Goal: Information Seeking & Learning: Learn about a topic

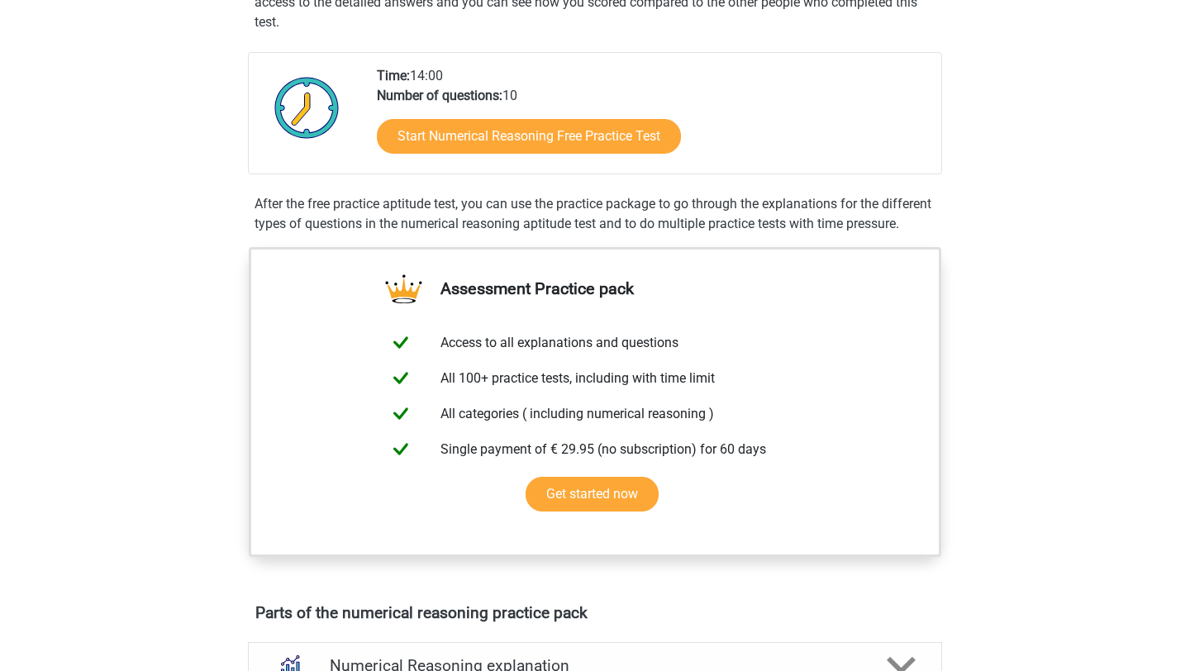
scroll to position [230, 0]
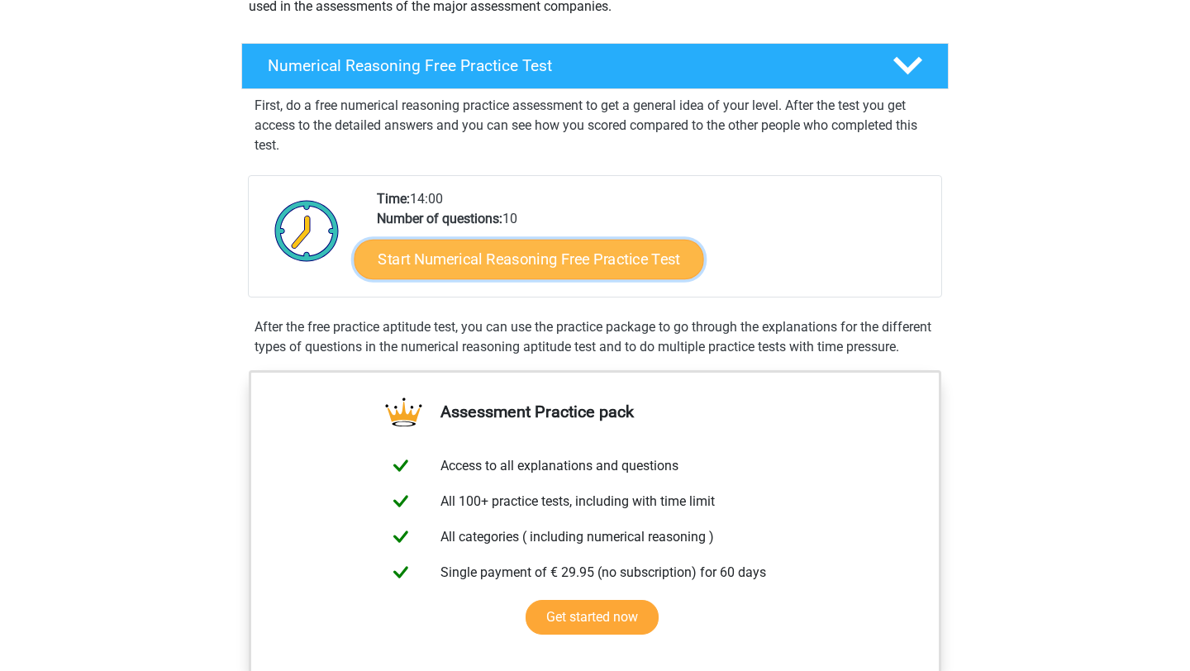
click at [586, 262] on link "Start Numerical Reasoning Free Practice Test" at bounding box center [530, 259] width 350 height 40
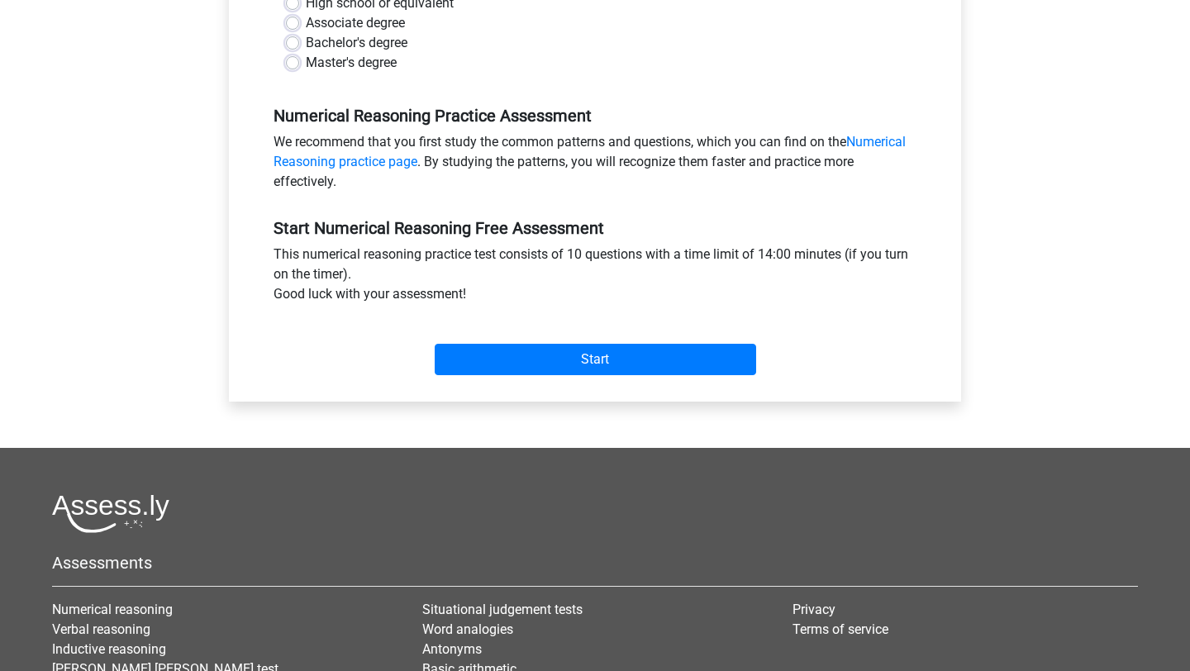
scroll to position [415, 0]
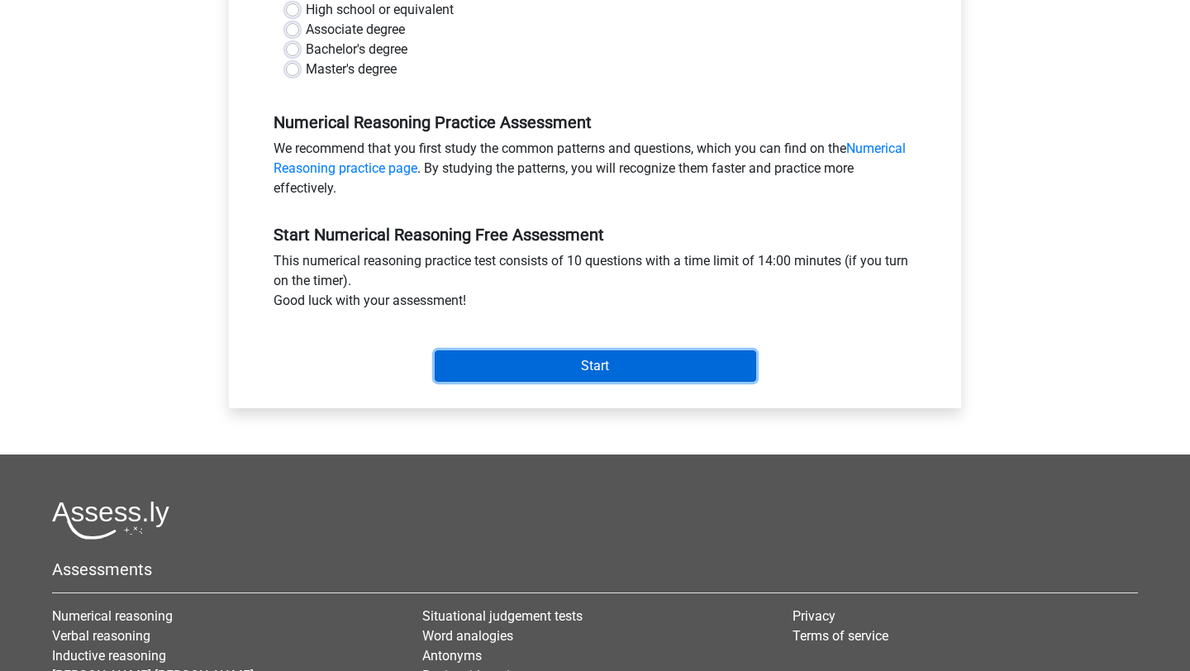
click at [557, 369] on input "Start" at bounding box center [596, 365] width 322 height 31
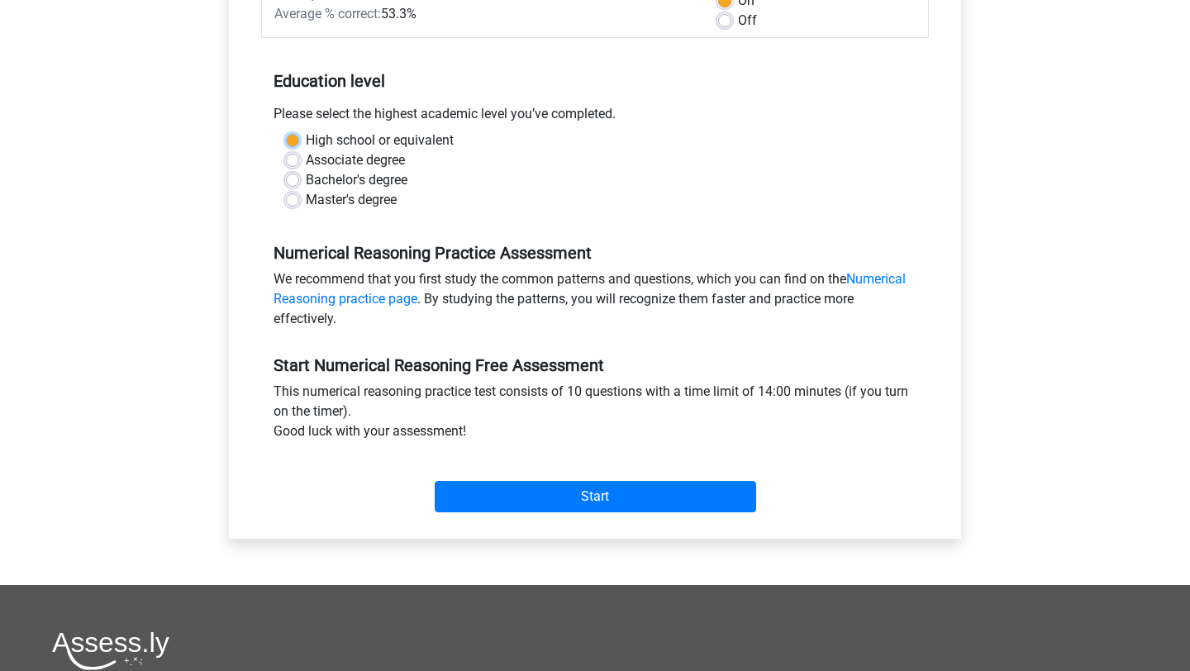
scroll to position [250, 0]
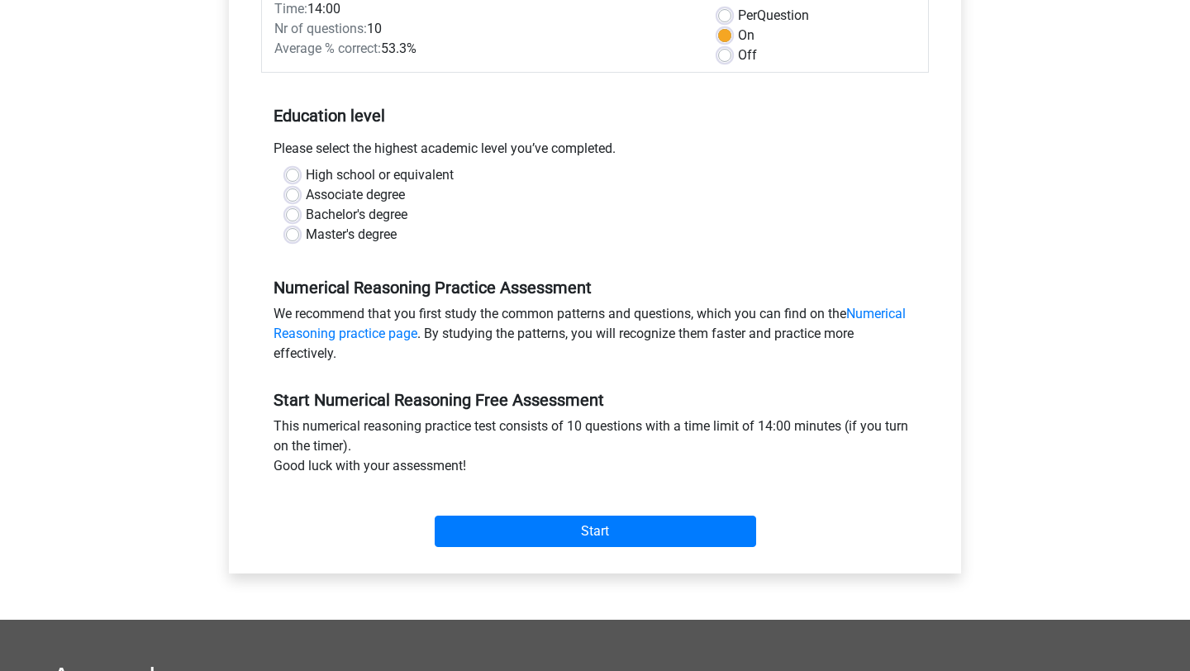
click at [331, 272] on div "Numerical Reasoning Practice Assessment We recommend that you first study the c…" at bounding box center [595, 314] width 668 height 112
click at [306, 212] on label "Bachelor's degree" at bounding box center [357, 215] width 102 height 20
click at [292, 212] on input "Bachelor's degree" at bounding box center [292, 213] width 13 height 17
radio input "true"
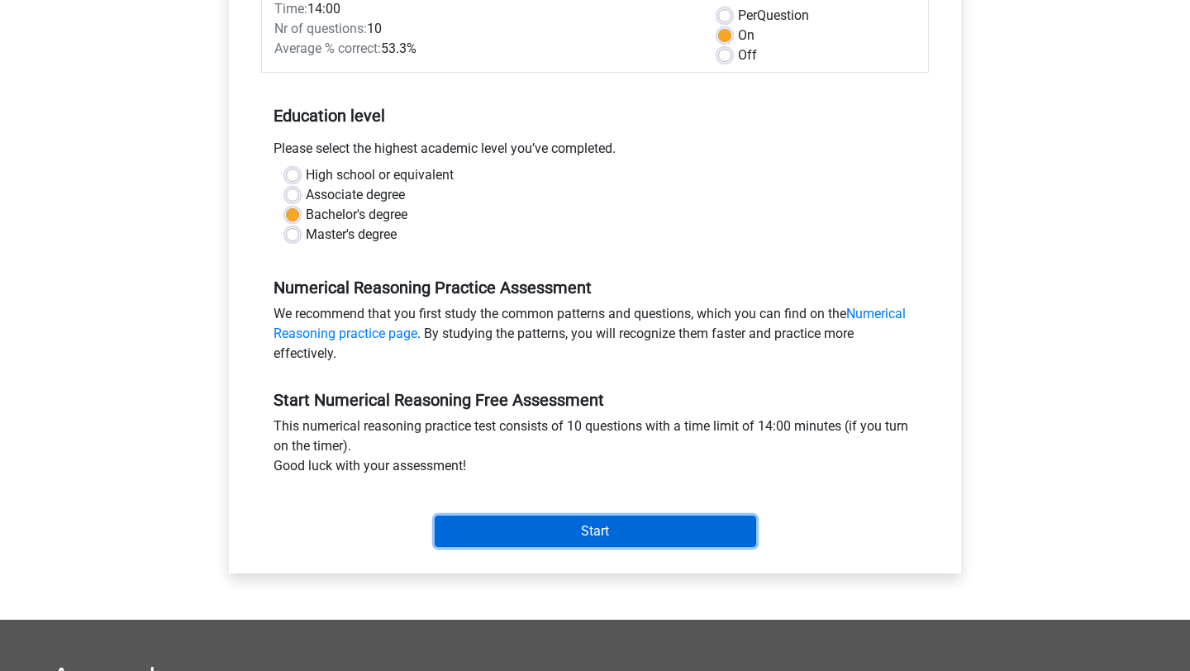
click at [580, 523] on input "Start" at bounding box center [596, 531] width 322 height 31
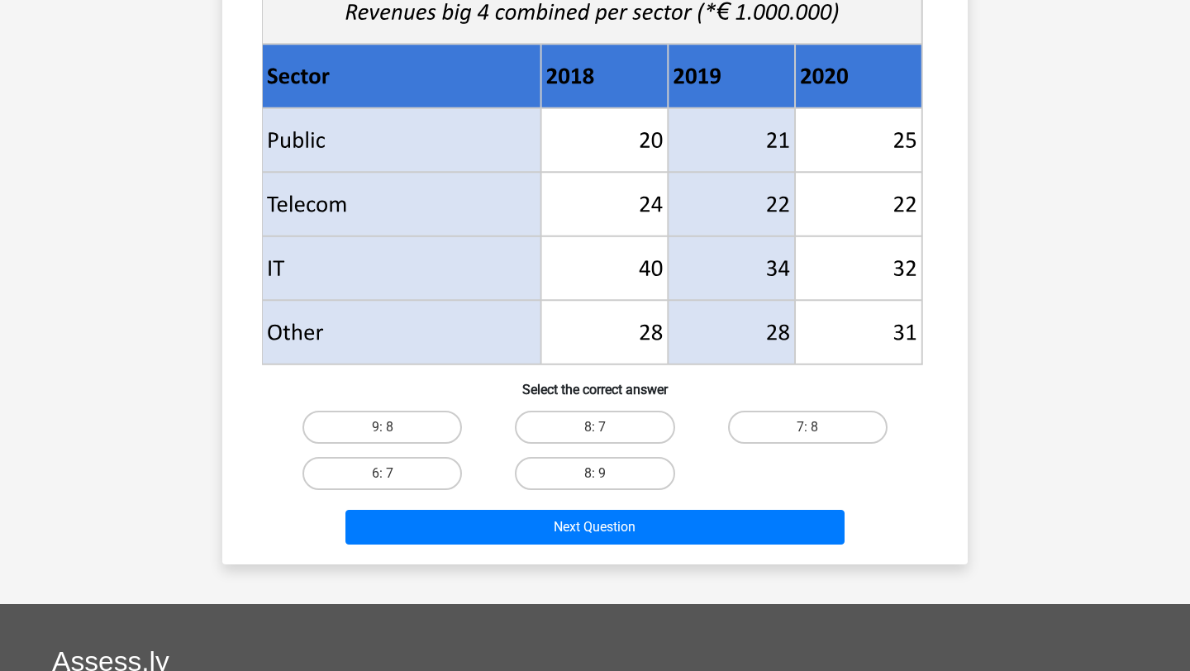
scroll to position [636, 0]
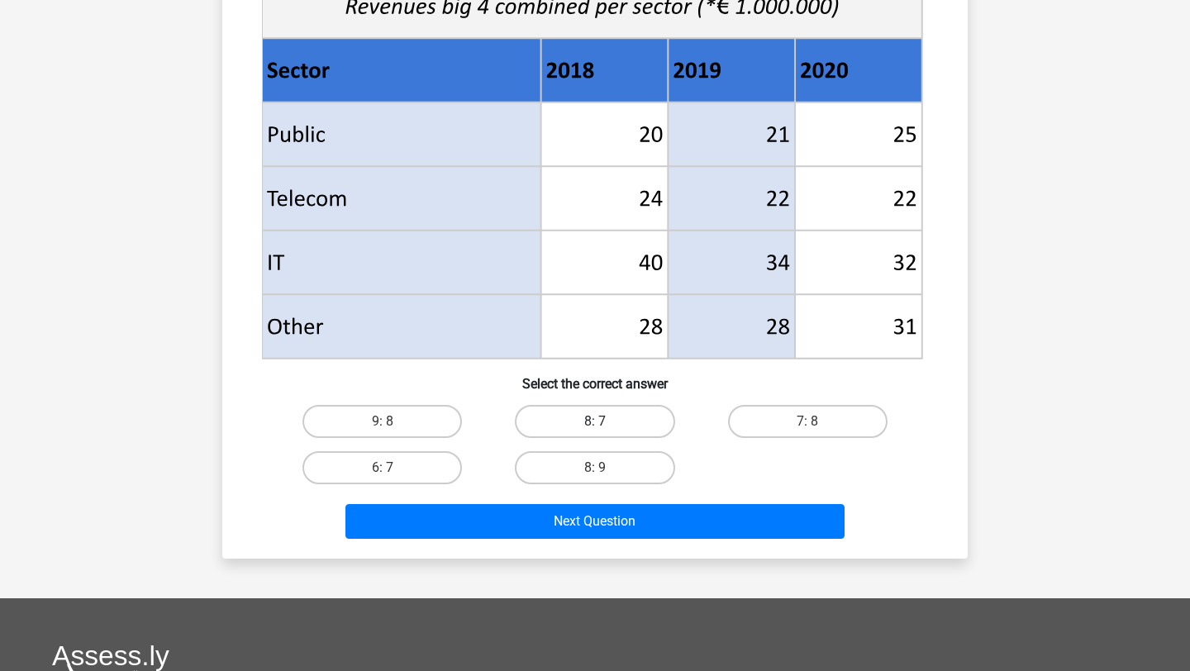
click at [627, 415] on label "8: 7" at bounding box center [595, 421] width 160 height 33
click at [606, 422] on input "8: 7" at bounding box center [600, 427] width 11 height 11
radio input "true"
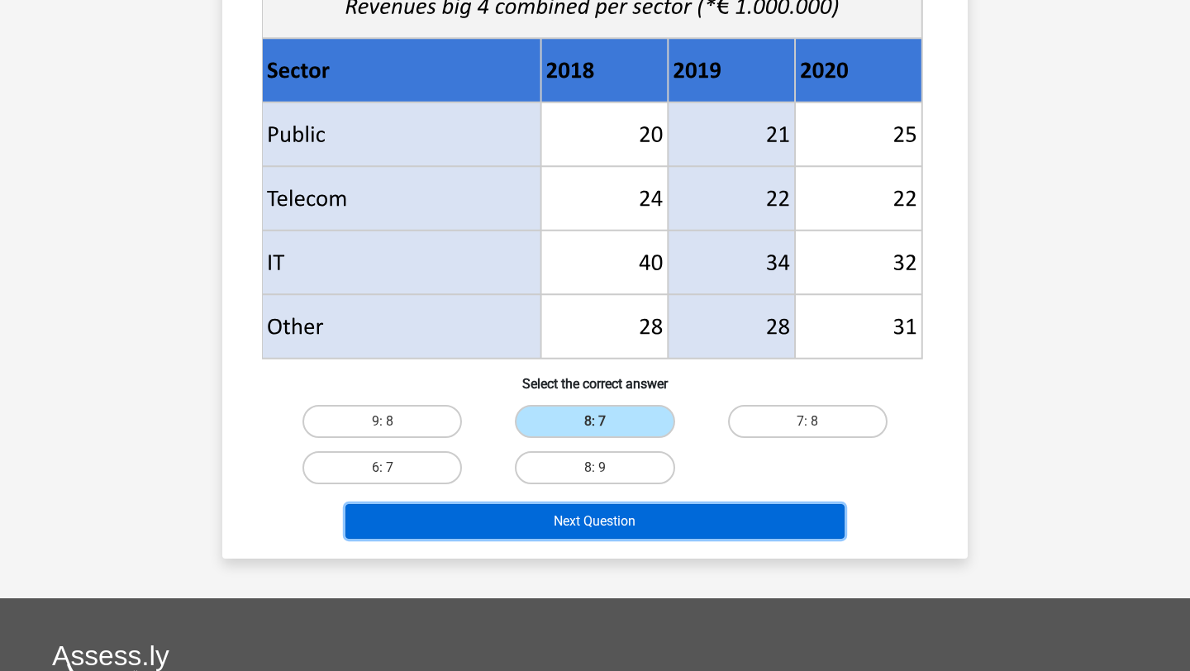
click at [647, 525] on button "Next Question" at bounding box center [596, 521] width 500 height 35
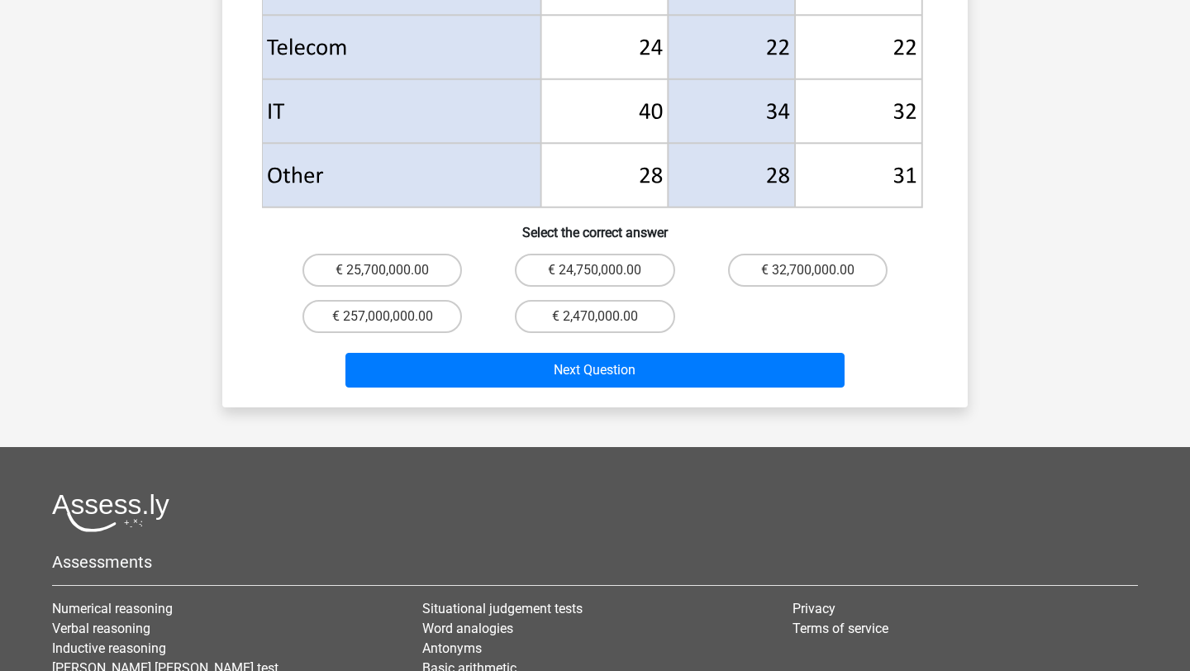
scroll to position [841, 0]
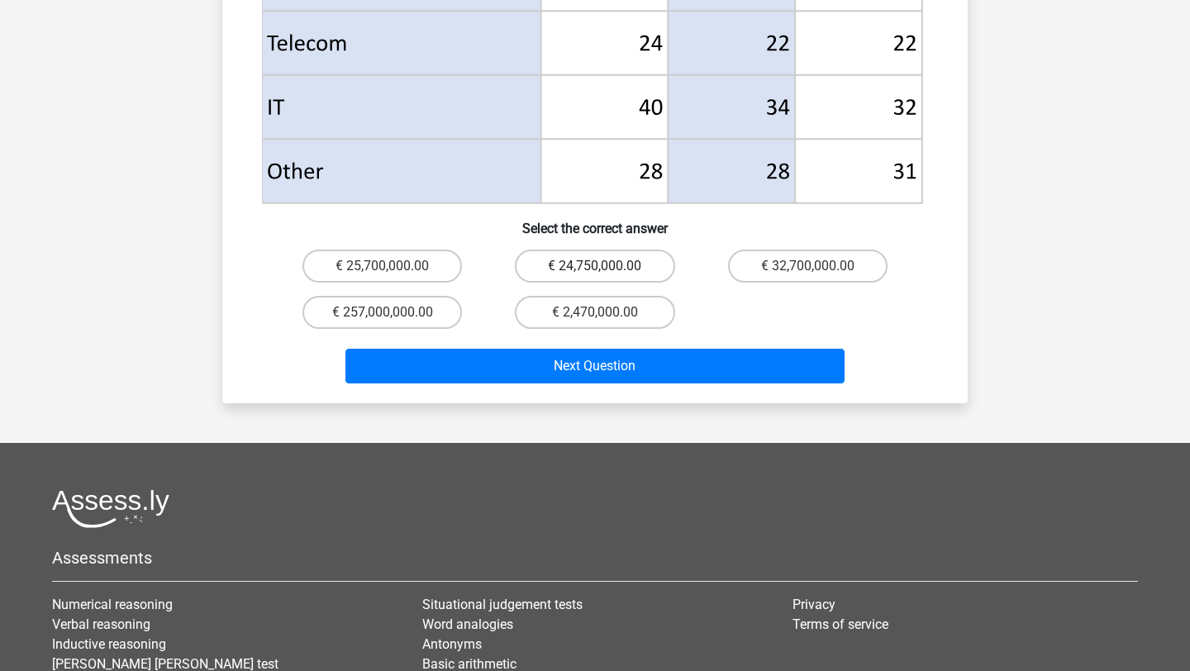
click at [615, 250] on label "€ 24,750,000.00" at bounding box center [595, 266] width 160 height 33
click at [606, 266] on input "€ 24,750,000.00" at bounding box center [600, 271] width 11 height 11
radio input "true"
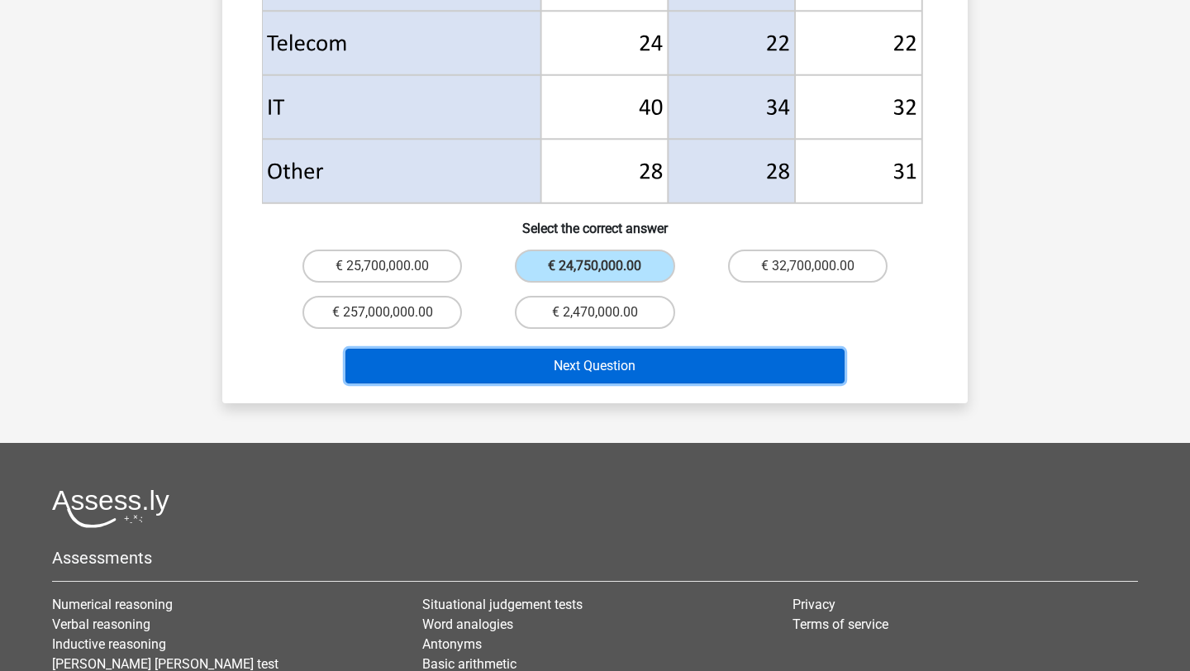
click at [646, 349] on button "Next Question" at bounding box center [596, 366] width 500 height 35
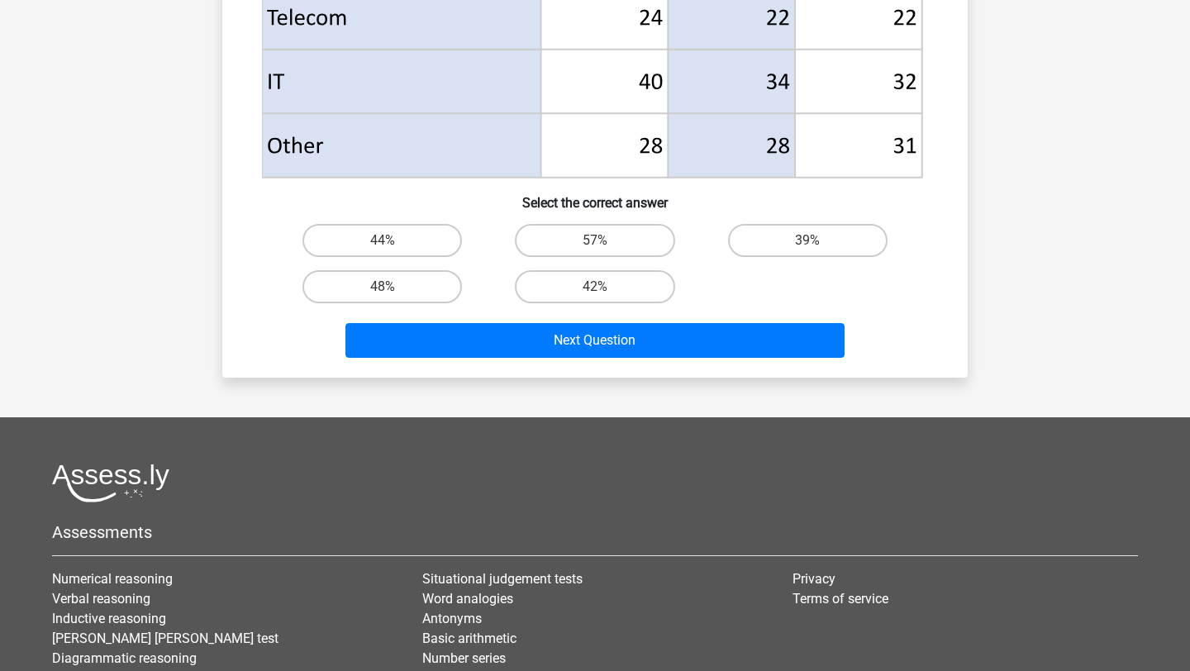
scroll to position [726, 0]
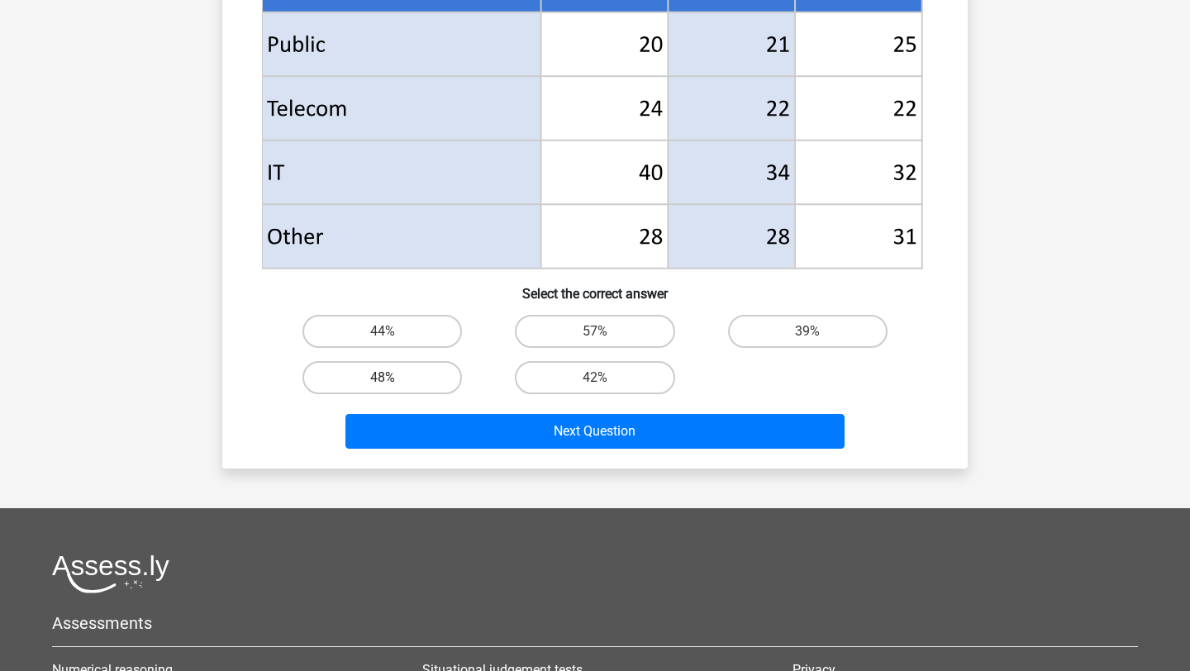
click at [421, 388] on label "48%" at bounding box center [383, 377] width 160 height 33
click at [393, 388] on input "48%" at bounding box center [388, 383] width 11 height 11
radio input "true"
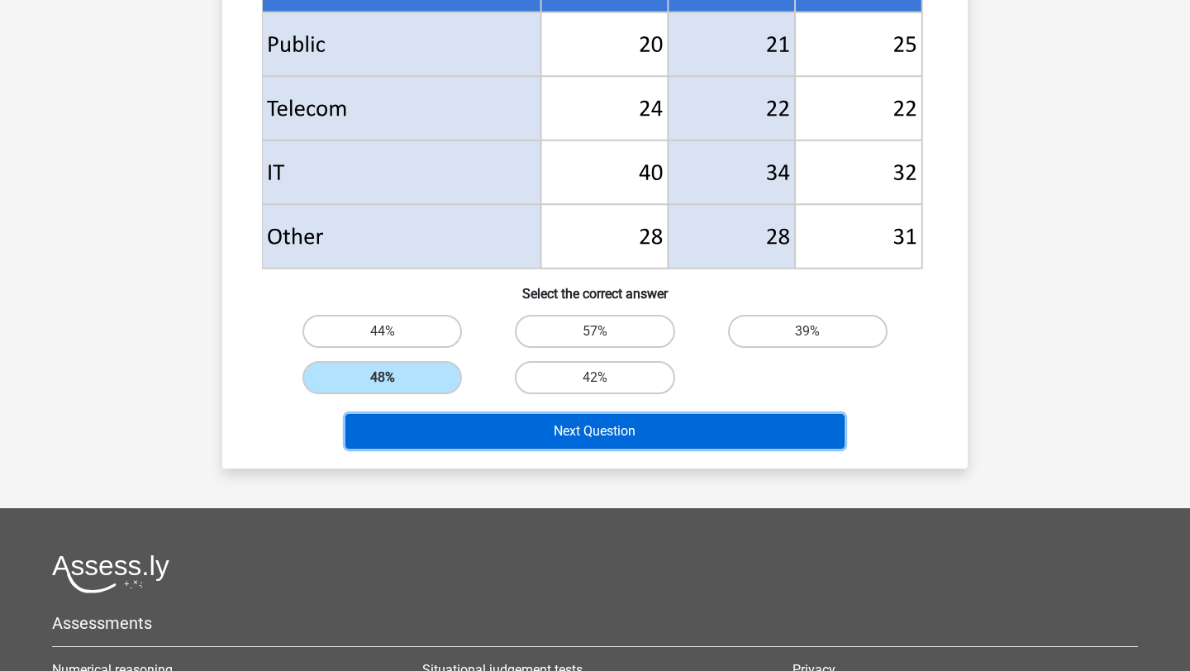
click at [564, 432] on button "Next Question" at bounding box center [596, 431] width 500 height 35
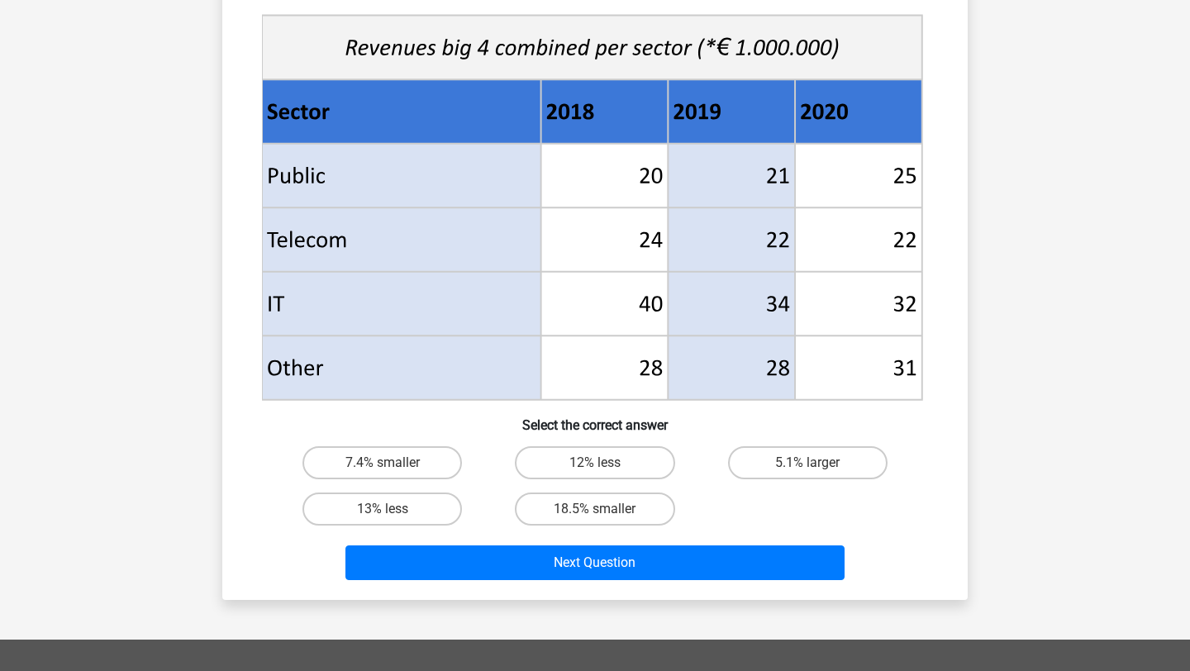
scroll to position [594, 0]
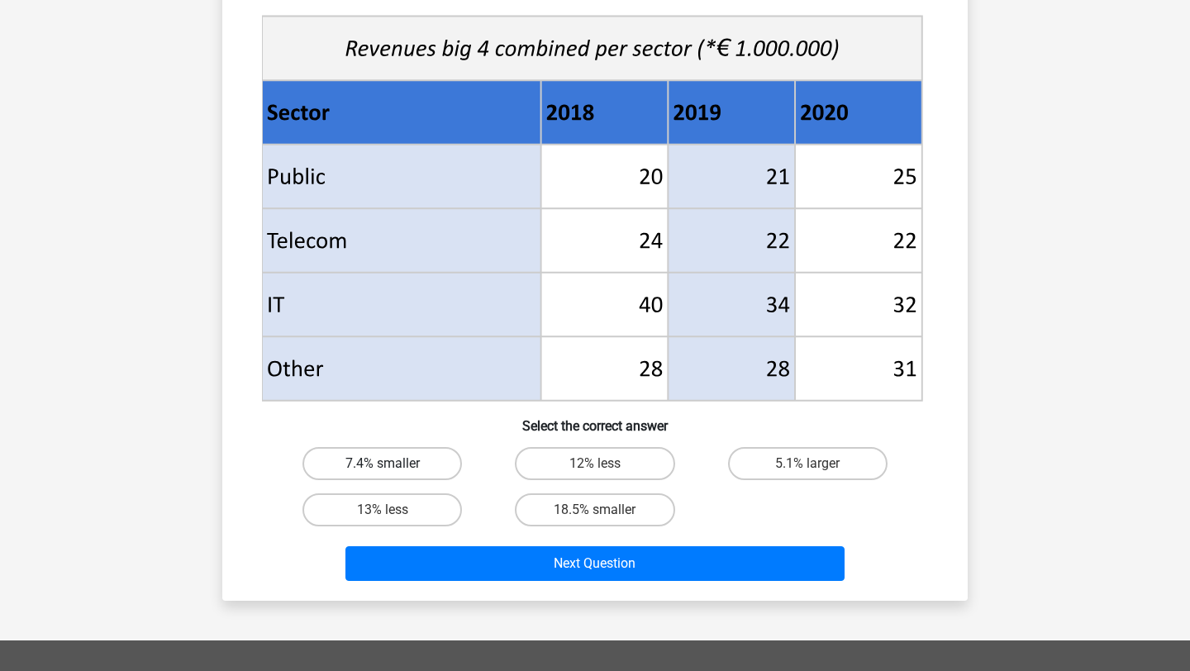
click at [419, 464] on label "7.4% smaller" at bounding box center [383, 463] width 160 height 33
click at [393, 464] on input "7.4% smaller" at bounding box center [388, 469] width 11 height 11
radio input "true"
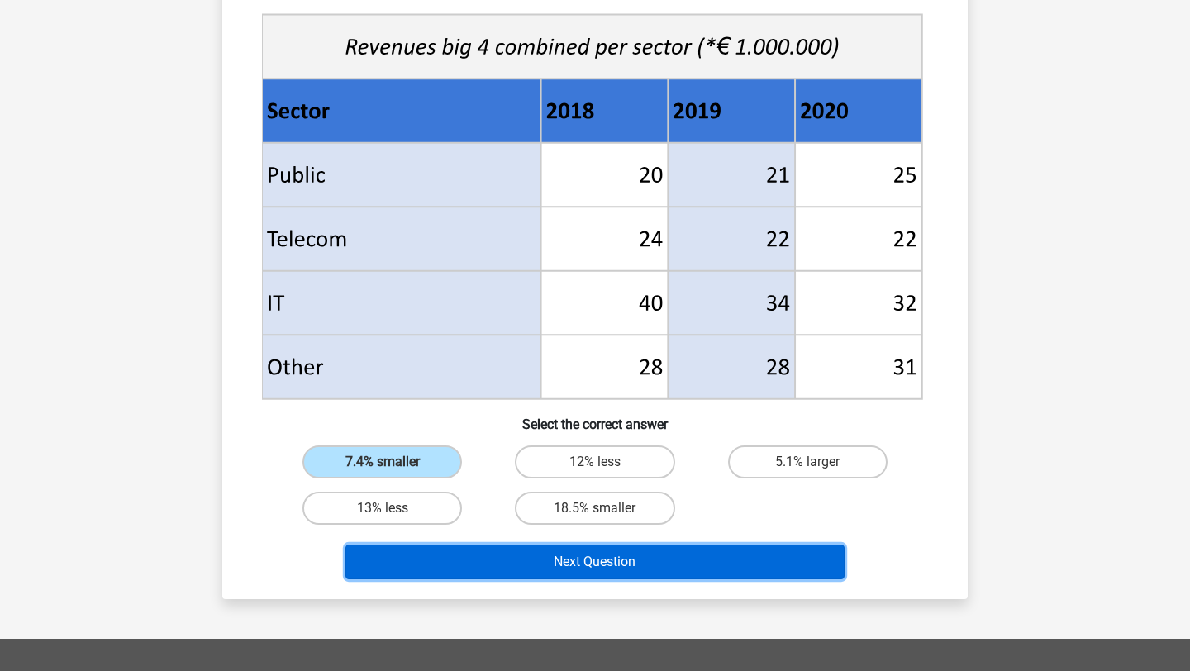
click at [663, 564] on button "Next Question" at bounding box center [596, 562] width 500 height 35
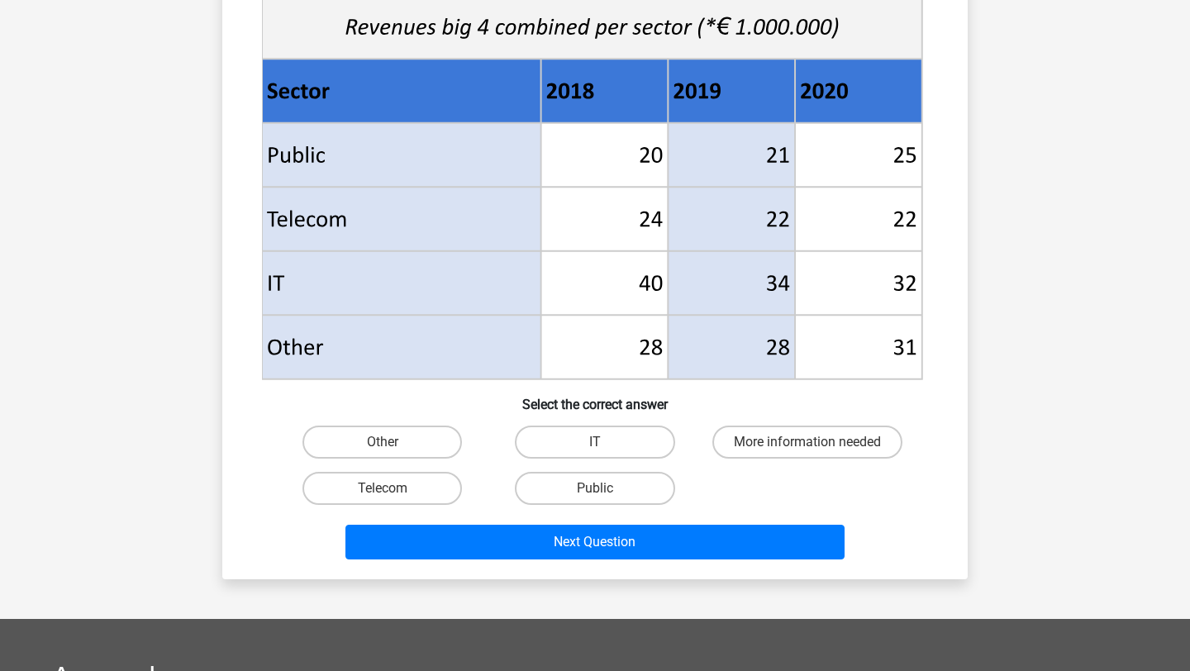
scroll to position [632, 0]
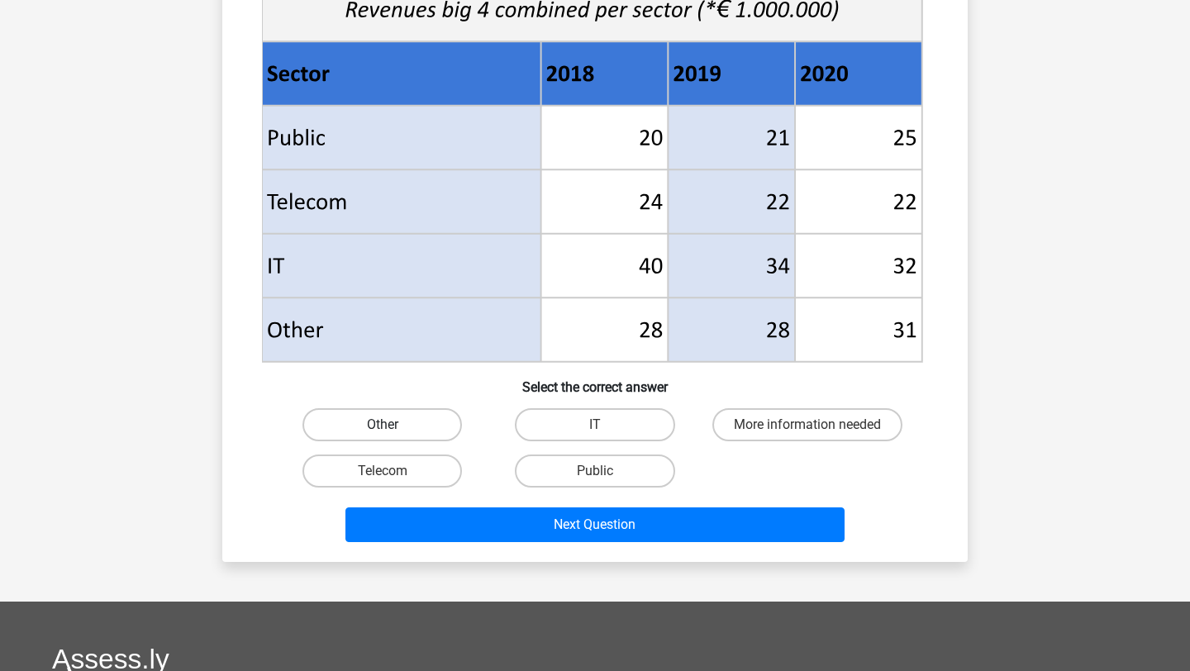
click at [406, 413] on label "Other" at bounding box center [383, 424] width 160 height 33
click at [393, 425] on input "Other" at bounding box center [388, 430] width 11 height 11
radio input "true"
click at [616, 466] on label "Public" at bounding box center [595, 471] width 160 height 33
click at [606, 471] on input "Public" at bounding box center [600, 476] width 11 height 11
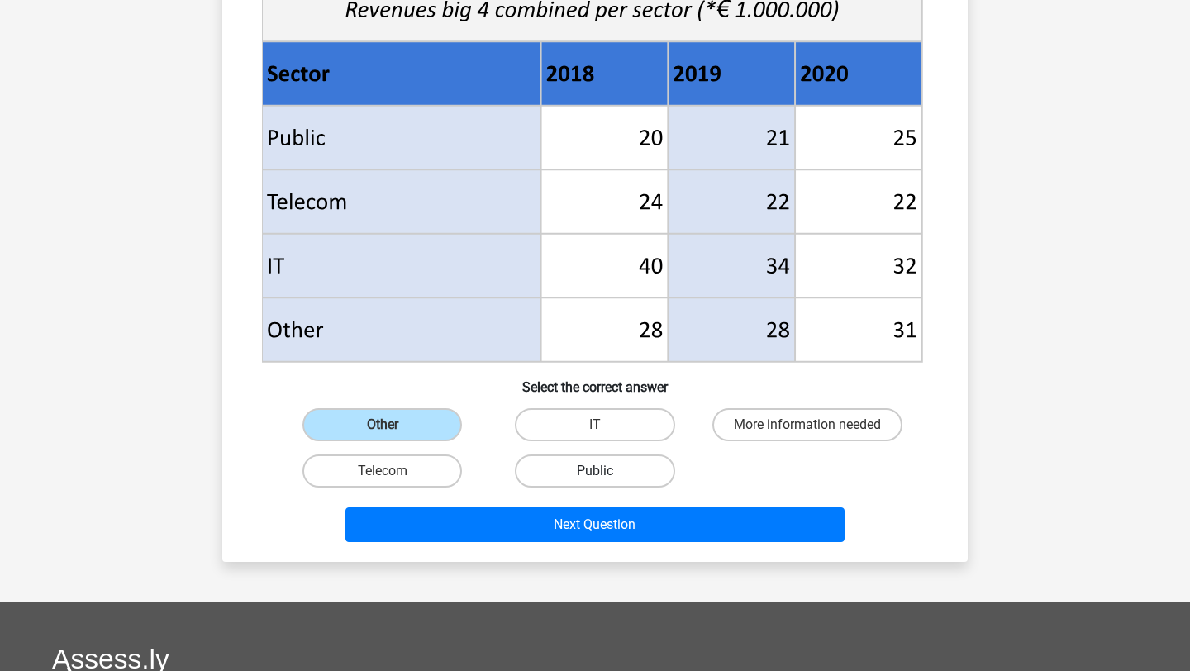
radio input "true"
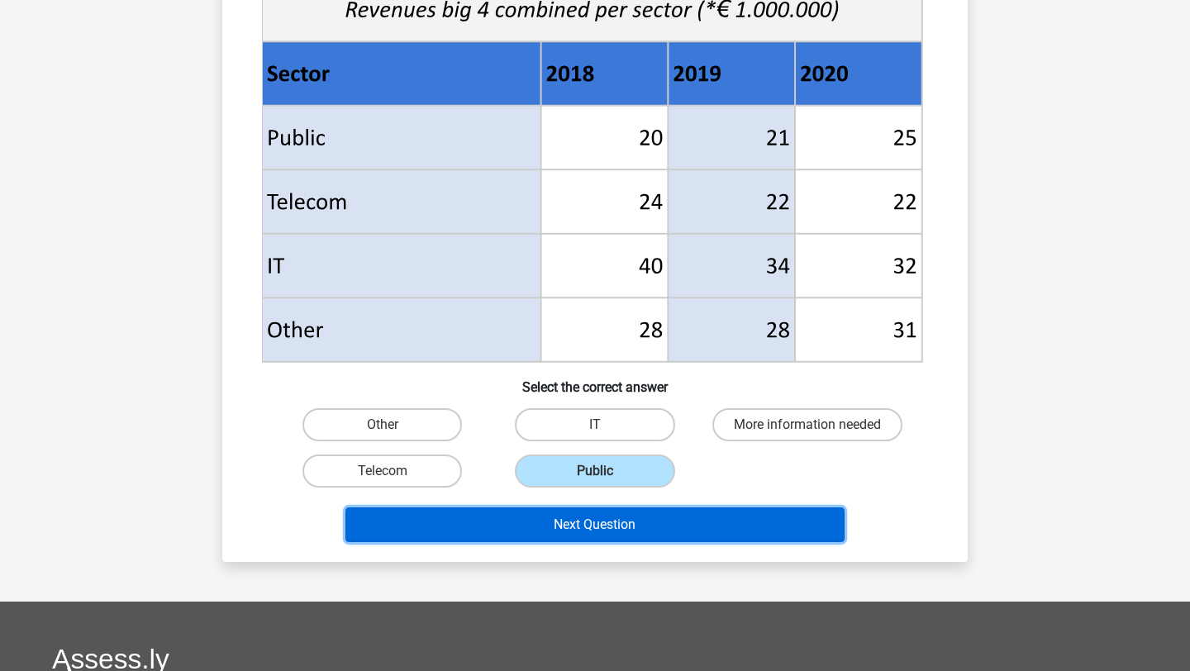
click at [663, 527] on button "Next Question" at bounding box center [596, 525] width 500 height 35
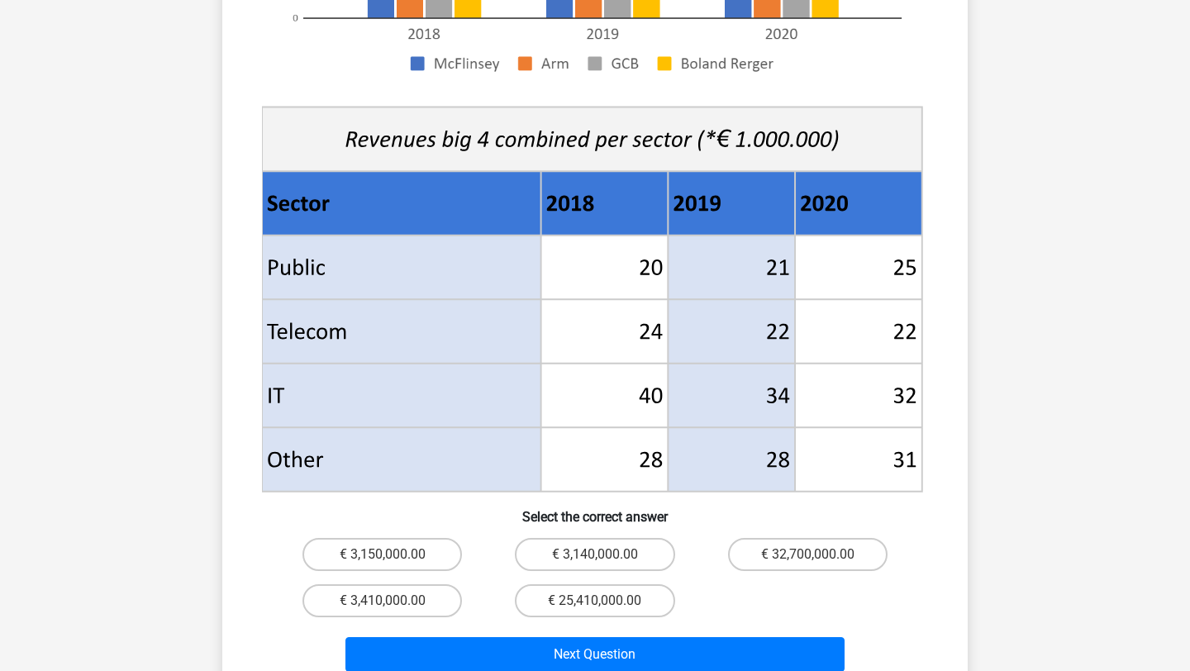
scroll to position [538, 0]
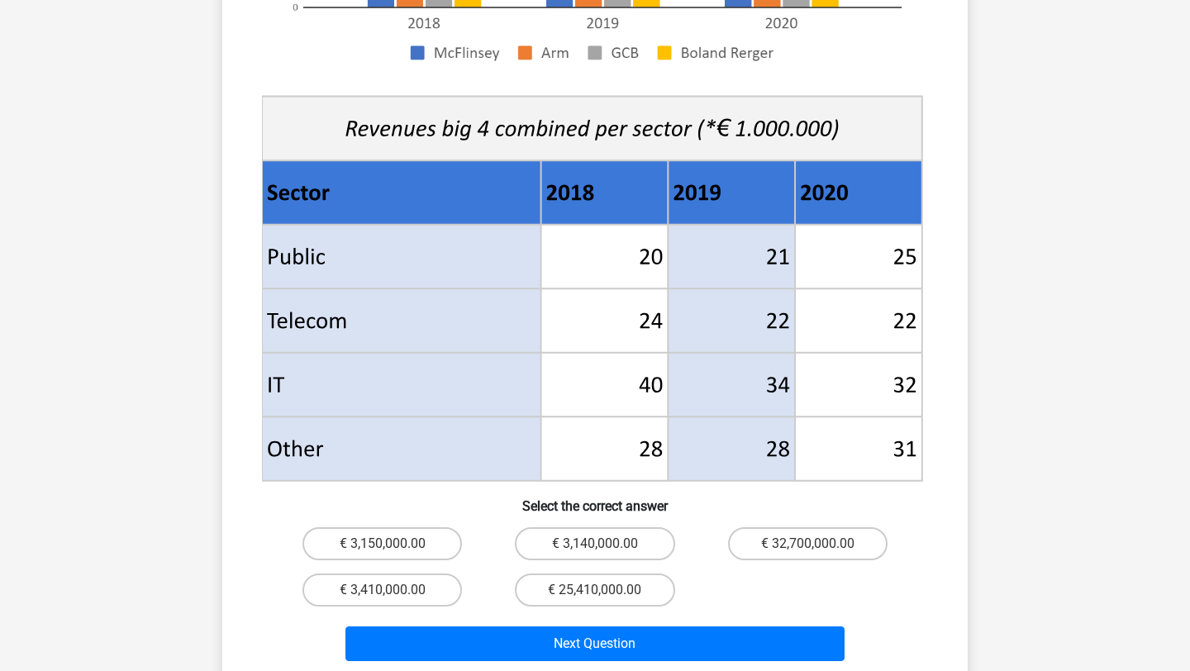
click at [385, 590] on input "€ 3,410,000.00" at bounding box center [388, 595] width 11 height 11
radio input "true"
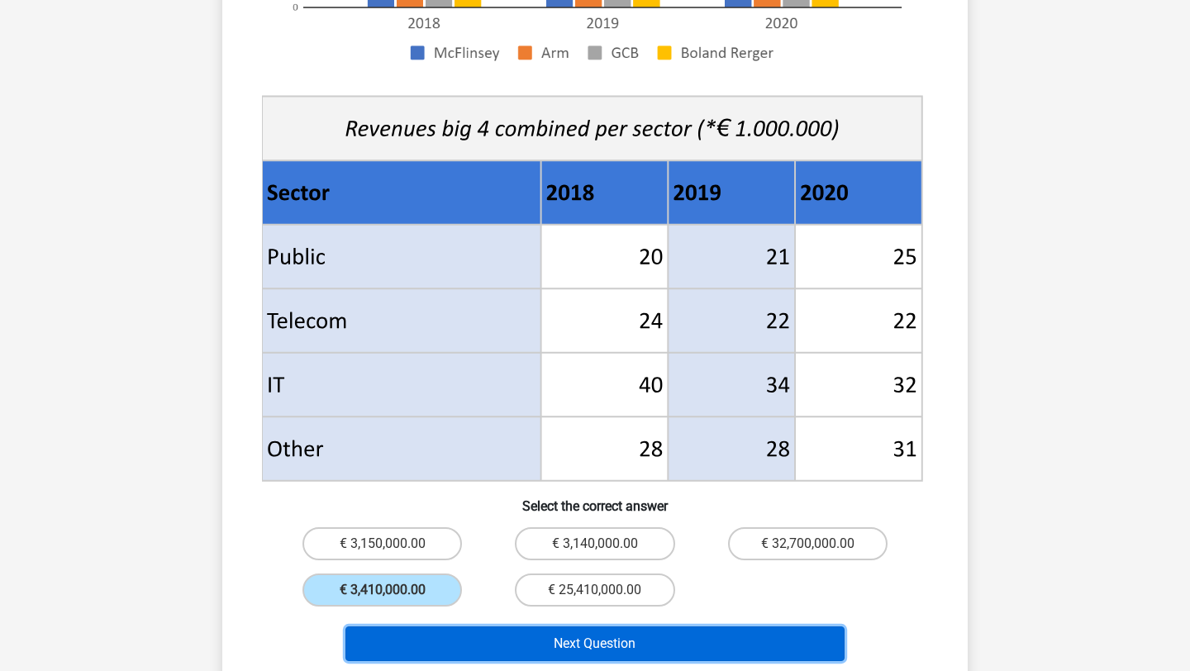
click at [513, 627] on button "Next Question" at bounding box center [596, 644] width 500 height 35
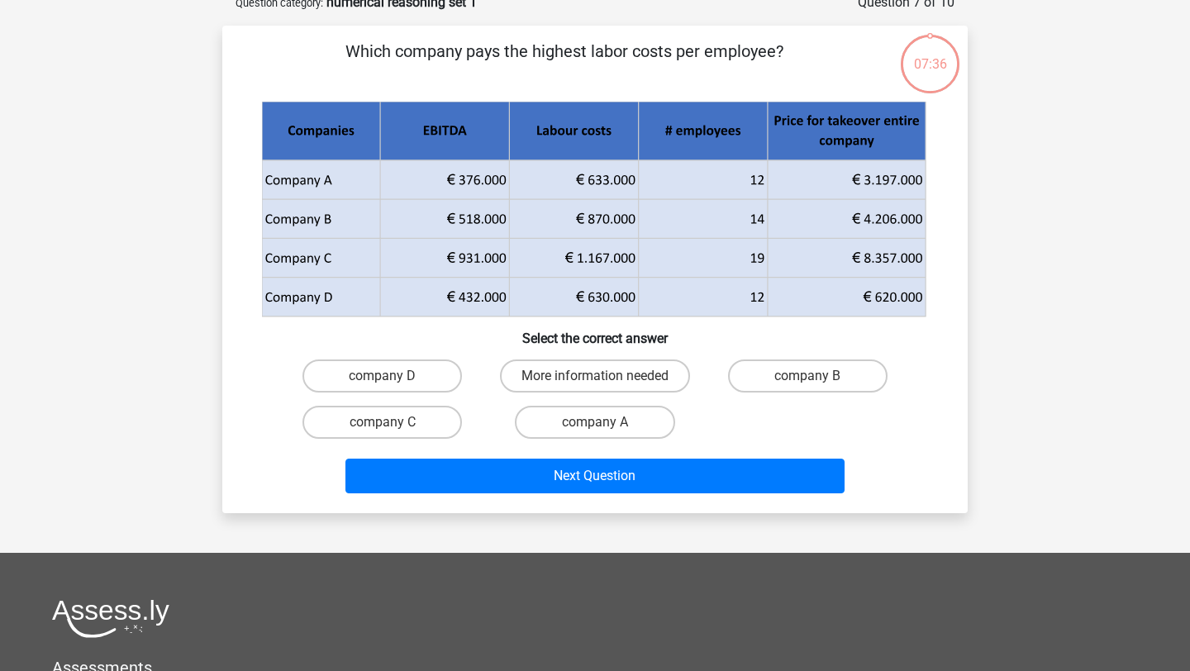
scroll to position [83, 0]
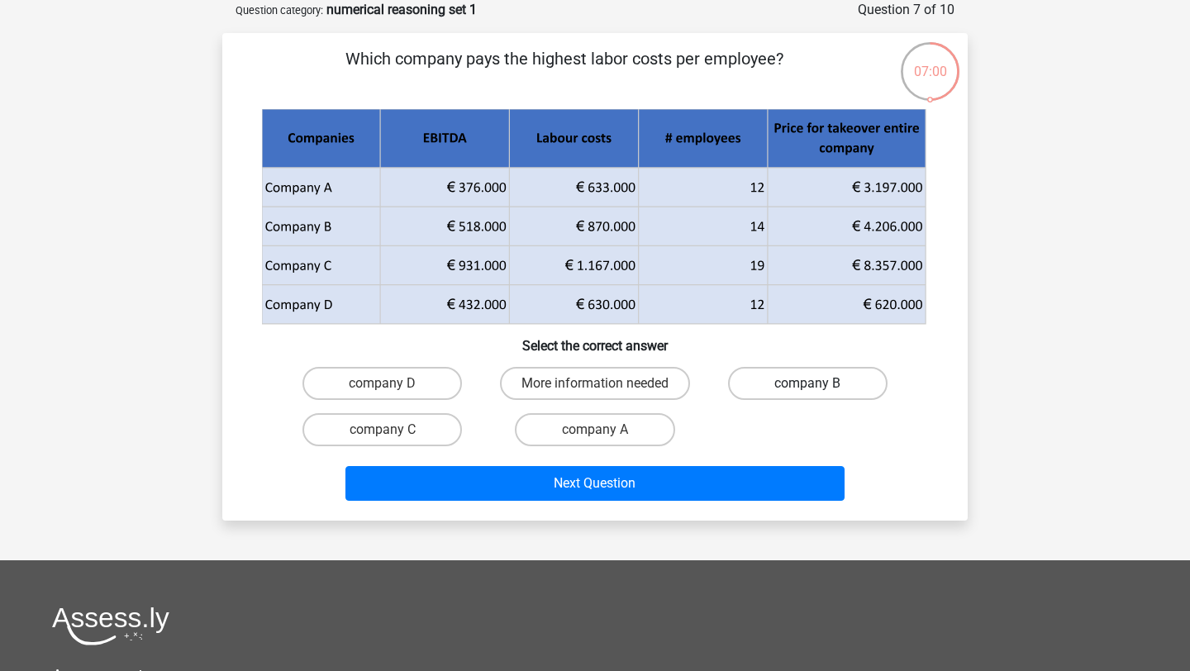
click at [846, 372] on label "company B" at bounding box center [808, 383] width 160 height 33
click at [818, 384] on input "company B" at bounding box center [813, 389] width 11 height 11
radio input "true"
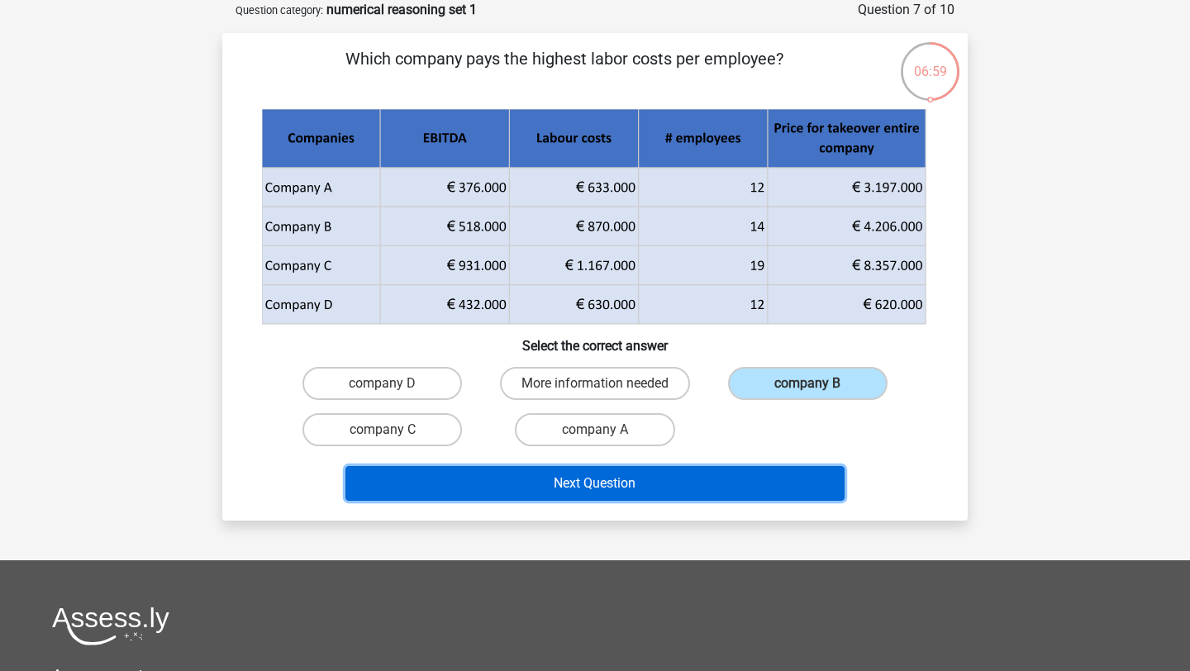
click at [701, 483] on button "Next Question" at bounding box center [596, 483] width 500 height 35
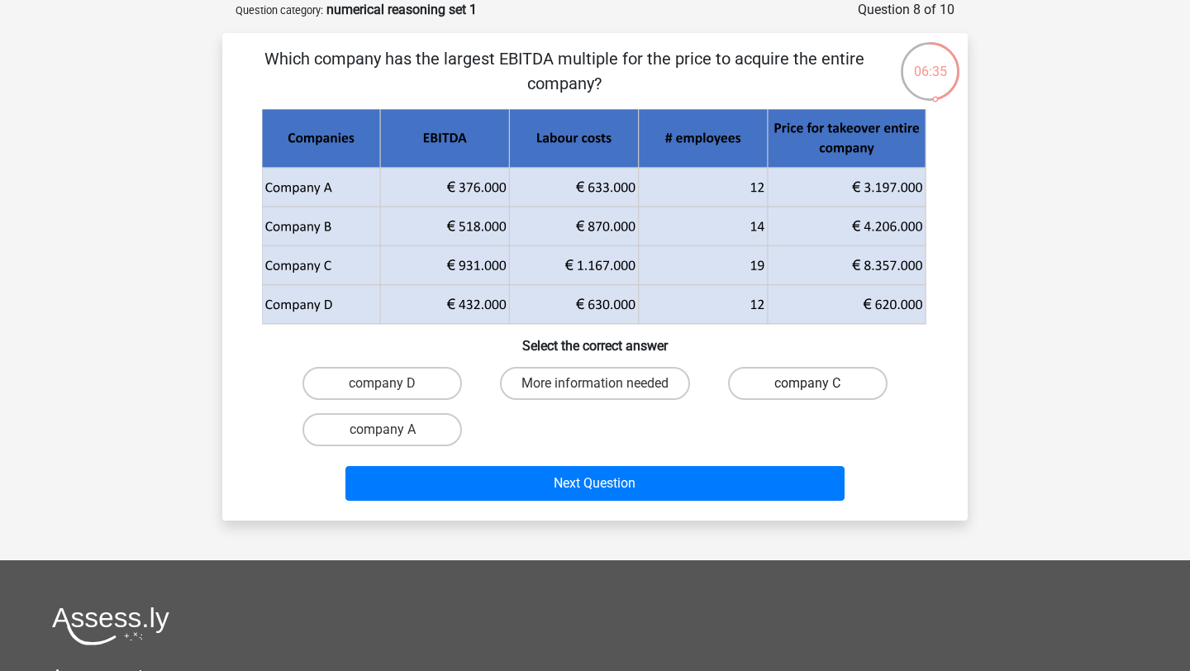
click at [798, 380] on label "company C" at bounding box center [808, 383] width 160 height 33
click at [808, 384] on input "company C" at bounding box center [813, 389] width 11 height 11
radio input "true"
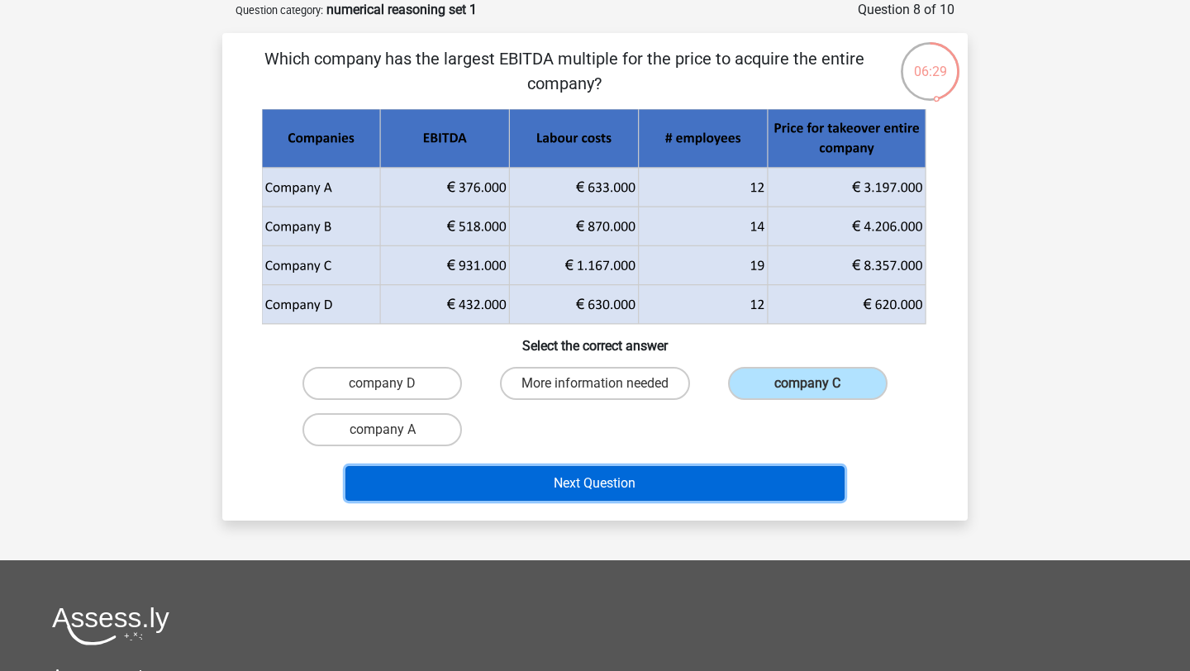
click at [680, 489] on button "Next Question" at bounding box center [596, 483] width 500 height 35
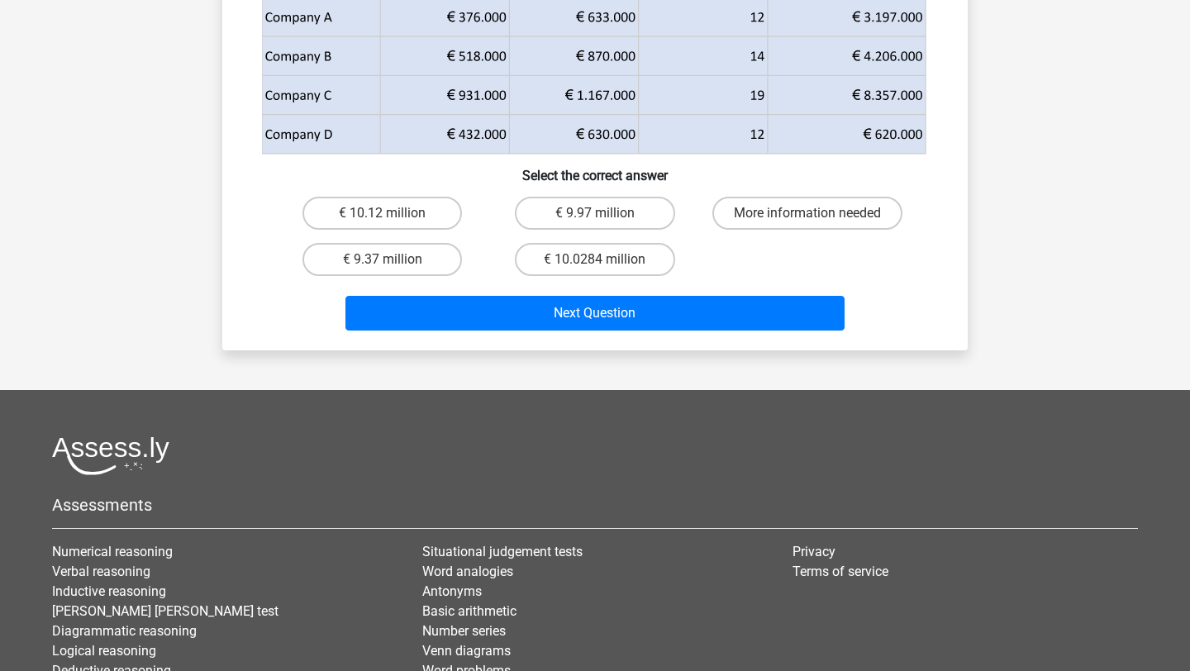
scroll to position [308, 0]
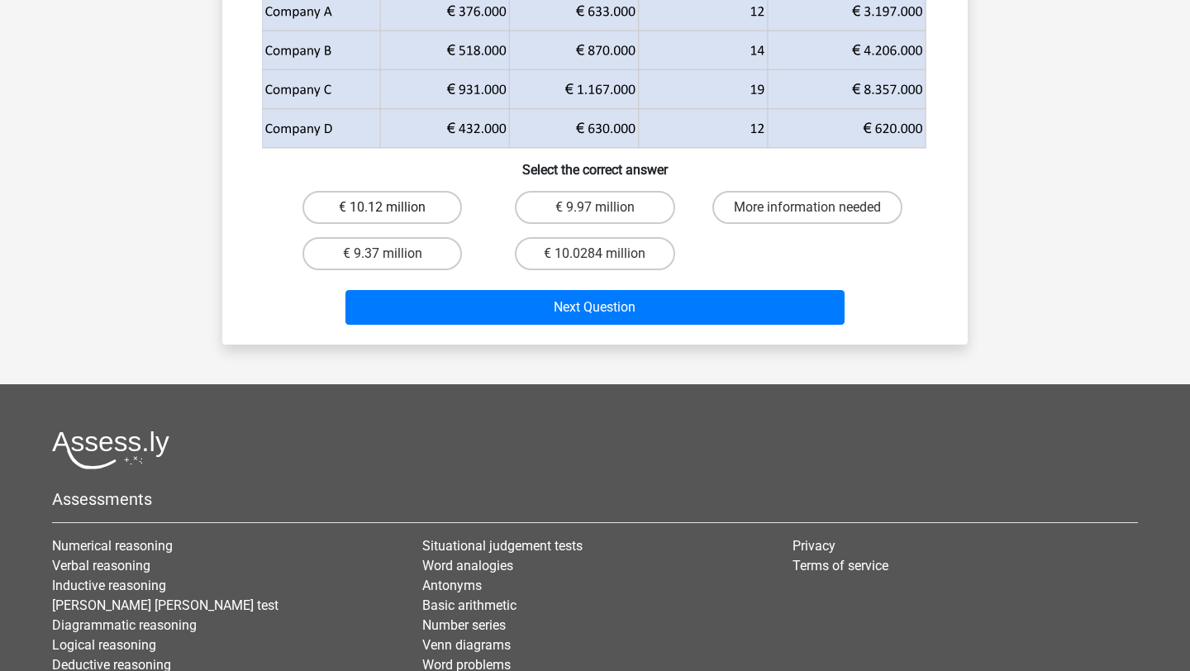
click at [413, 201] on label "€ 10.12 million" at bounding box center [383, 207] width 160 height 33
click at [393, 207] on input "€ 10.12 million" at bounding box center [388, 212] width 11 height 11
radio input "true"
click at [618, 254] on label "€ 10.0284 million" at bounding box center [595, 253] width 160 height 33
click at [606, 254] on input "€ 10.0284 million" at bounding box center [600, 259] width 11 height 11
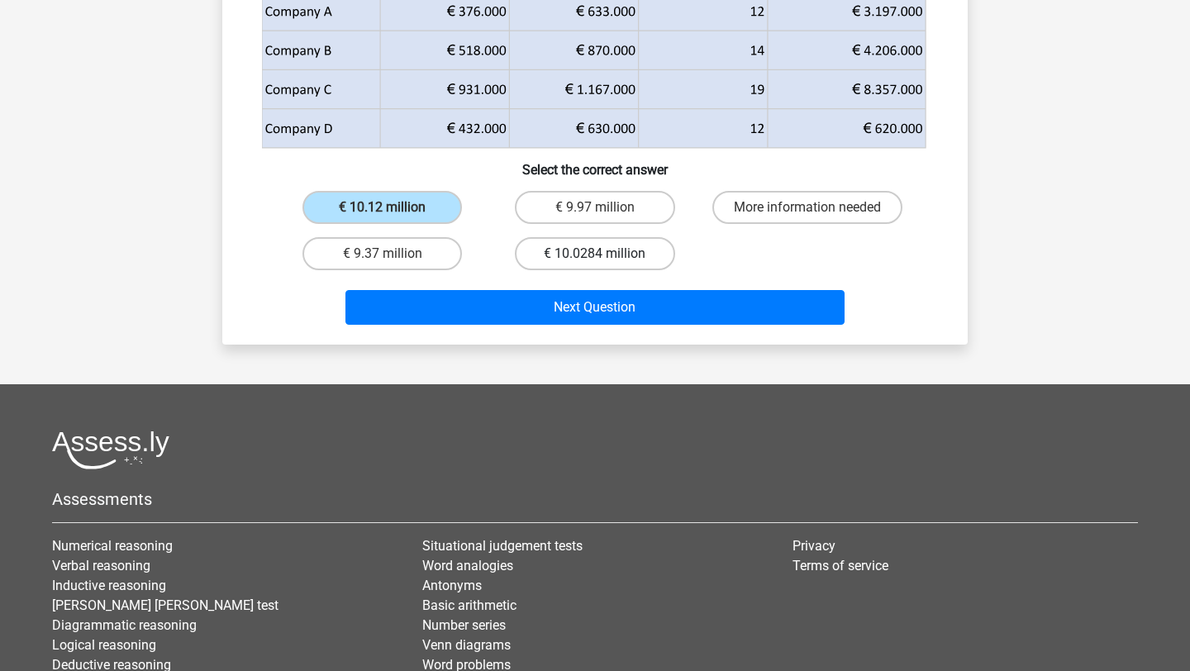
radio input "true"
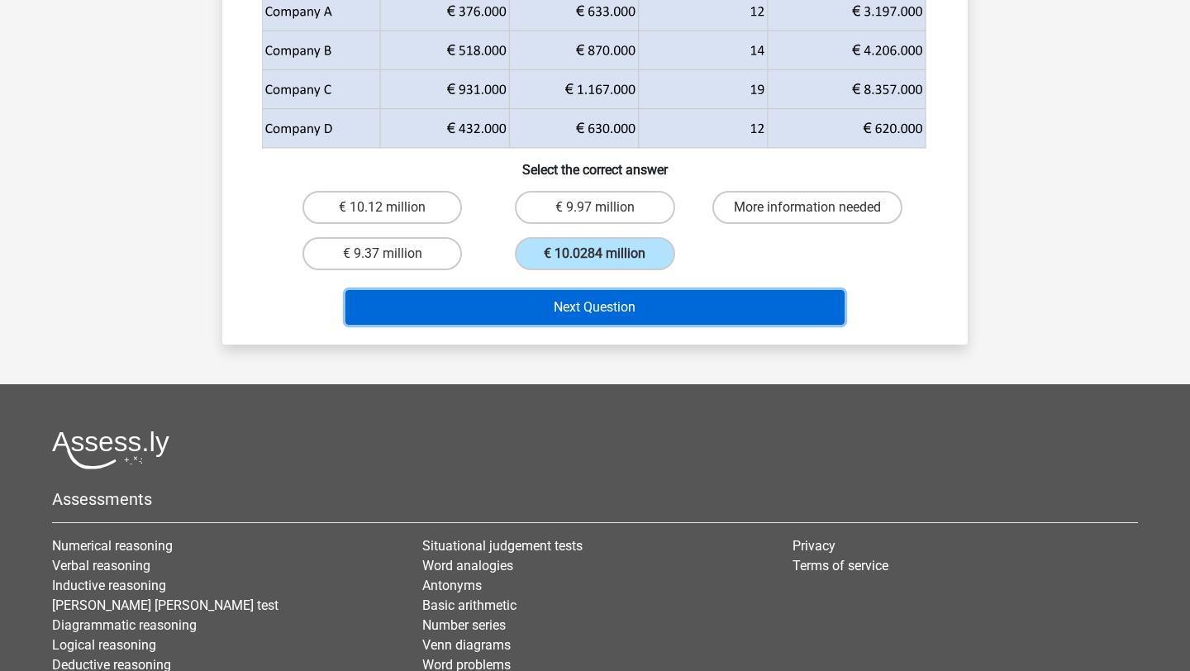
click at [632, 295] on button "Next Question" at bounding box center [596, 307] width 500 height 35
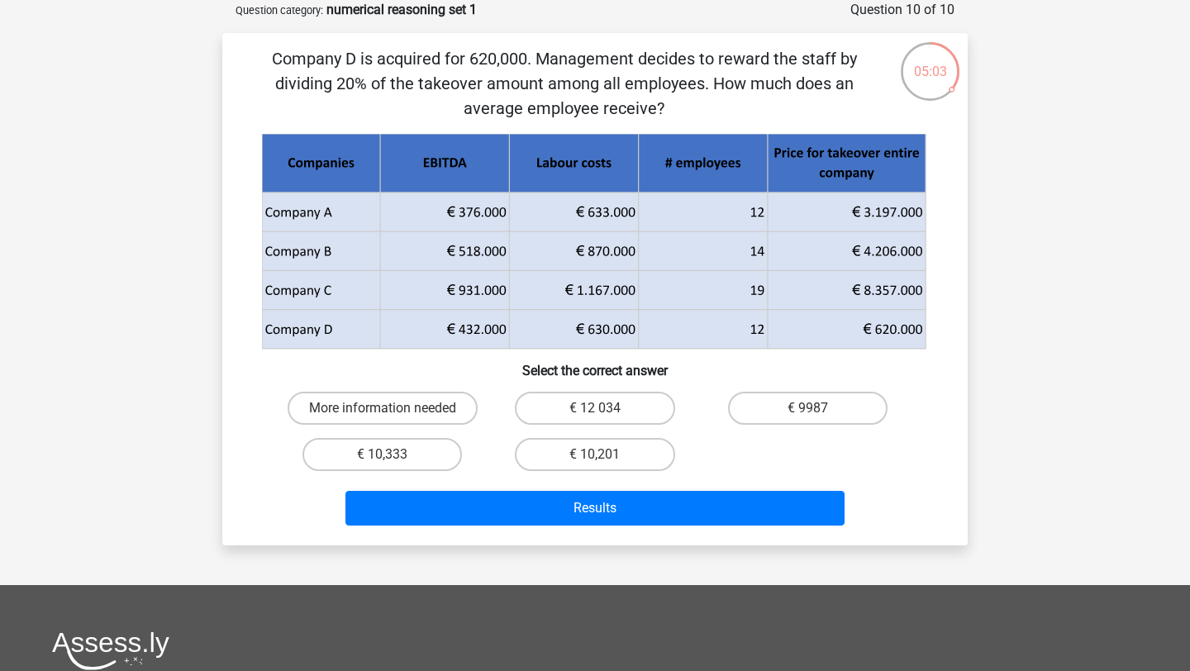
scroll to position [29, 0]
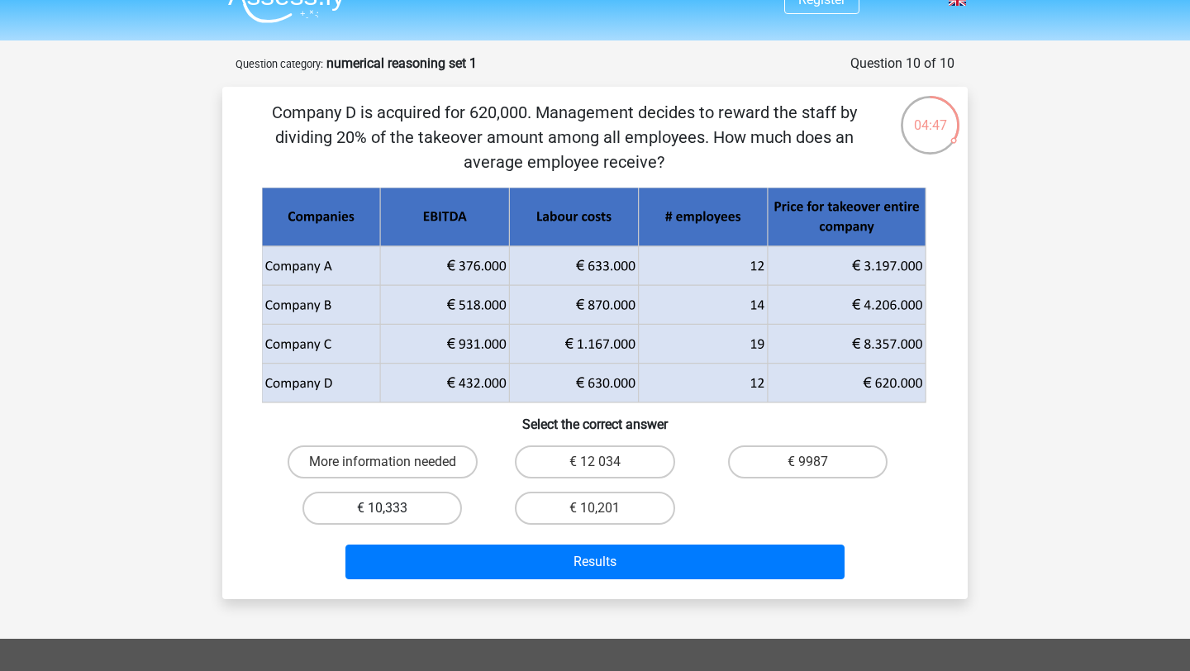
click at [398, 513] on label "€ 10,333" at bounding box center [383, 508] width 160 height 33
click at [393, 513] on input "€ 10,333" at bounding box center [388, 513] width 11 height 11
radio input "true"
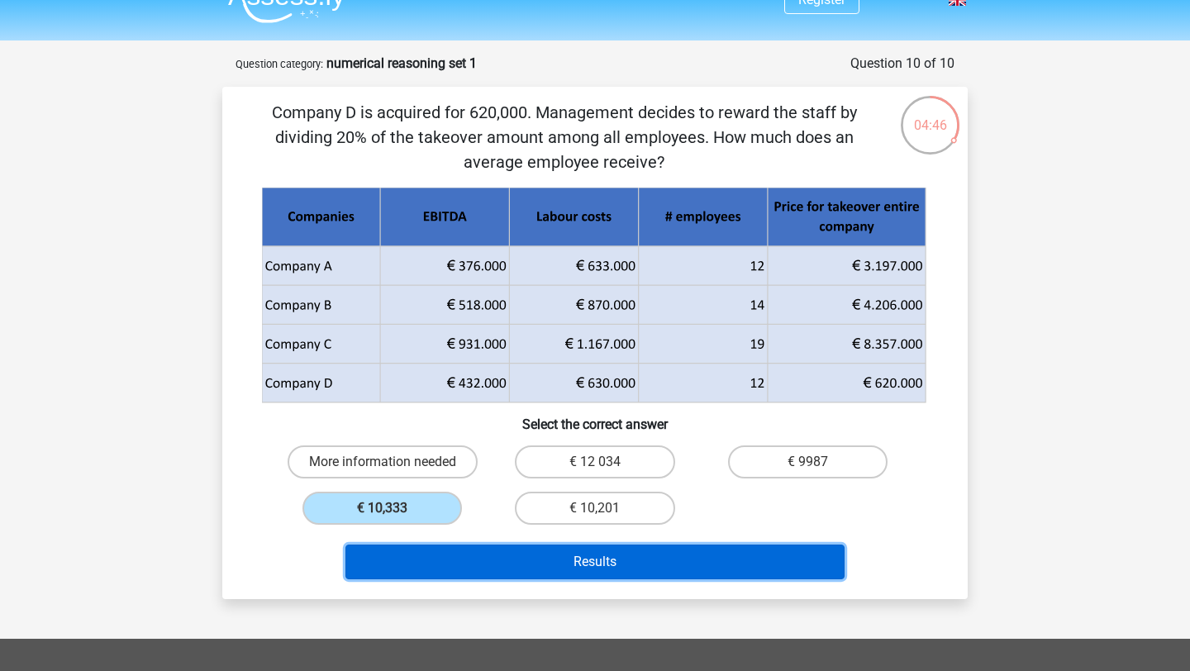
click at [493, 555] on button "Results" at bounding box center [596, 562] width 500 height 35
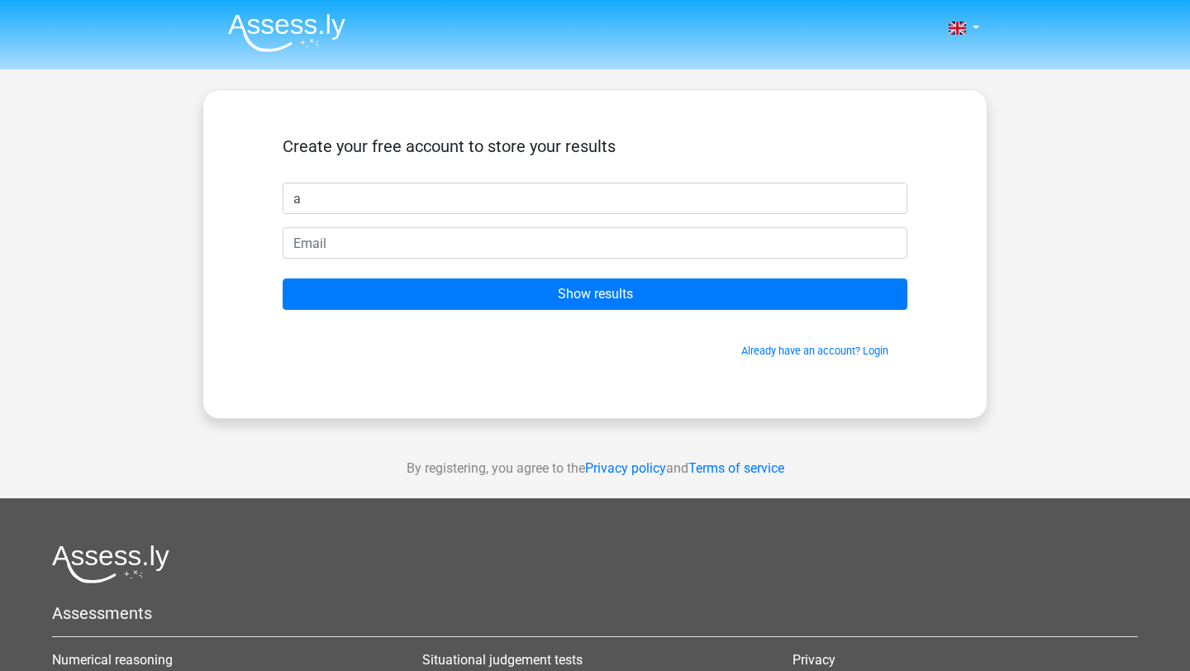
type input "a"
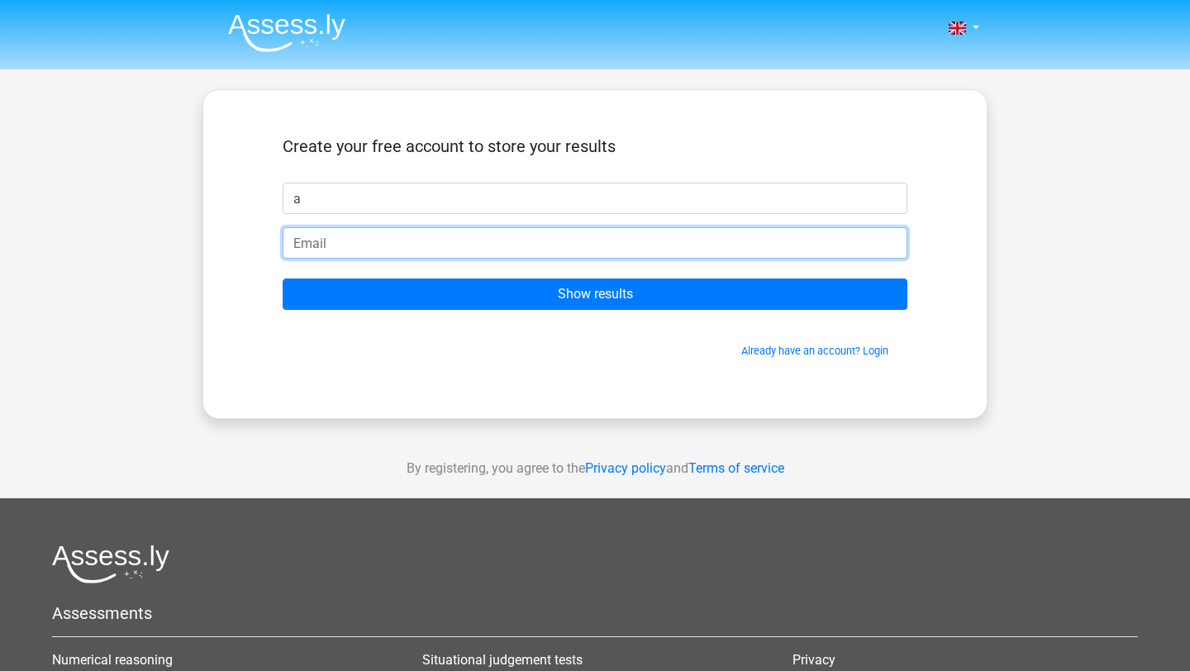
click at [439, 244] on input "email" at bounding box center [595, 242] width 625 height 31
type input "[EMAIL_ADDRESS][DOMAIN_NAME]"
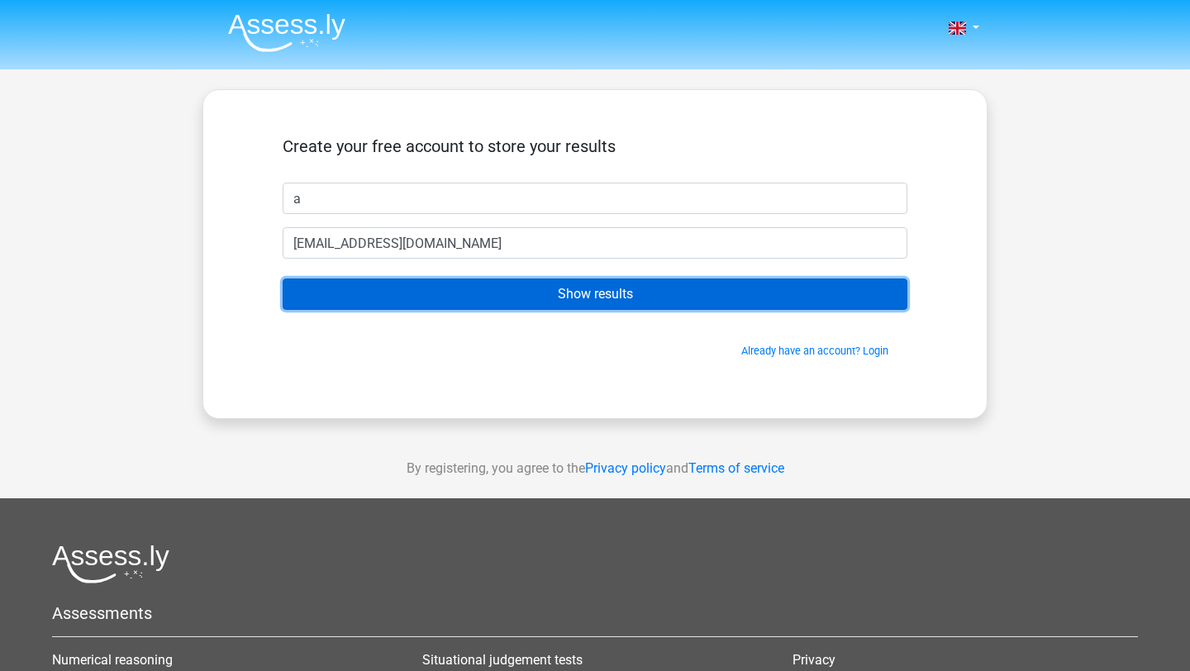
click at [483, 302] on input "Show results" at bounding box center [595, 294] width 625 height 31
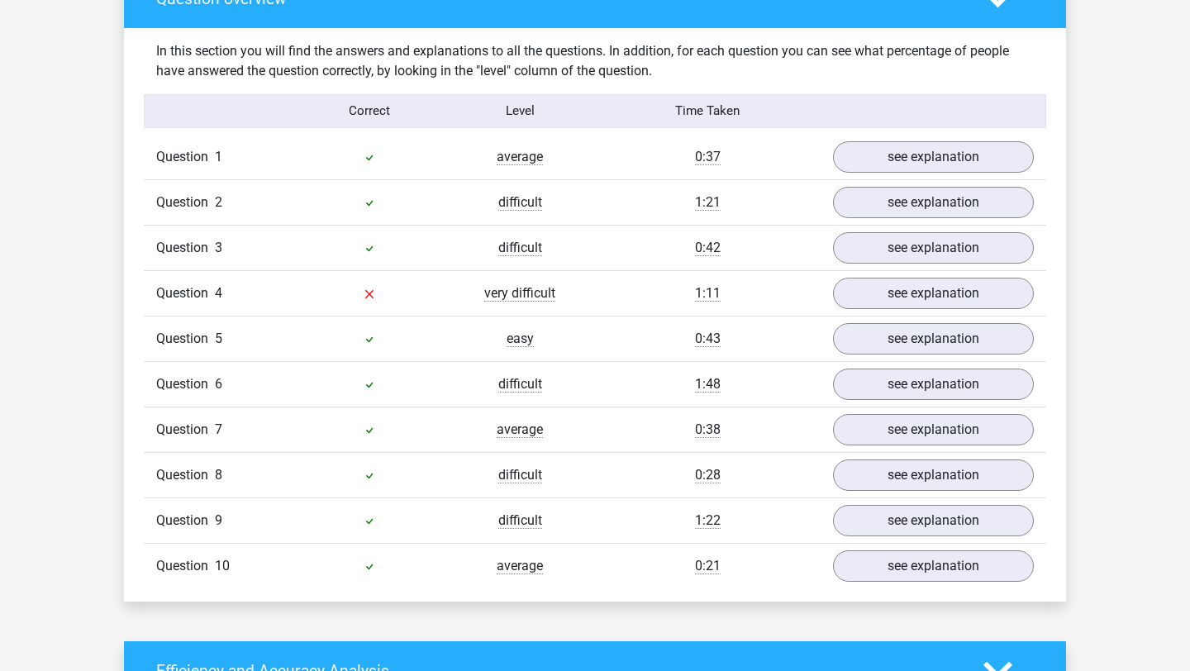
scroll to position [1267, 0]
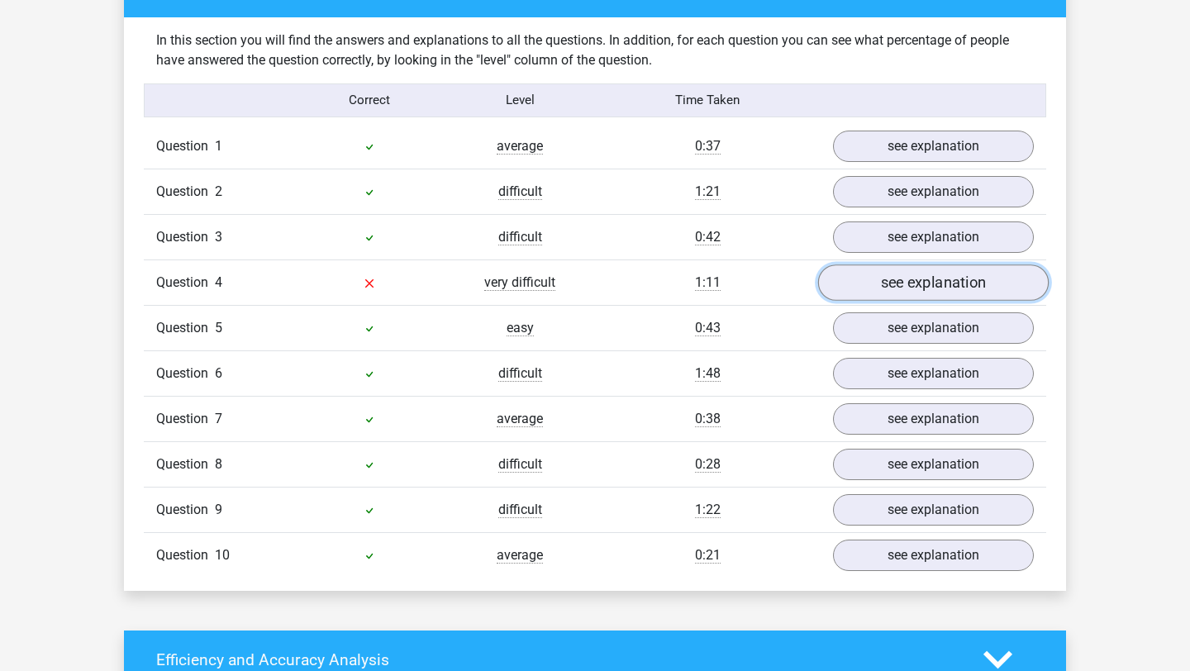
click at [892, 288] on link "see explanation" at bounding box center [933, 283] width 231 height 36
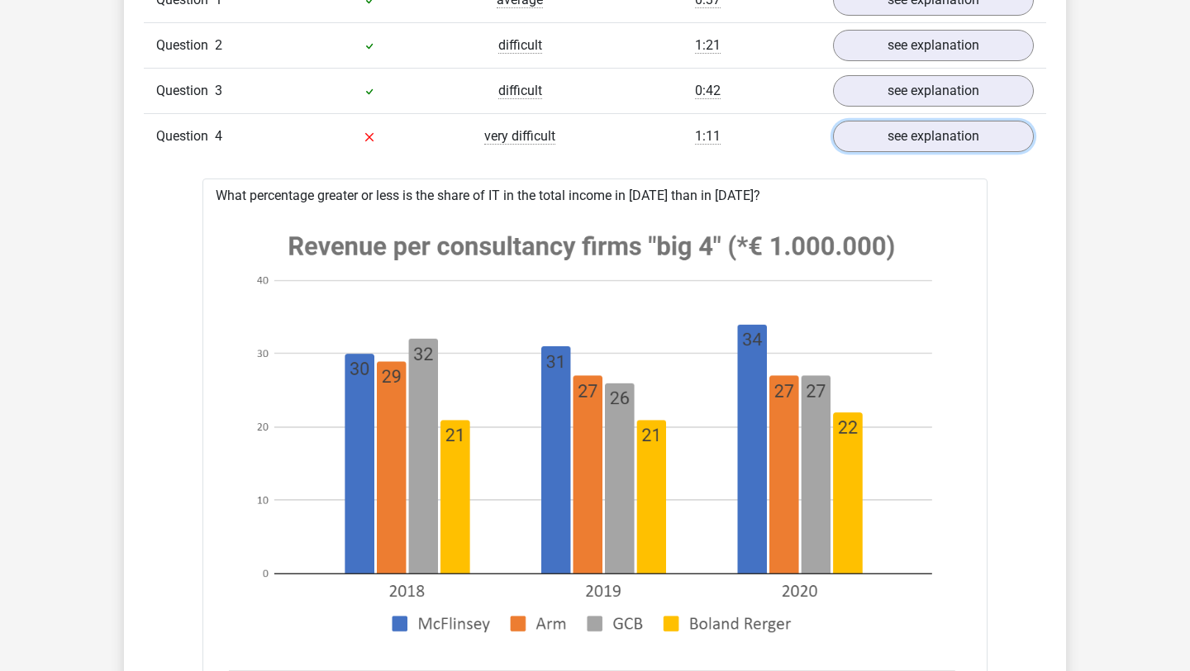
scroll to position [1431, 0]
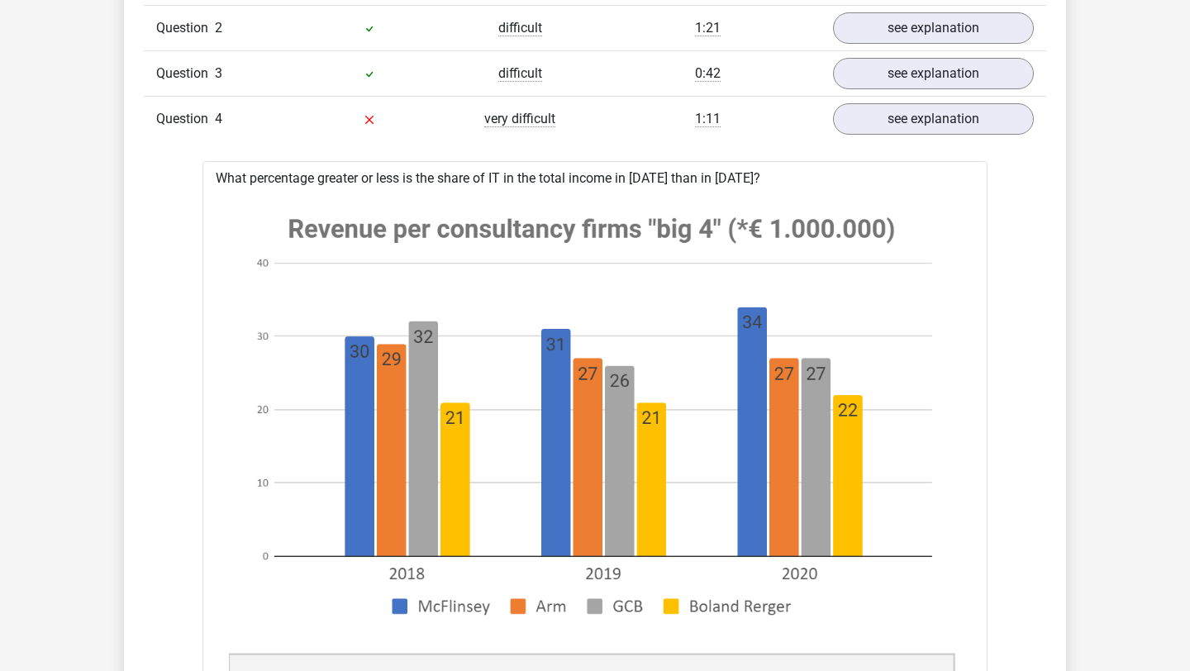
click at [810, 448] on image at bounding box center [592, 416] width 726 height 442
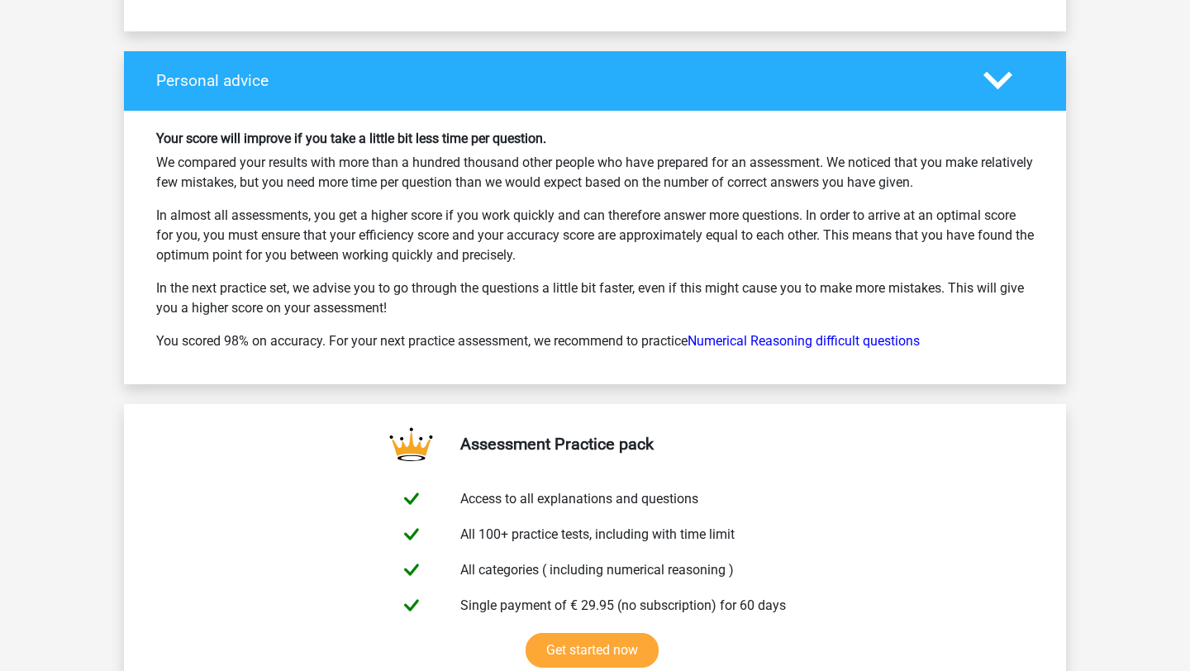
scroll to position [3744, 0]
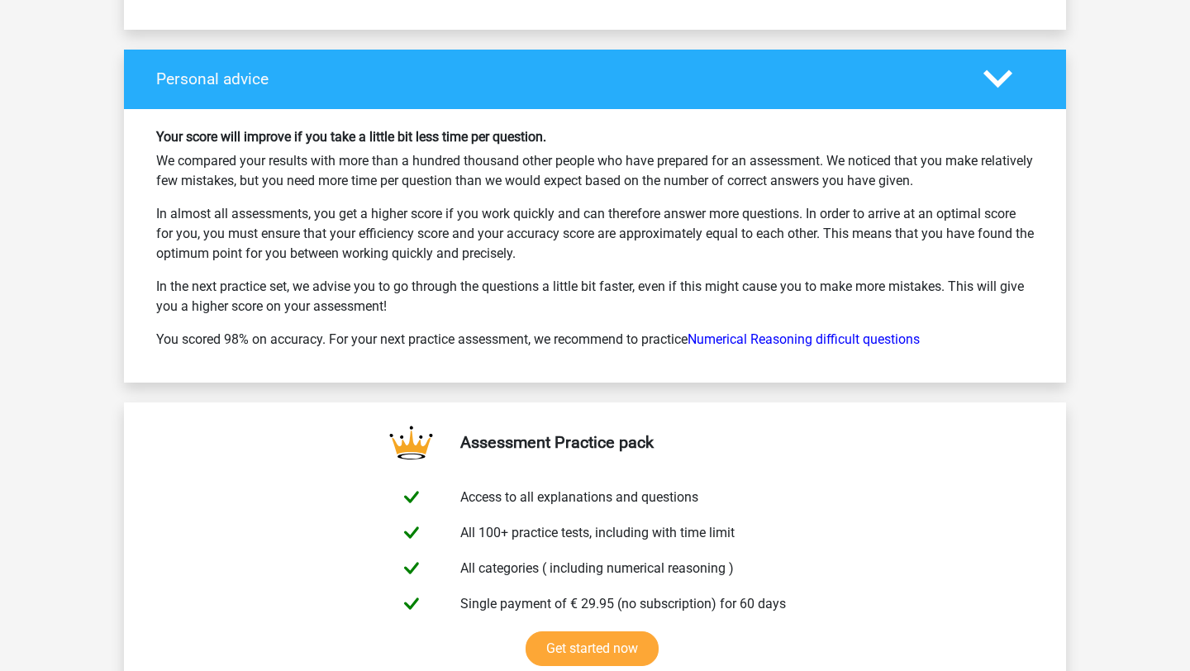
click at [813, 349] on p "You scored 98% on accuracy. For your next practice assessment, we recommend to …" at bounding box center [595, 340] width 878 height 20
click at [813, 346] on link "Numerical Reasoning difficult questions" at bounding box center [804, 339] width 232 height 16
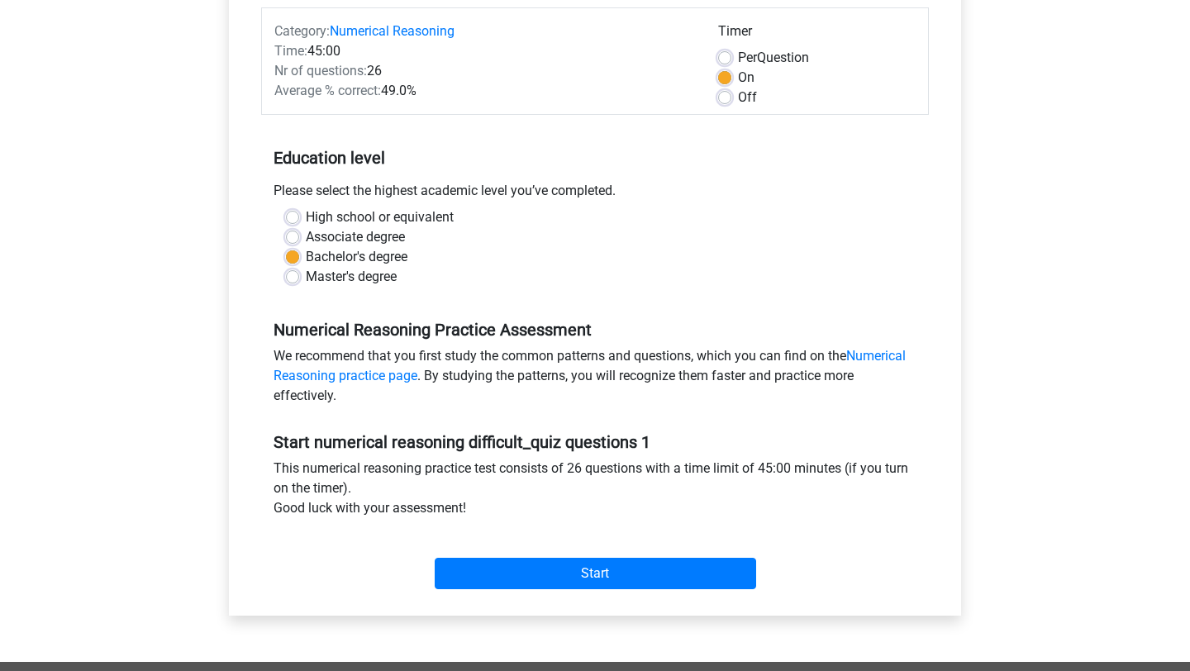
scroll to position [207, 0]
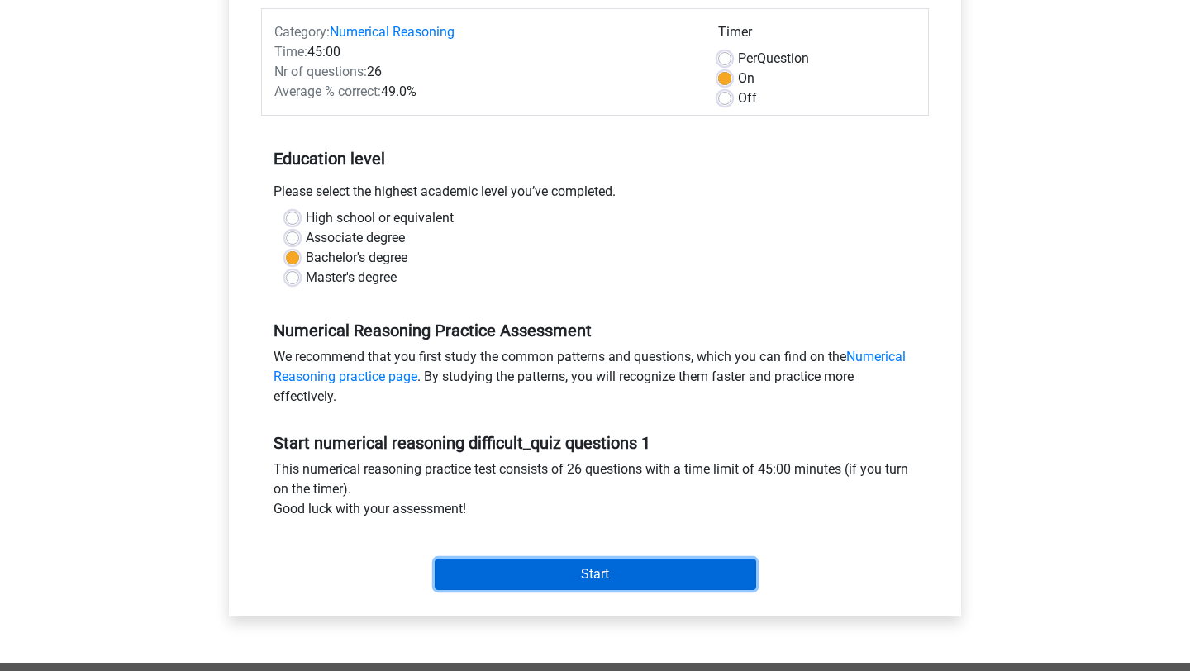
click at [694, 570] on input "Start" at bounding box center [596, 574] width 322 height 31
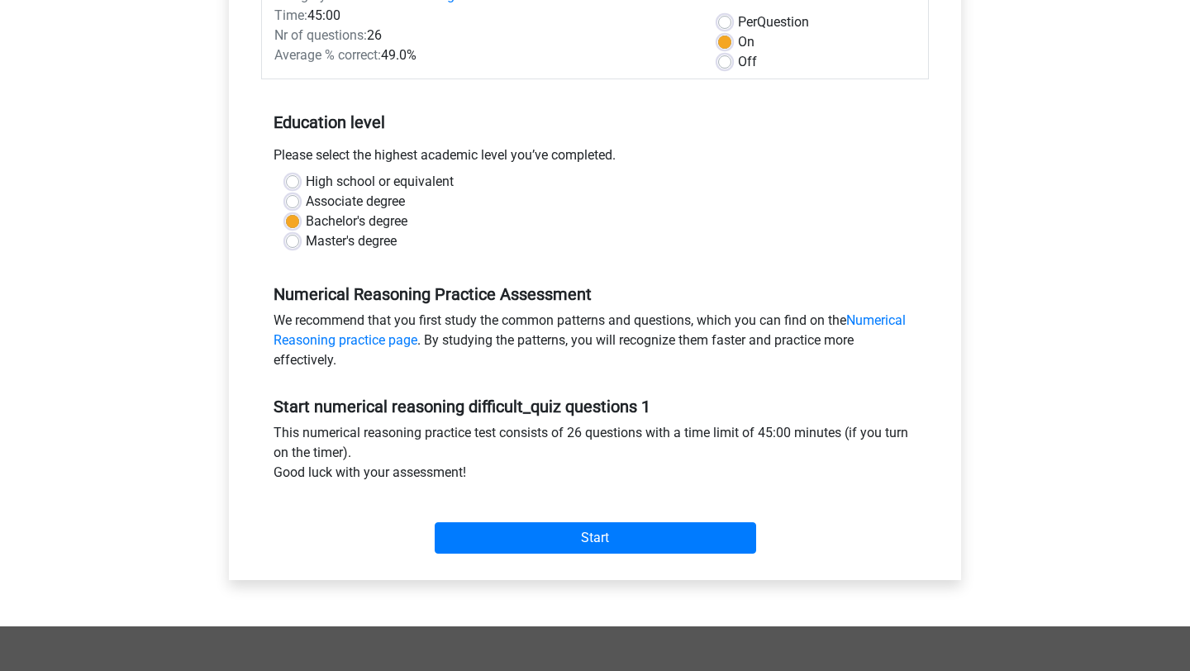
scroll to position [244, 0]
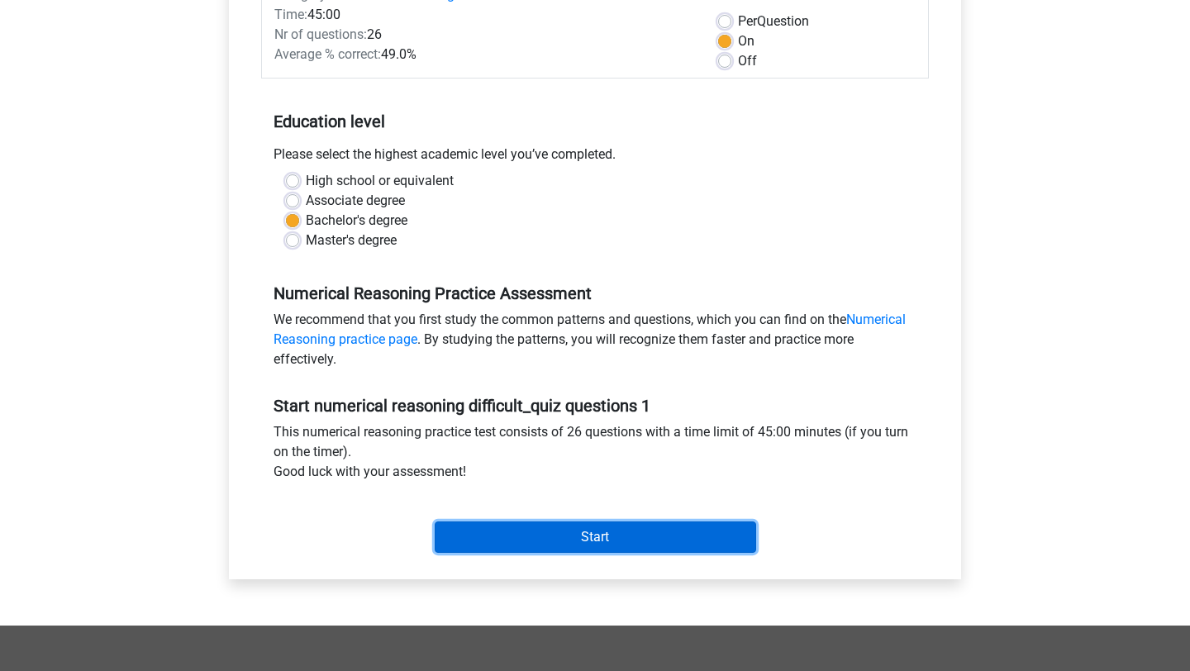
click at [572, 532] on input "Start" at bounding box center [596, 537] width 322 height 31
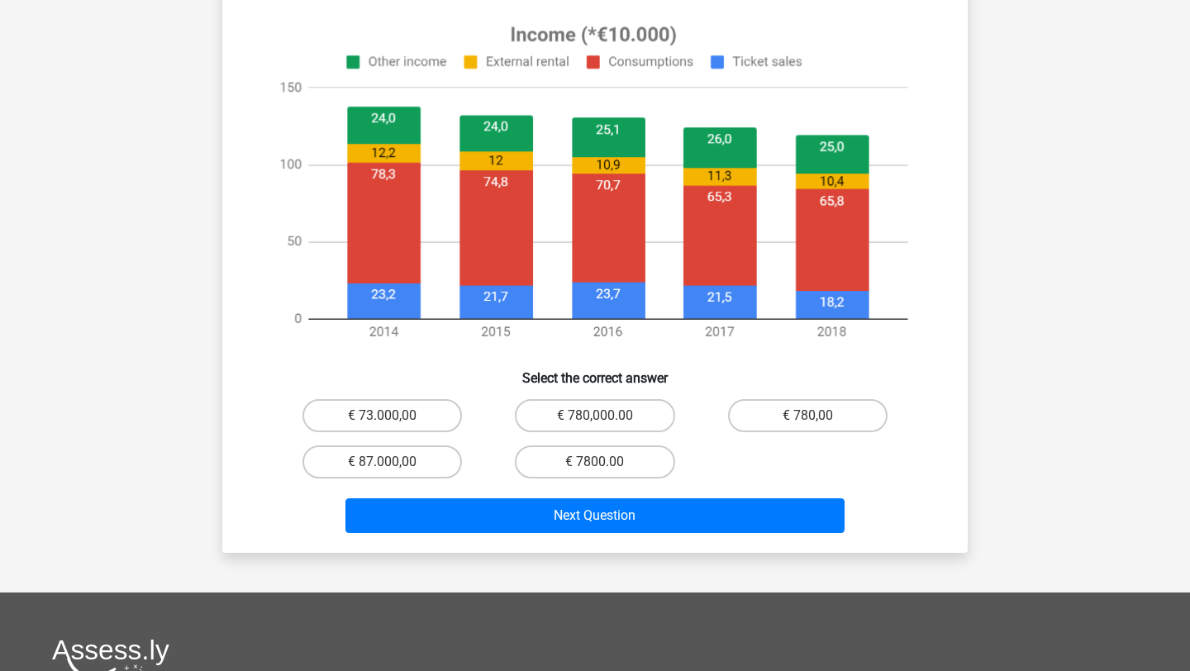
scroll to position [622, 0]
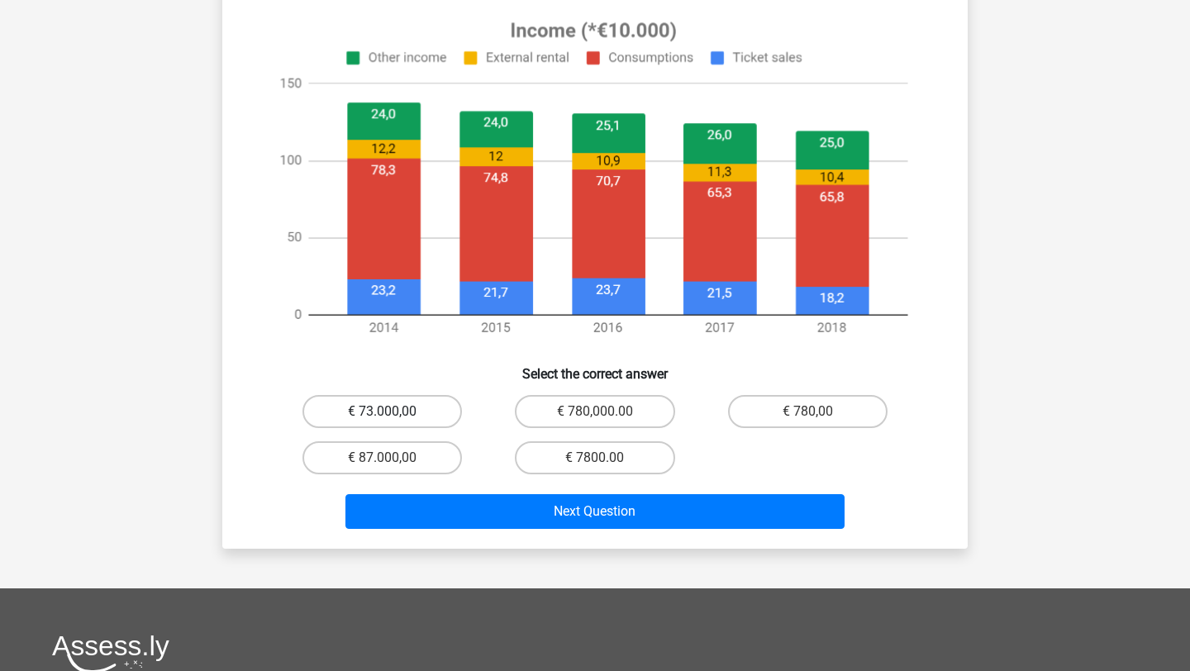
click at [417, 412] on label "€ 73.000,00" at bounding box center [383, 411] width 160 height 33
click at [393, 412] on input "€ 73.000,00" at bounding box center [388, 417] width 11 height 11
radio input "true"
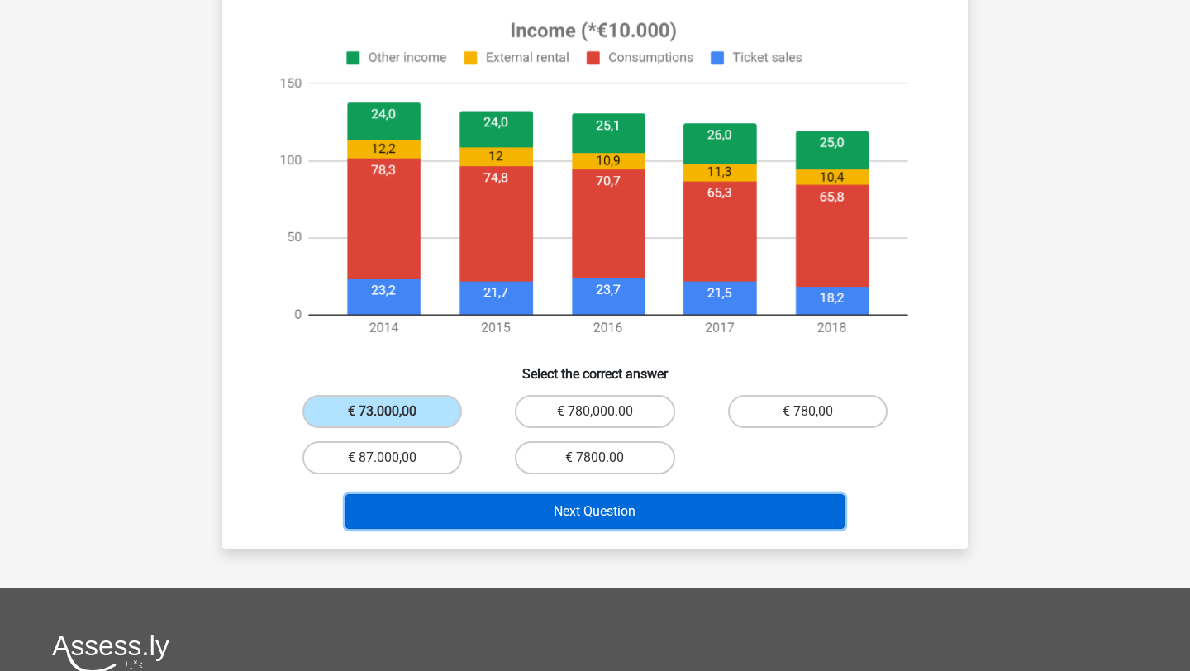
click at [590, 501] on button "Next Question" at bounding box center [596, 511] width 500 height 35
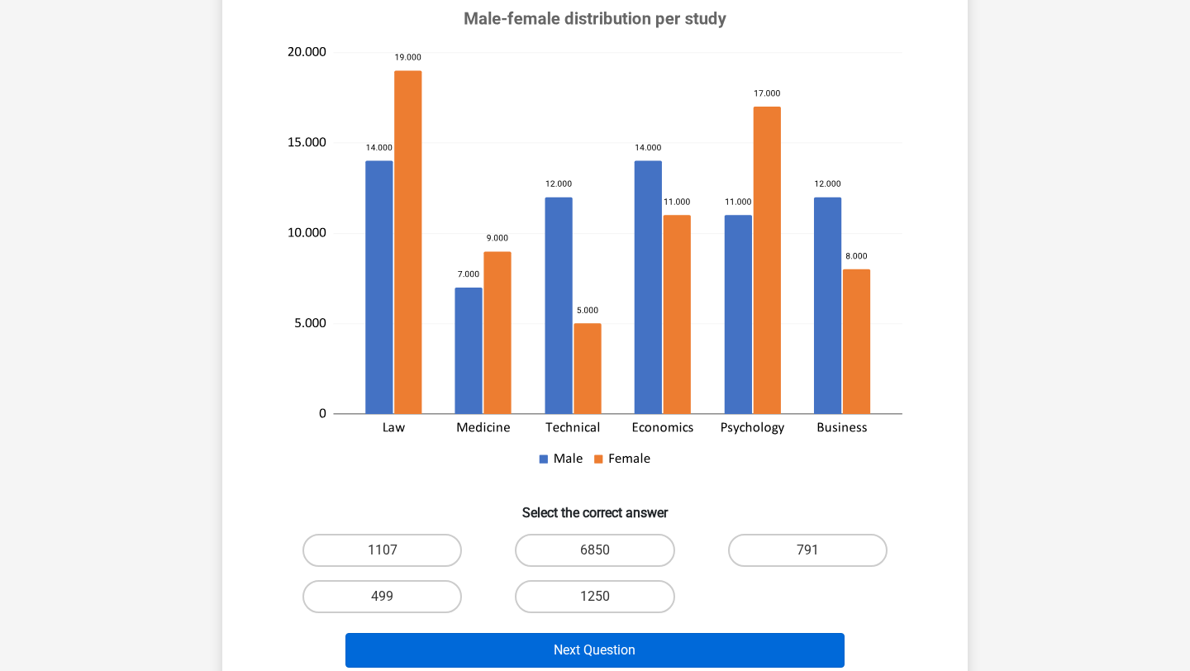
scroll to position [290, 0]
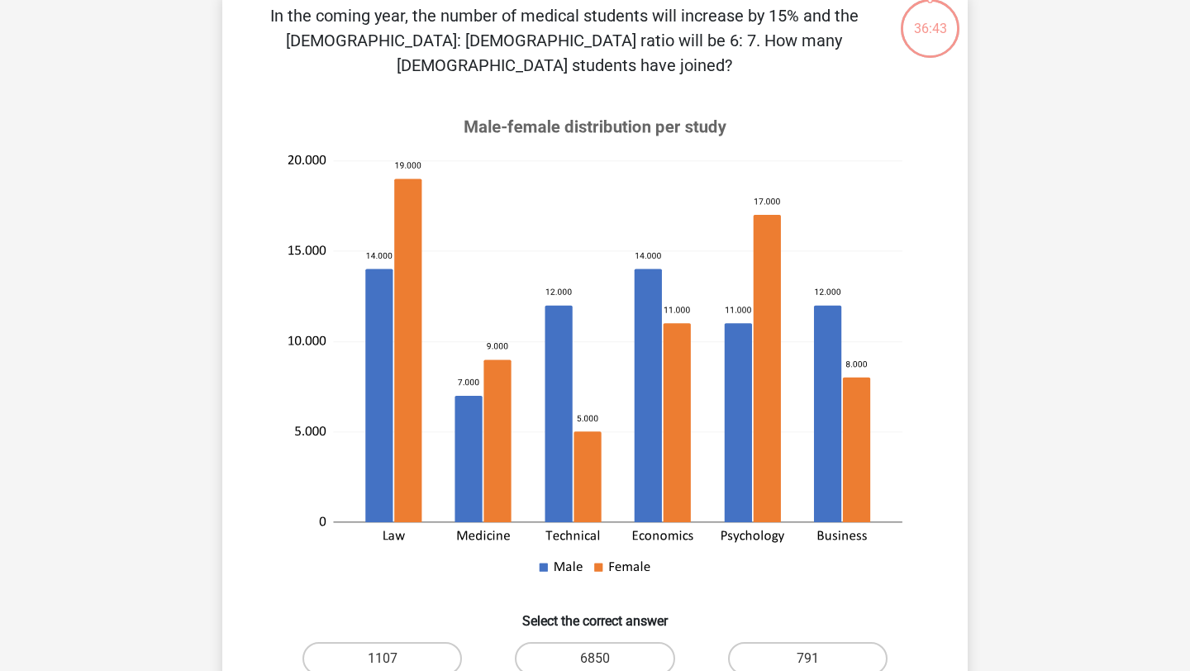
scroll to position [128, 0]
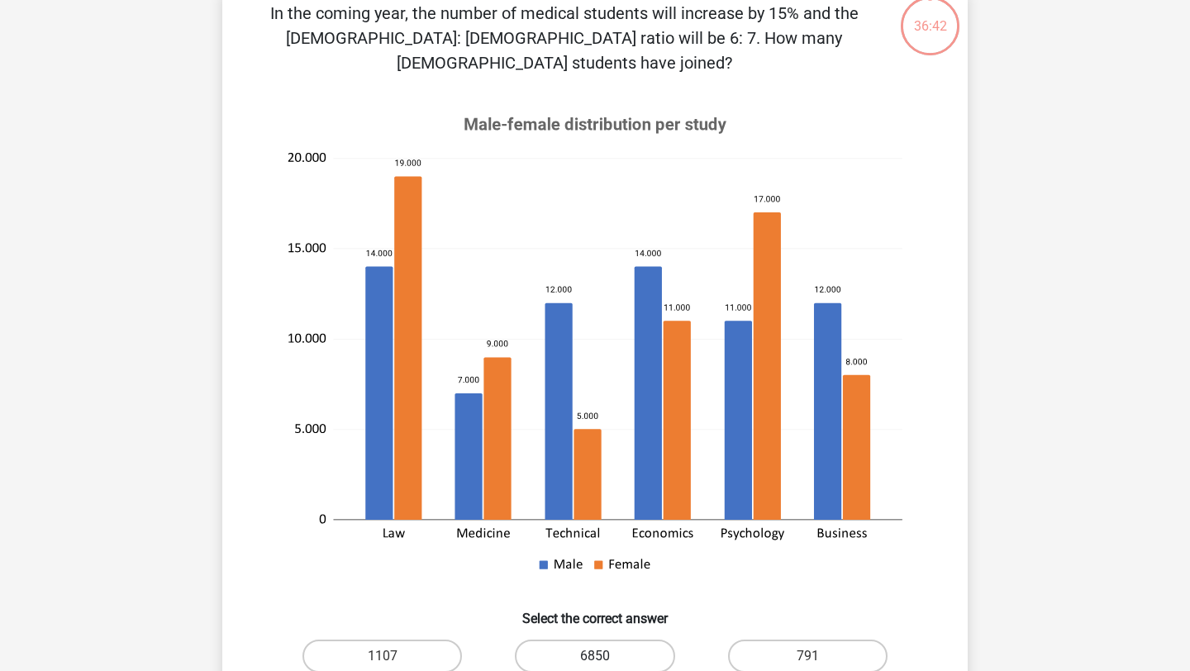
click at [625, 640] on label "6850" at bounding box center [595, 656] width 160 height 33
click at [606, 656] on input "6850" at bounding box center [600, 661] width 11 height 11
radio input "true"
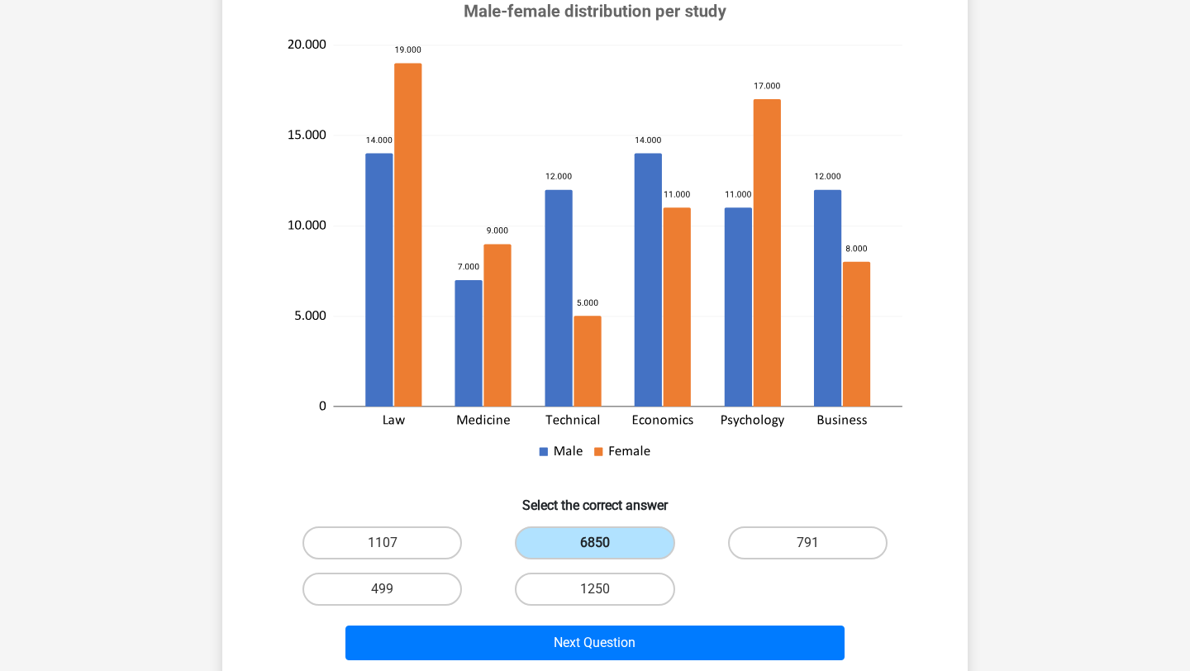
scroll to position [269, 0]
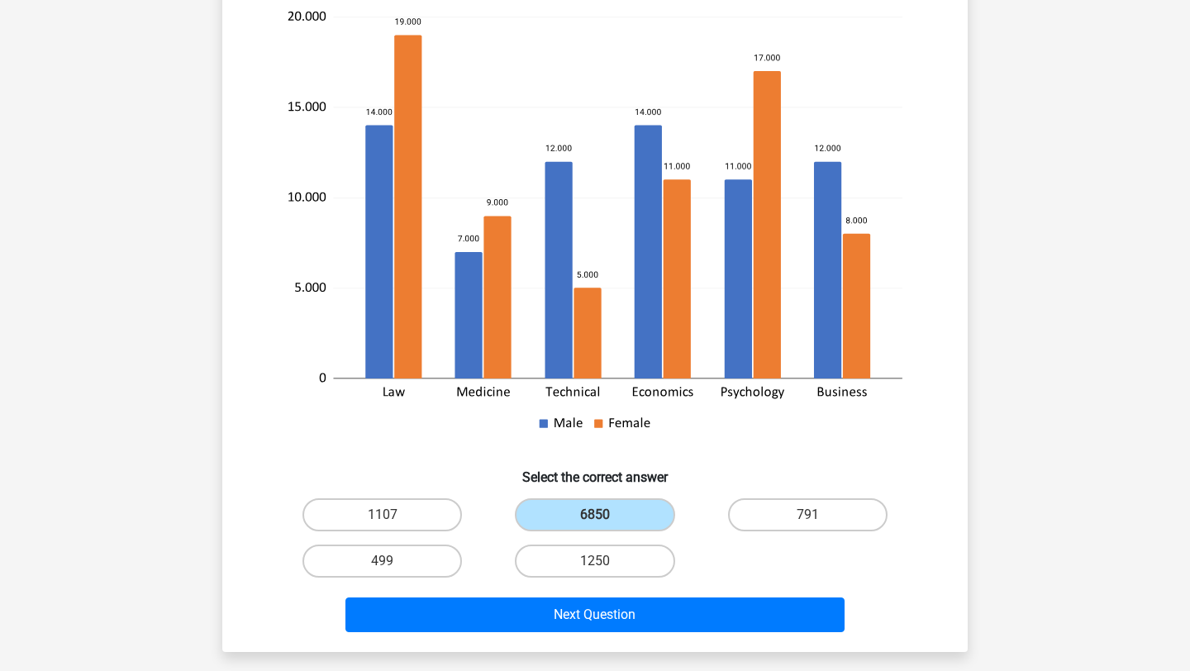
click at [607, 608] on div "Next Question" at bounding box center [595, 618] width 638 height 41
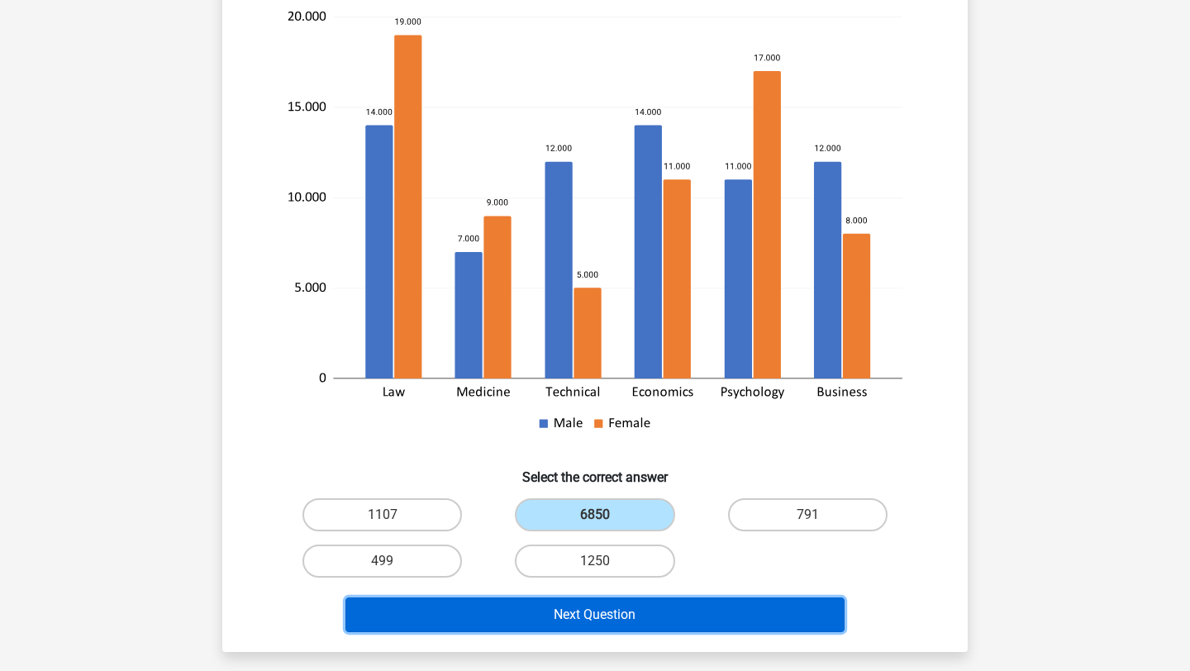
click at [603, 602] on button "Next Question" at bounding box center [596, 615] width 500 height 35
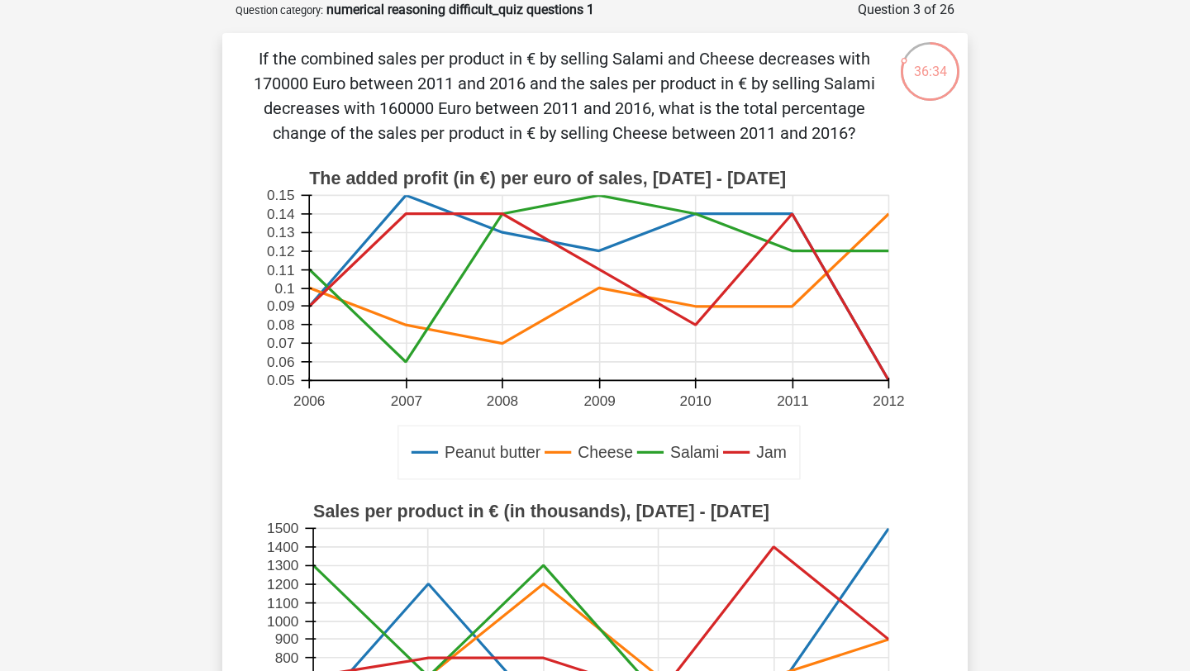
scroll to position [0, 0]
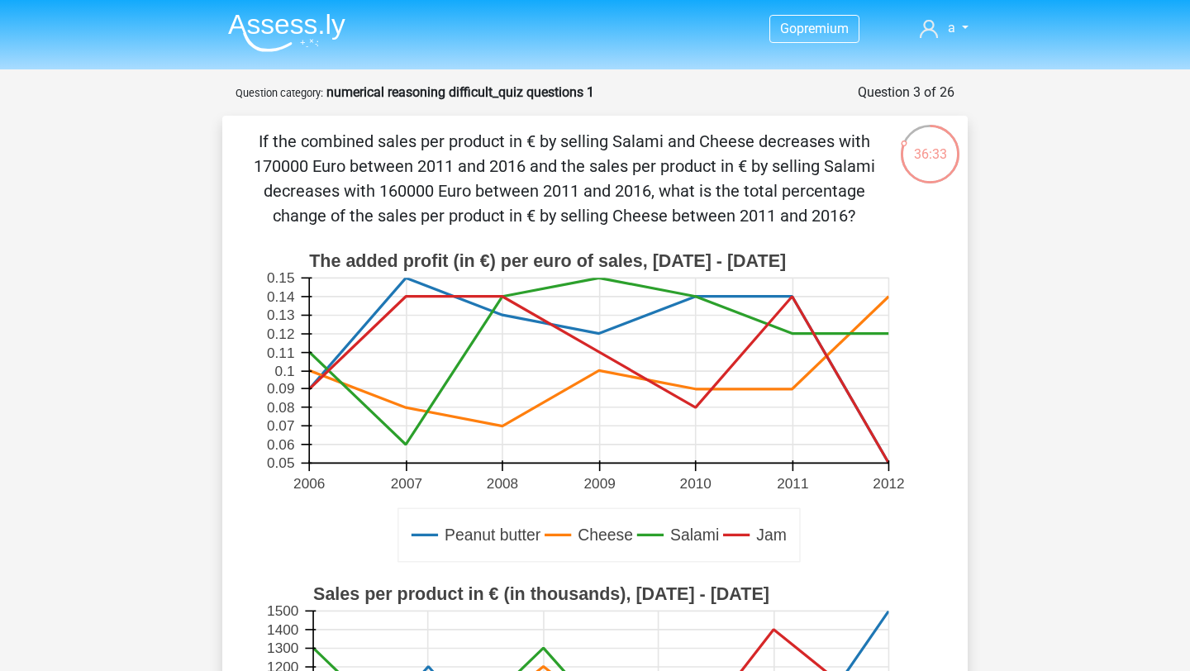
click at [314, 27] on img at bounding box center [286, 32] width 117 height 39
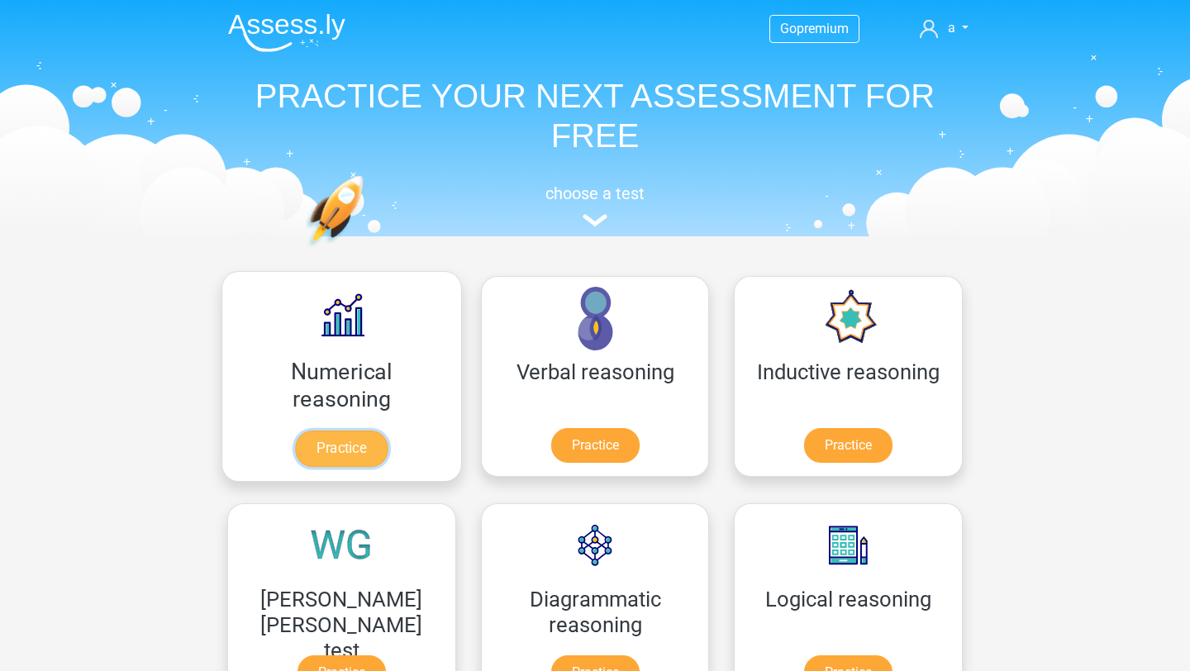
click at [331, 448] on link "Practice" at bounding box center [341, 449] width 93 height 36
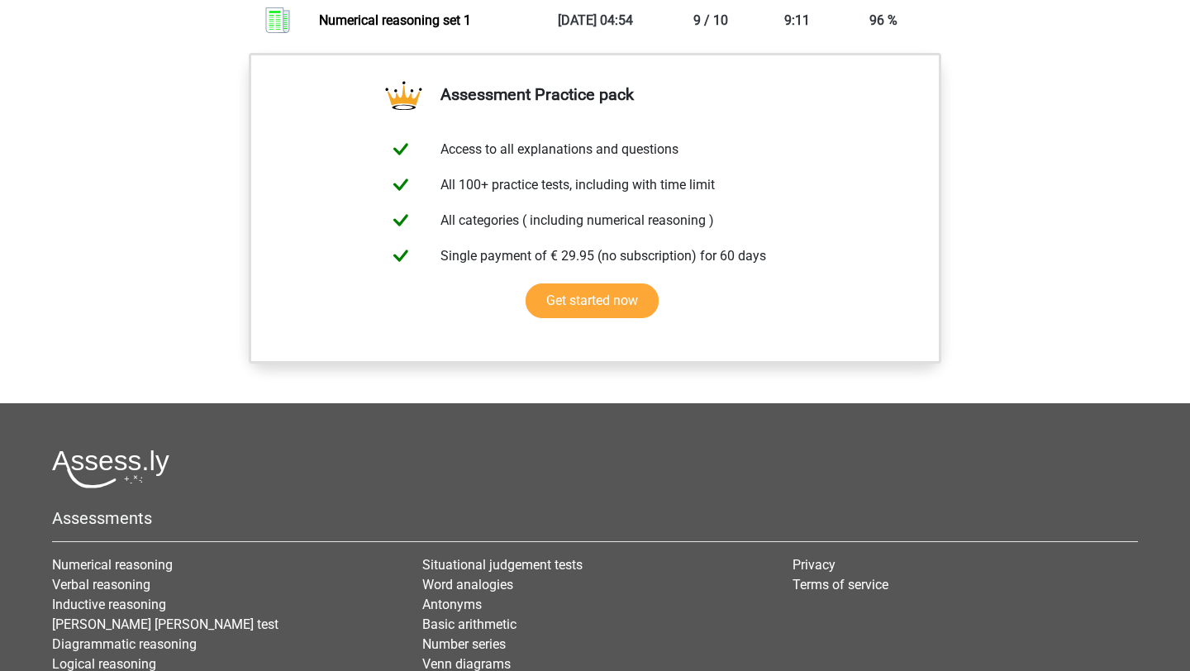
scroll to position [970, 0]
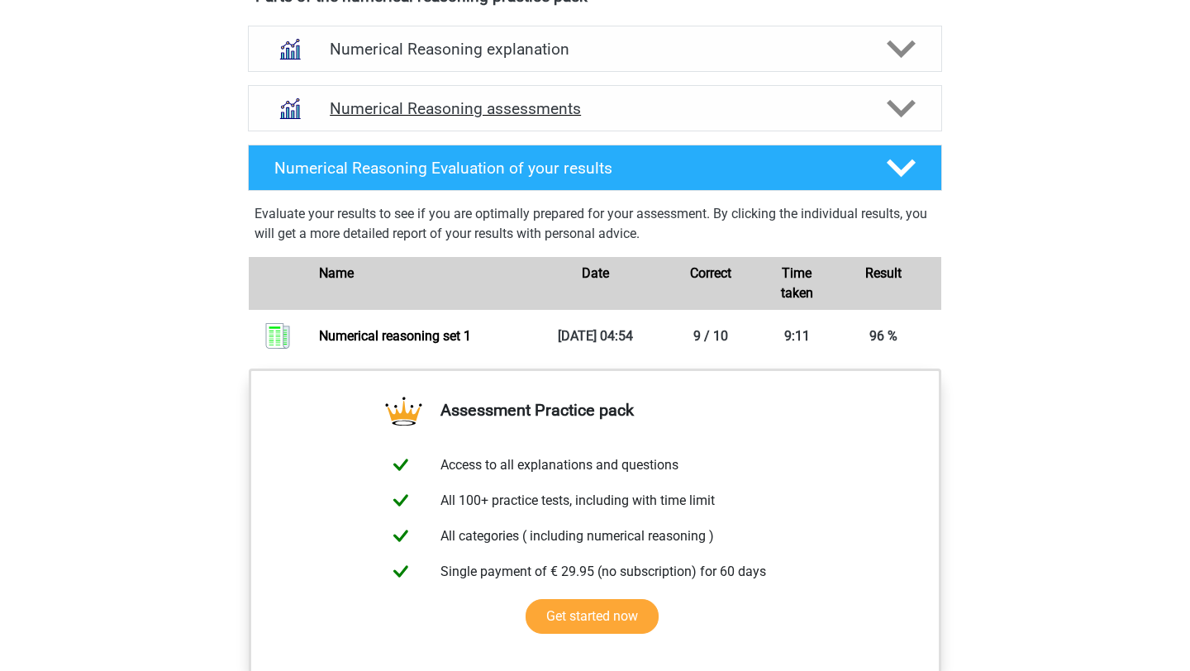
click at [879, 123] on div at bounding box center [900, 108] width 55 height 29
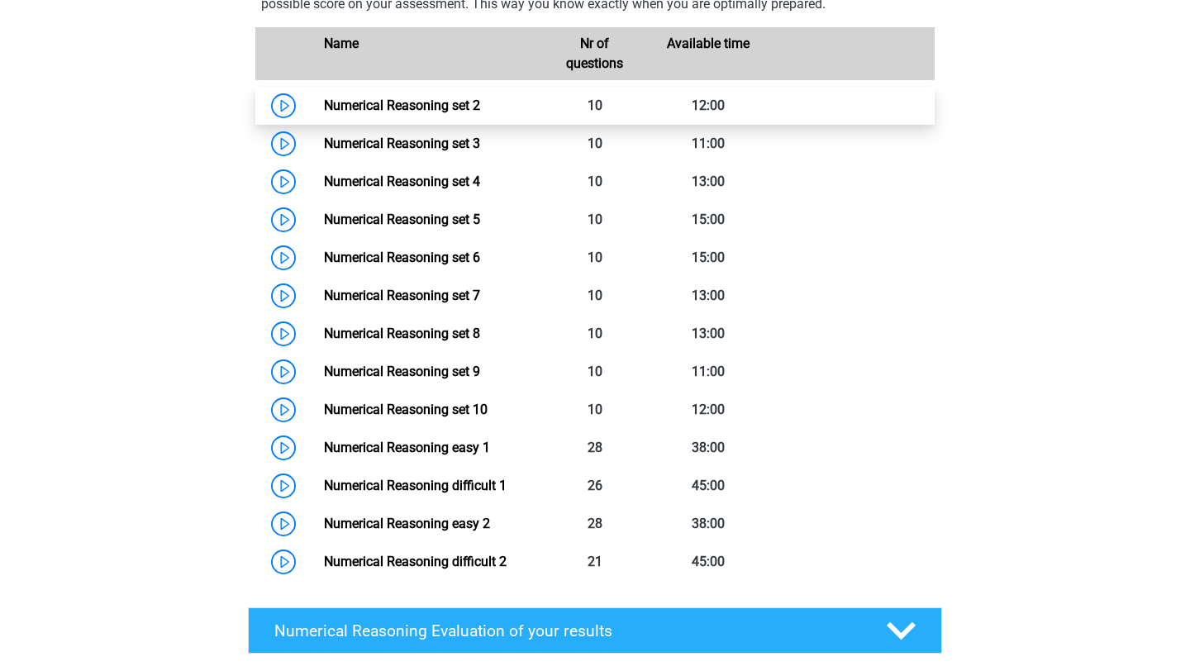
scroll to position [1161, 0]
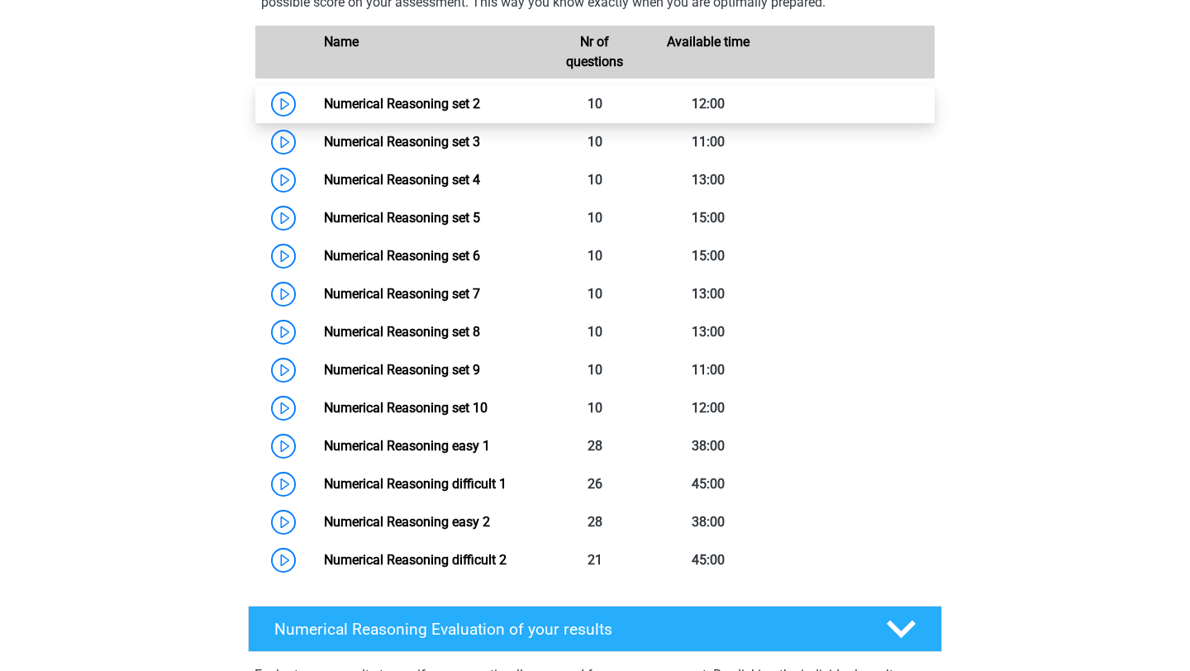
click at [480, 112] on link "Numerical Reasoning set 2" at bounding box center [402, 104] width 156 height 16
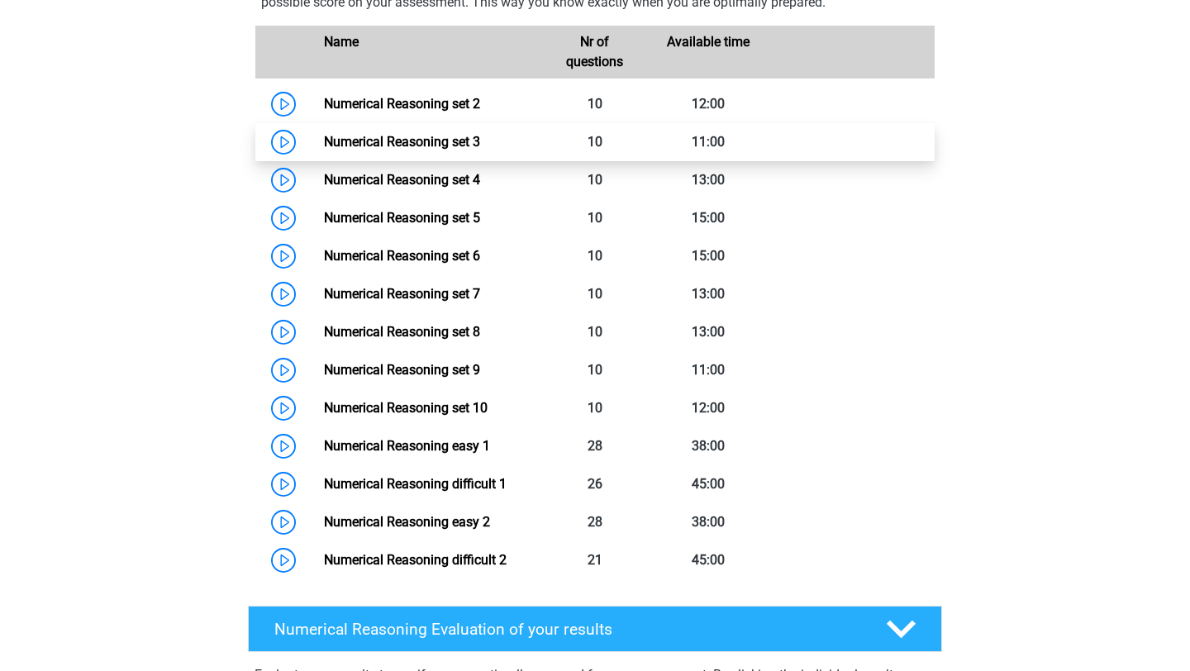
click at [480, 150] on link "Numerical Reasoning set 3" at bounding box center [402, 142] width 156 height 16
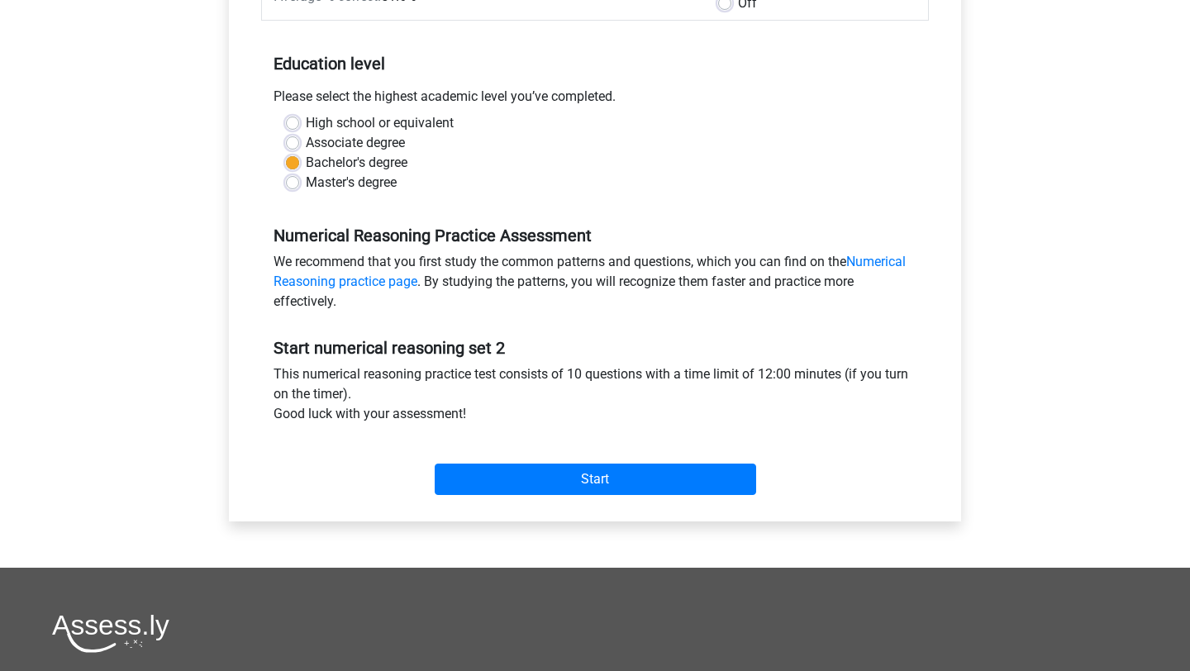
scroll to position [310, 0]
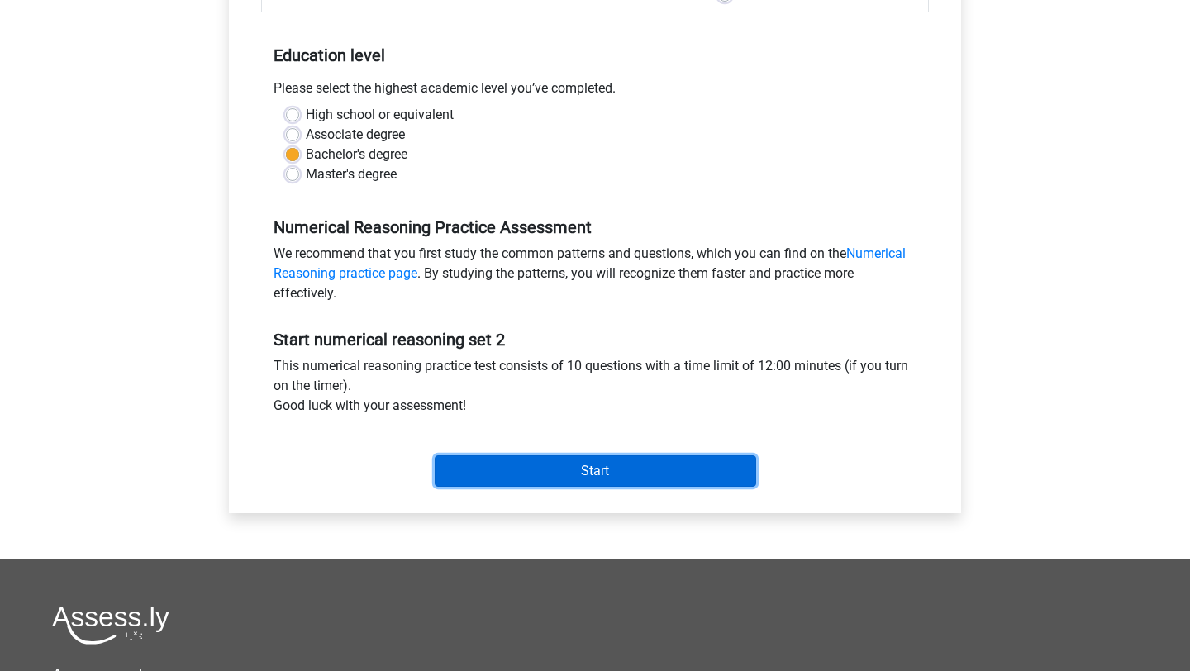
click at [560, 470] on input "Start" at bounding box center [596, 470] width 322 height 31
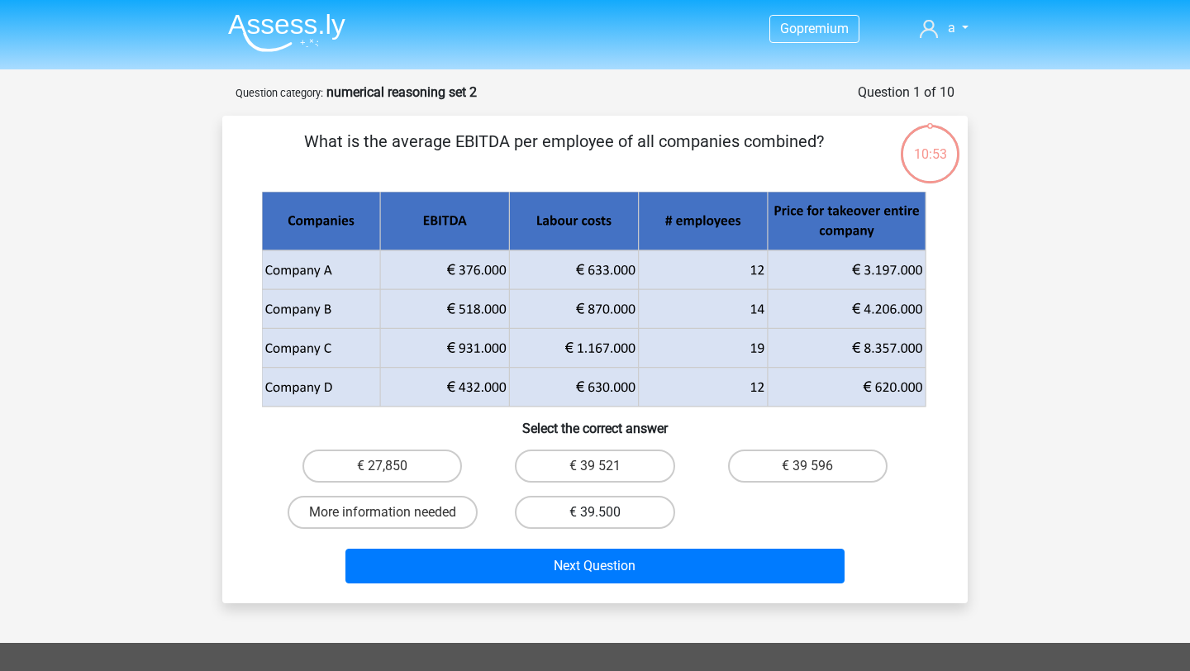
click at [582, 516] on label "€ 39.500" at bounding box center [595, 512] width 160 height 33
click at [595, 516] on input "€ 39.500" at bounding box center [600, 517] width 11 height 11
radio input "true"
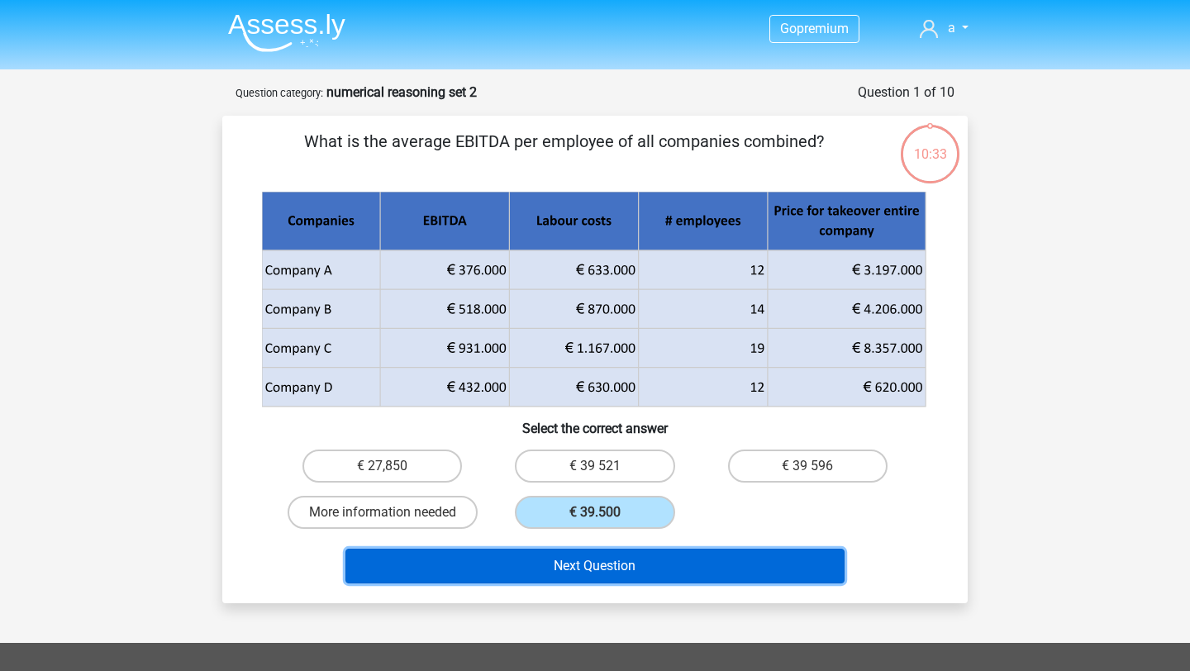
click at [553, 583] on button "Next Question" at bounding box center [596, 566] width 500 height 35
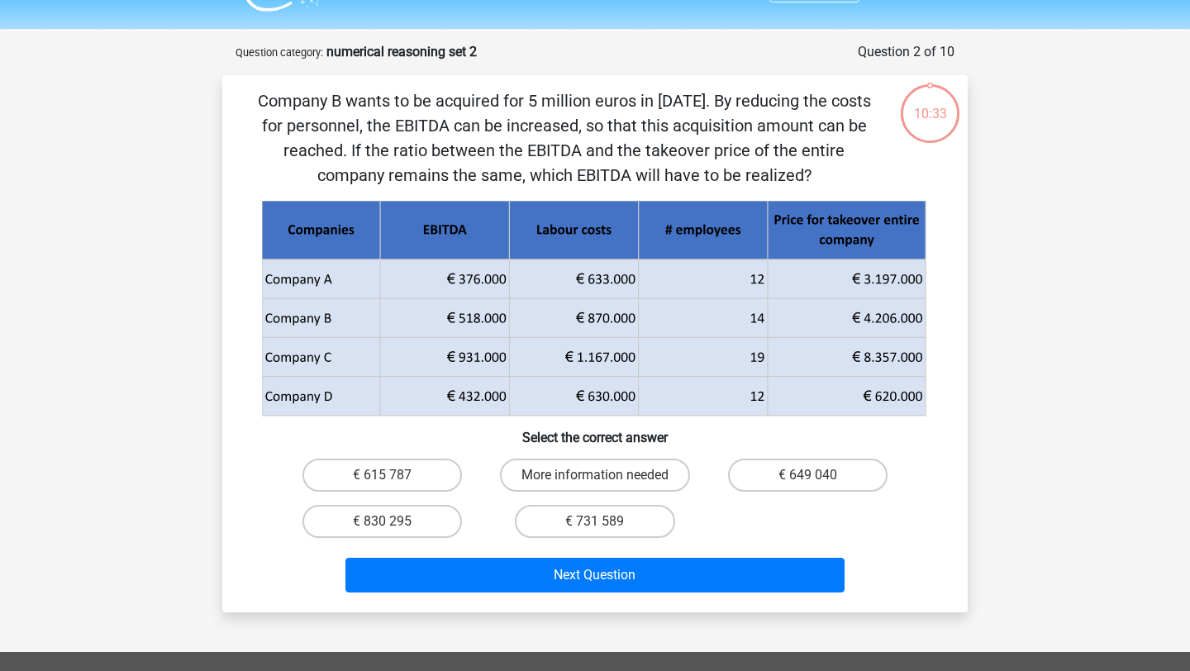
scroll to position [83, 0]
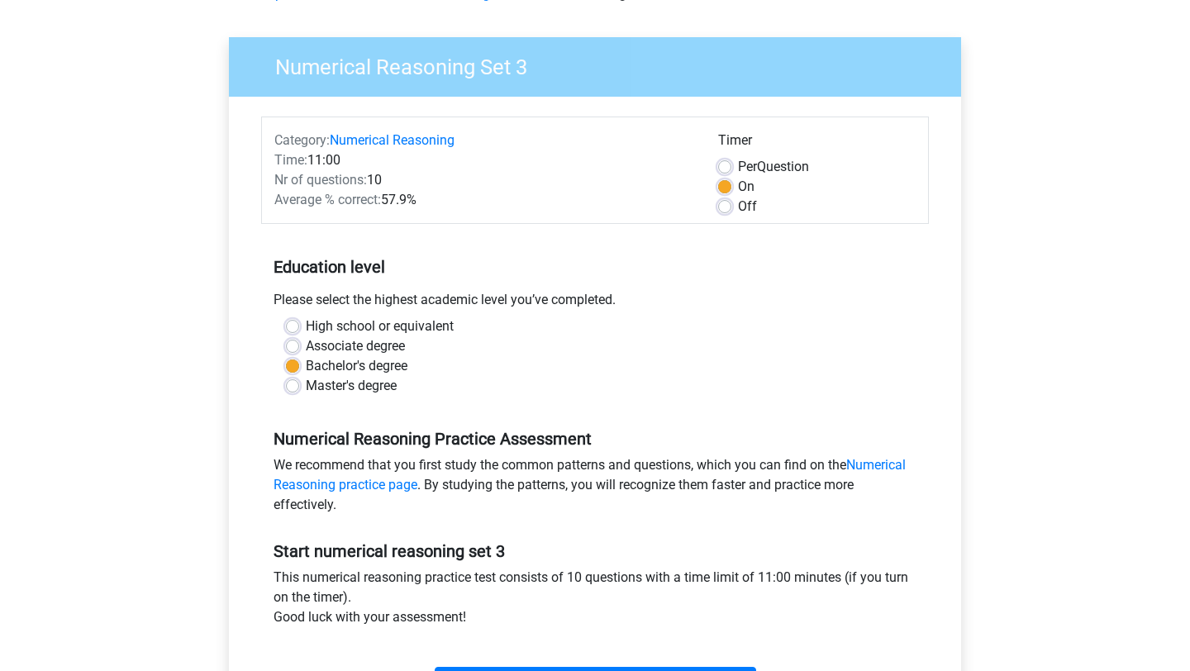
scroll to position [138, 0]
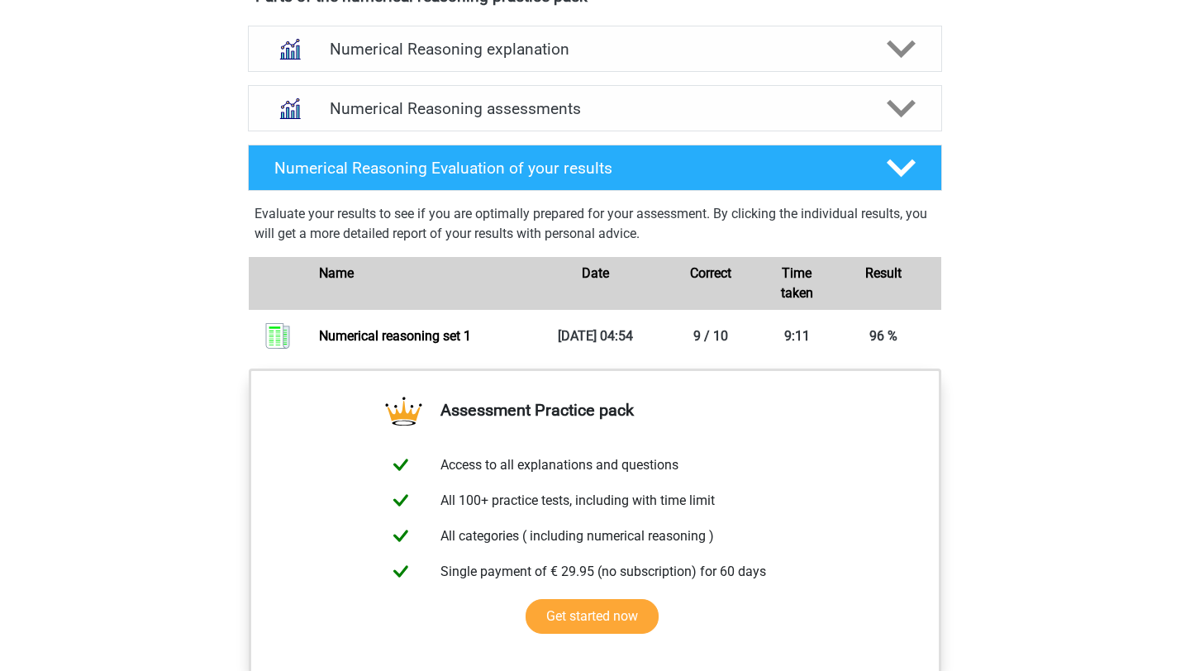
scroll to position [969, 0]
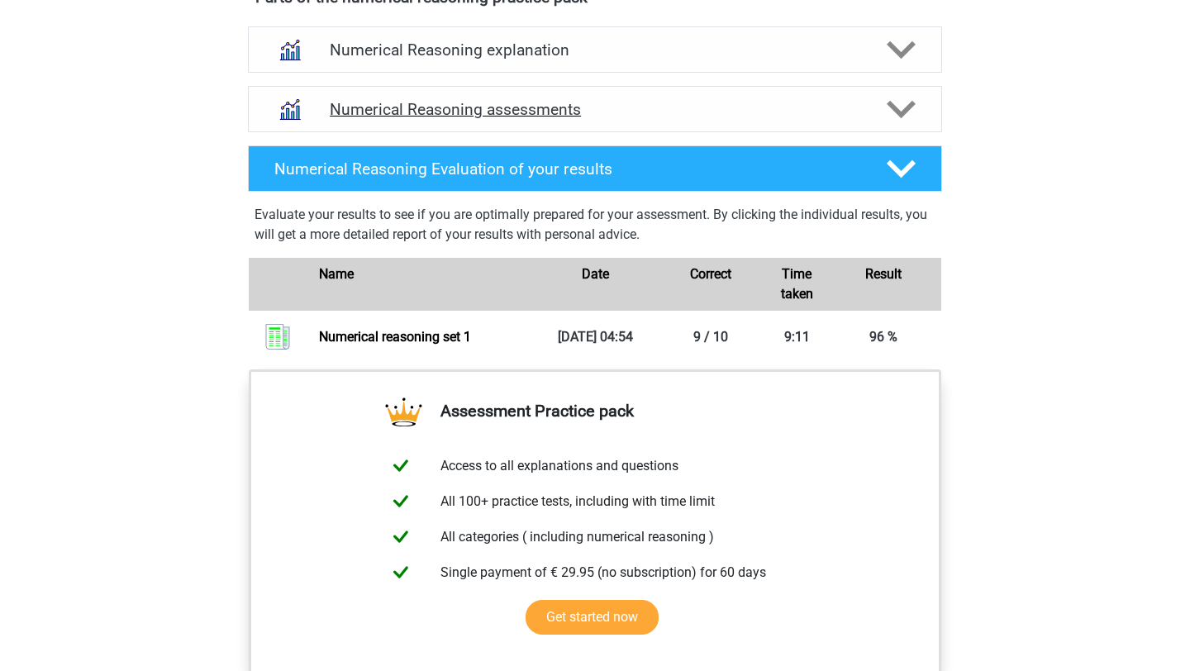
click at [889, 119] on polygon at bounding box center [901, 110] width 29 height 18
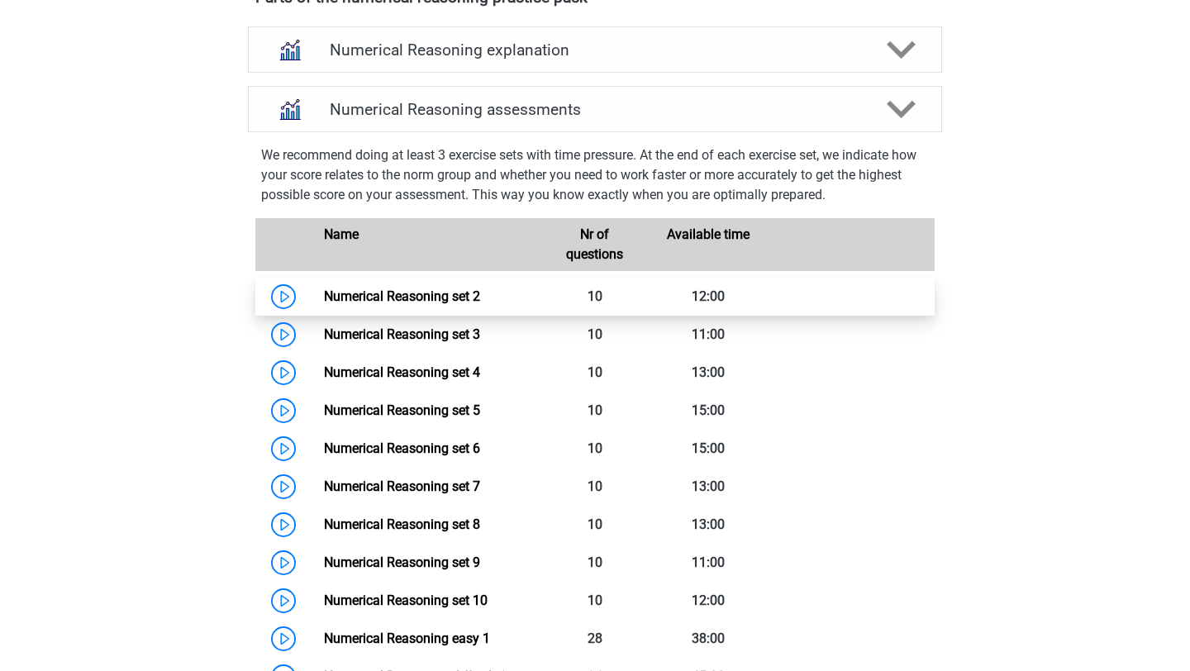
click at [354, 304] on link "Numerical Reasoning set 2" at bounding box center [402, 296] width 156 height 16
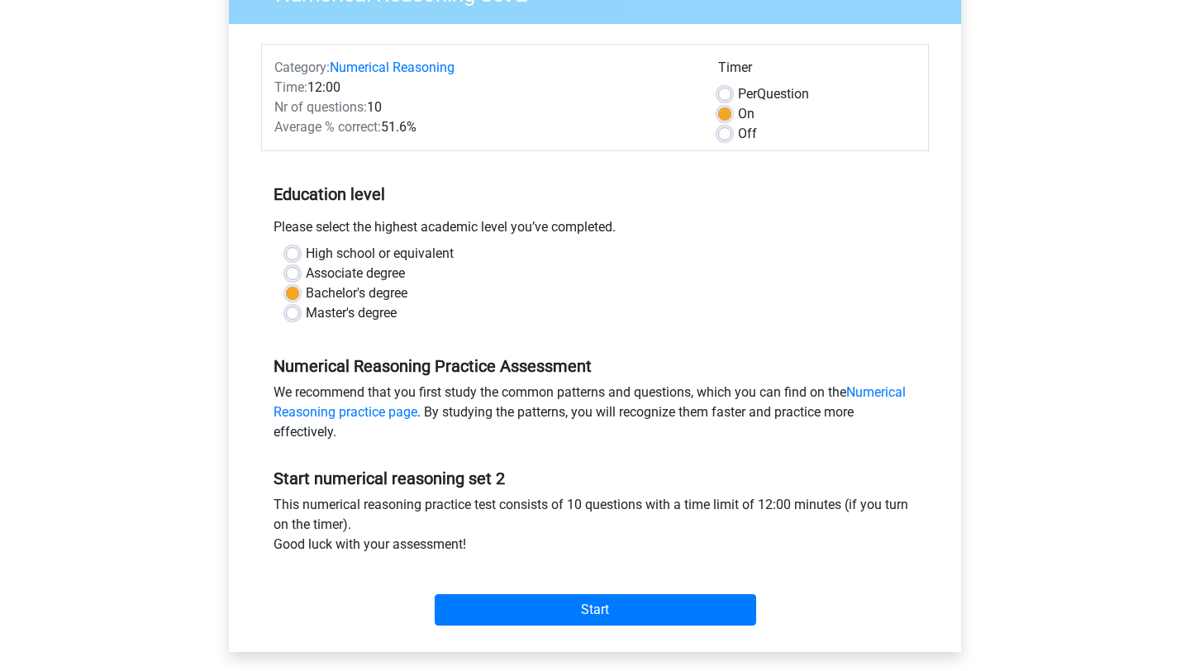
scroll to position [176, 0]
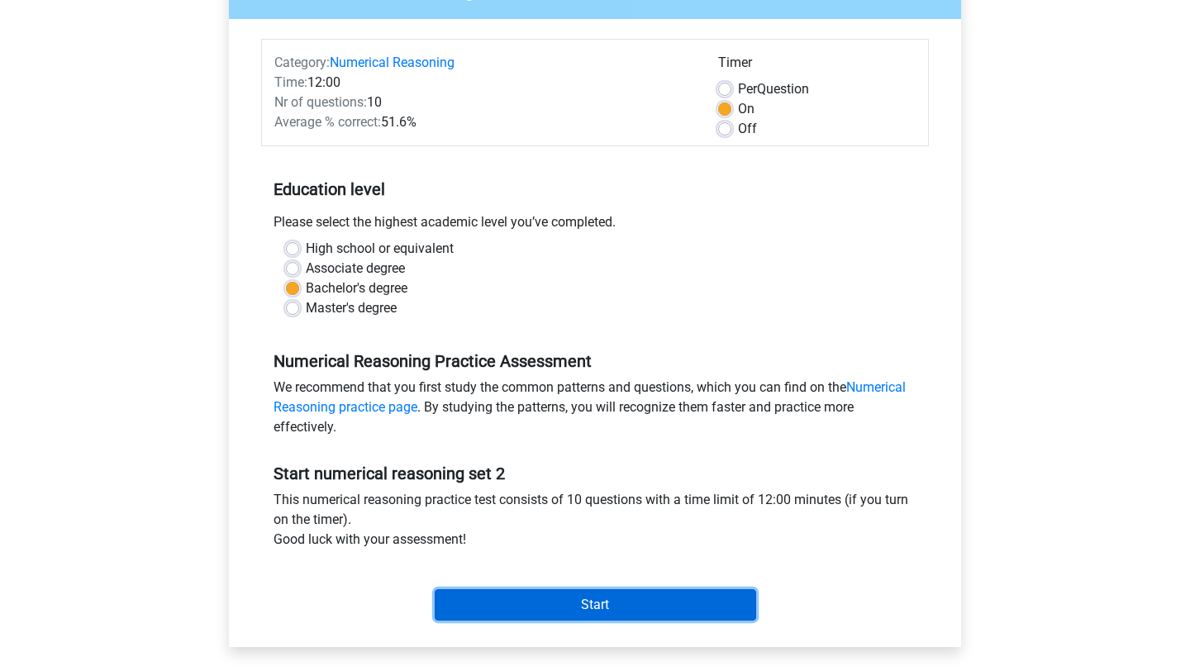
click at [546, 599] on input "Start" at bounding box center [596, 604] width 322 height 31
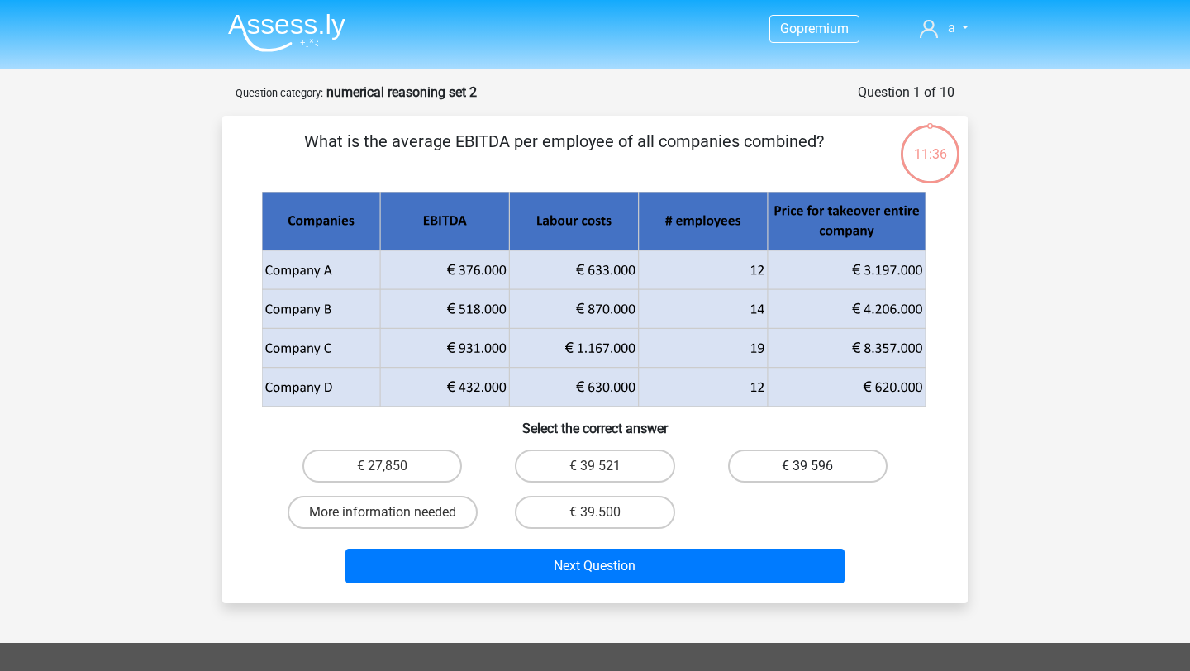
click at [798, 461] on label "€ 39 596" at bounding box center [808, 466] width 160 height 33
click at [808, 466] on input "€ 39 596" at bounding box center [813, 471] width 11 height 11
radio input "true"
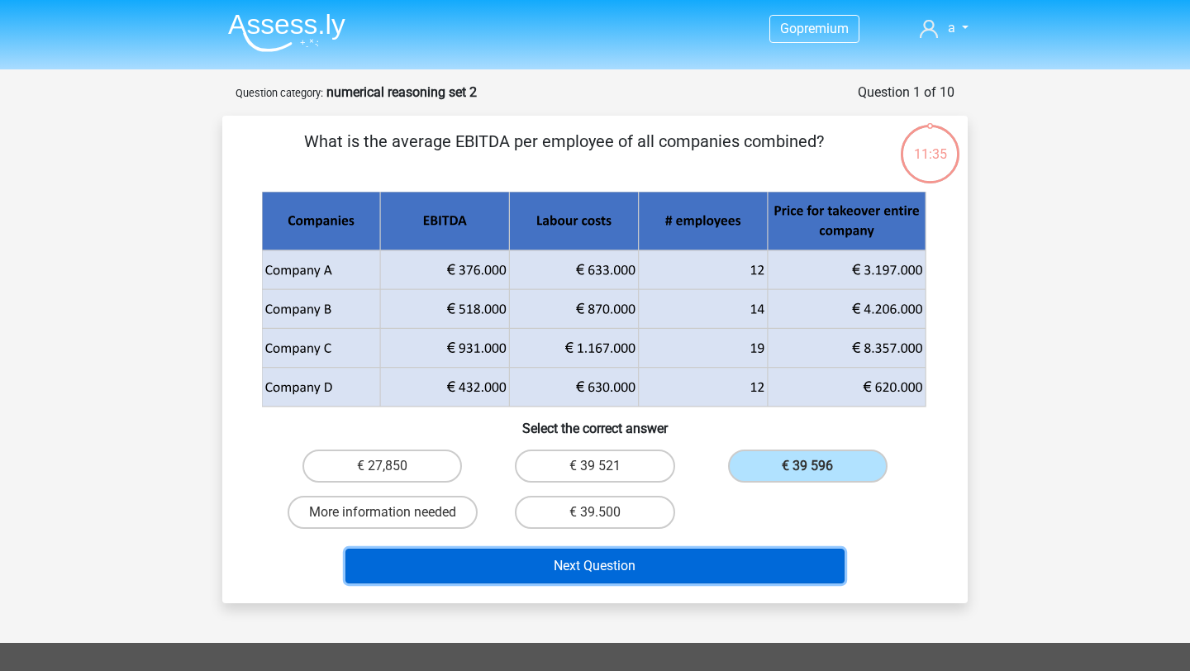
click at [714, 565] on button "Next Question" at bounding box center [596, 566] width 500 height 35
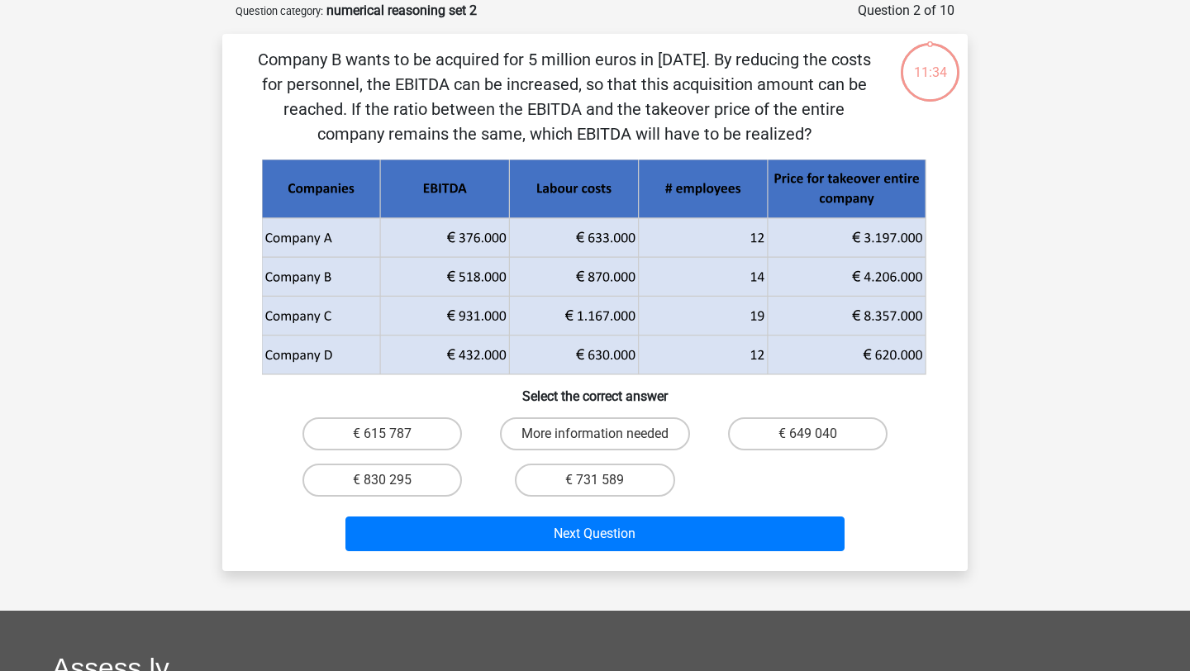
scroll to position [83, 0]
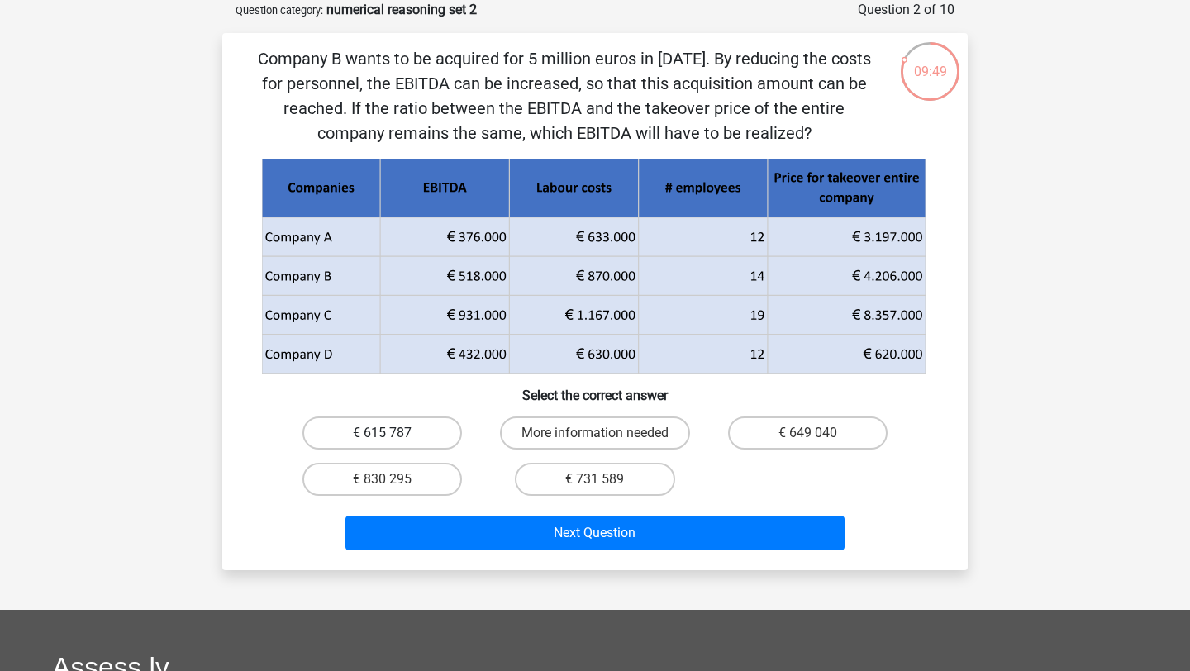
click at [428, 436] on label "€ 615 787" at bounding box center [383, 433] width 160 height 33
click at [393, 436] on input "€ 615 787" at bounding box center [388, 438] width 11 height 11
radio input "true"
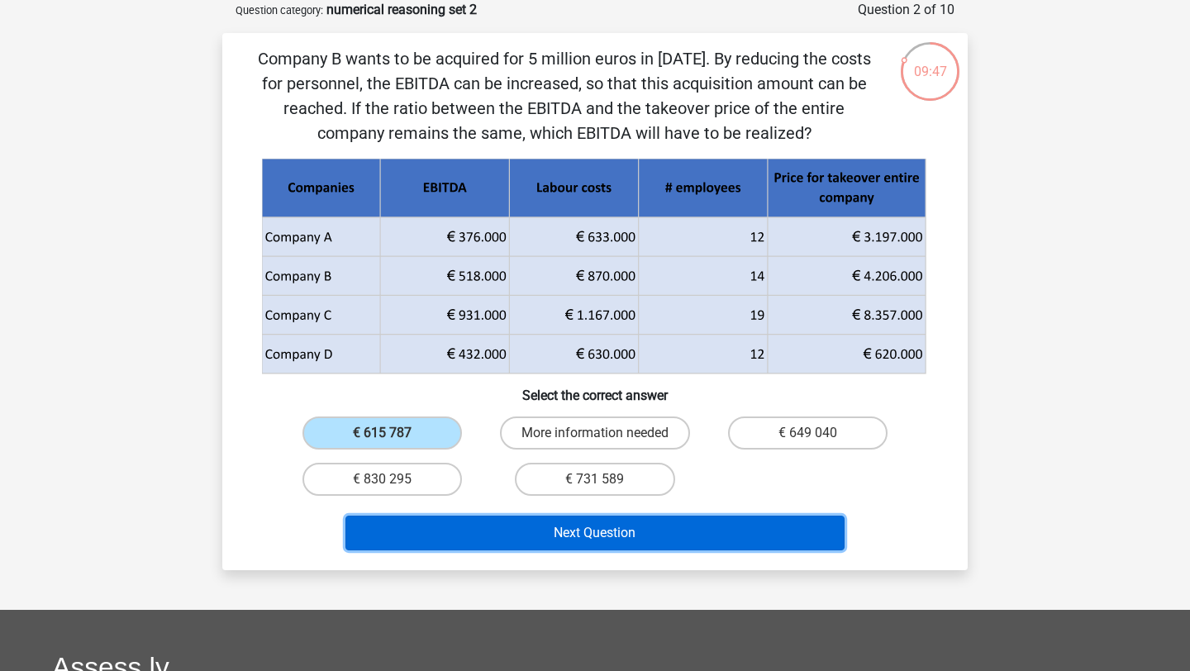
click at [512, 516] on button "Next Question" at bounding box center [596, 533] width 500 height 35
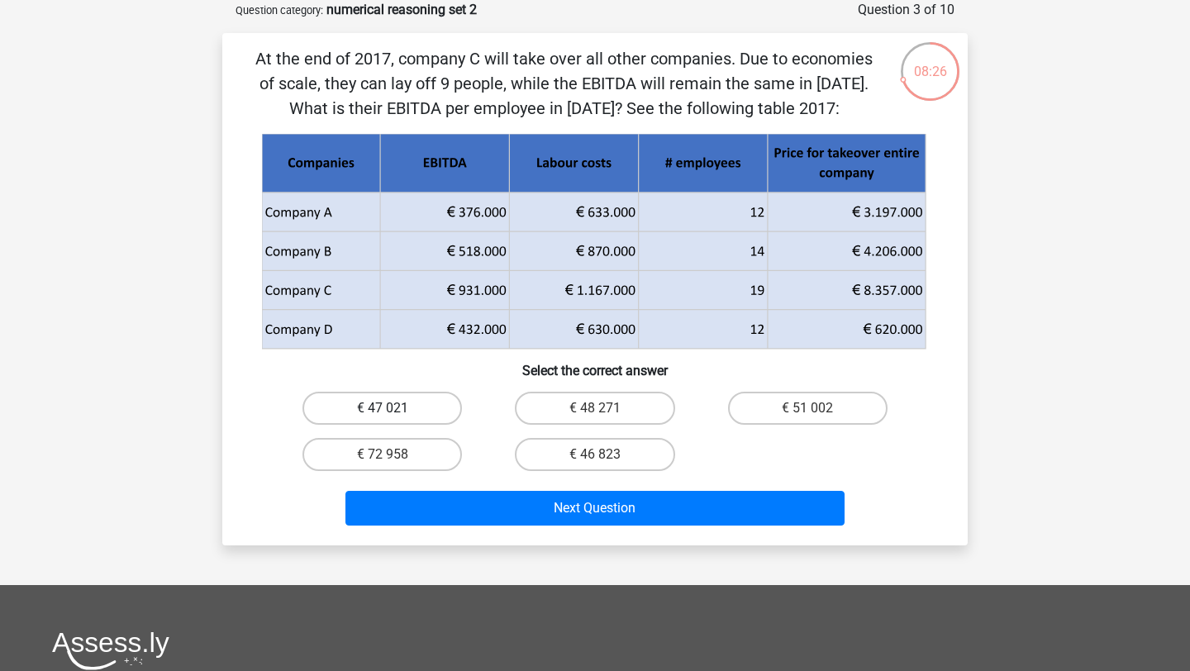
click at [376, 402] on label "€ 47 021" at bounding box center [383, 408] width 160 height 33
click at [383, 408] on input "€ 47 021" at bounding box center [388, 413] width 11 height 11
radio input "true"
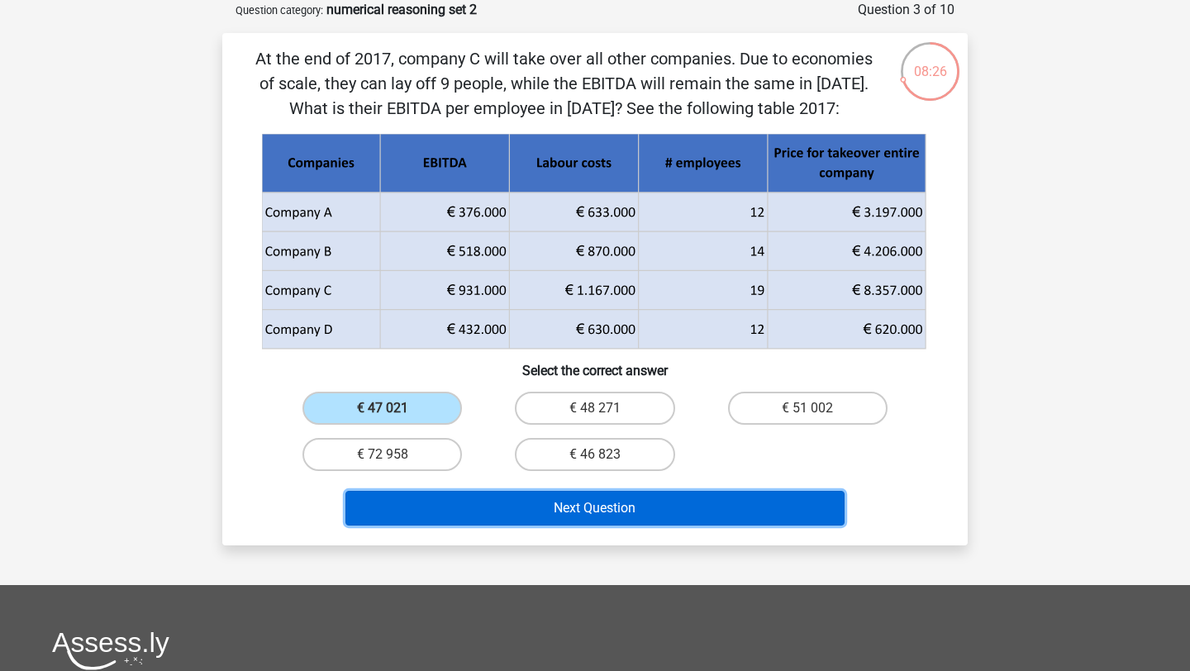
click at [588, 505] on button "Next Question" at bounding box center [596, 508] width 500 height 35
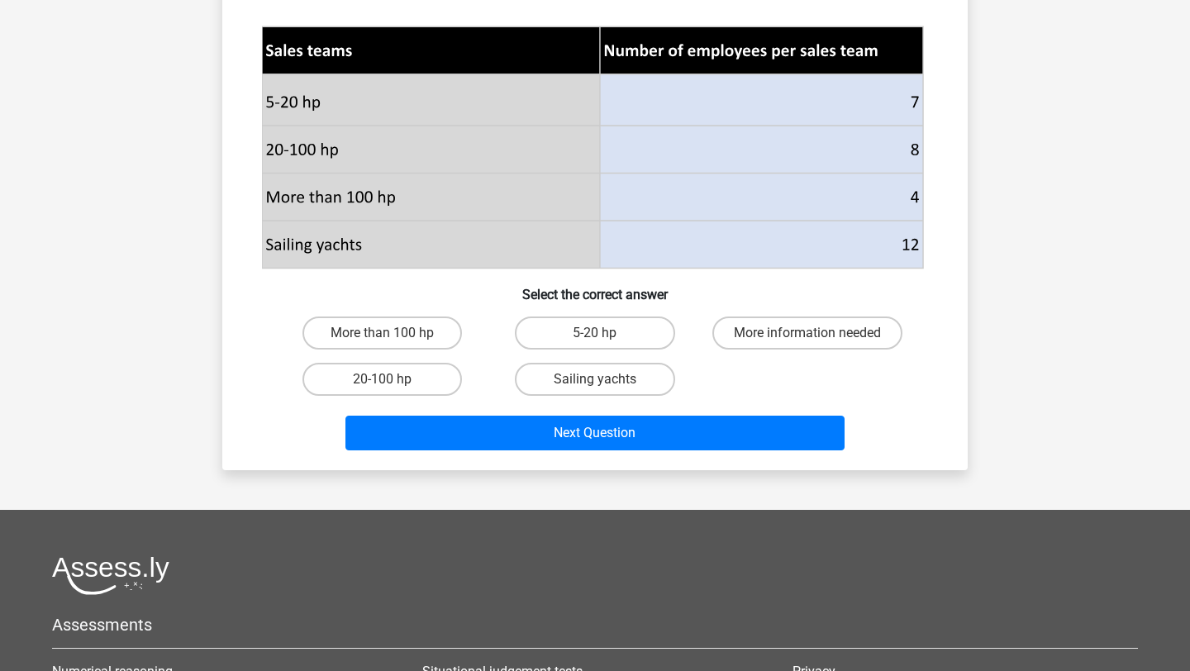
scroll to position [534, 0]
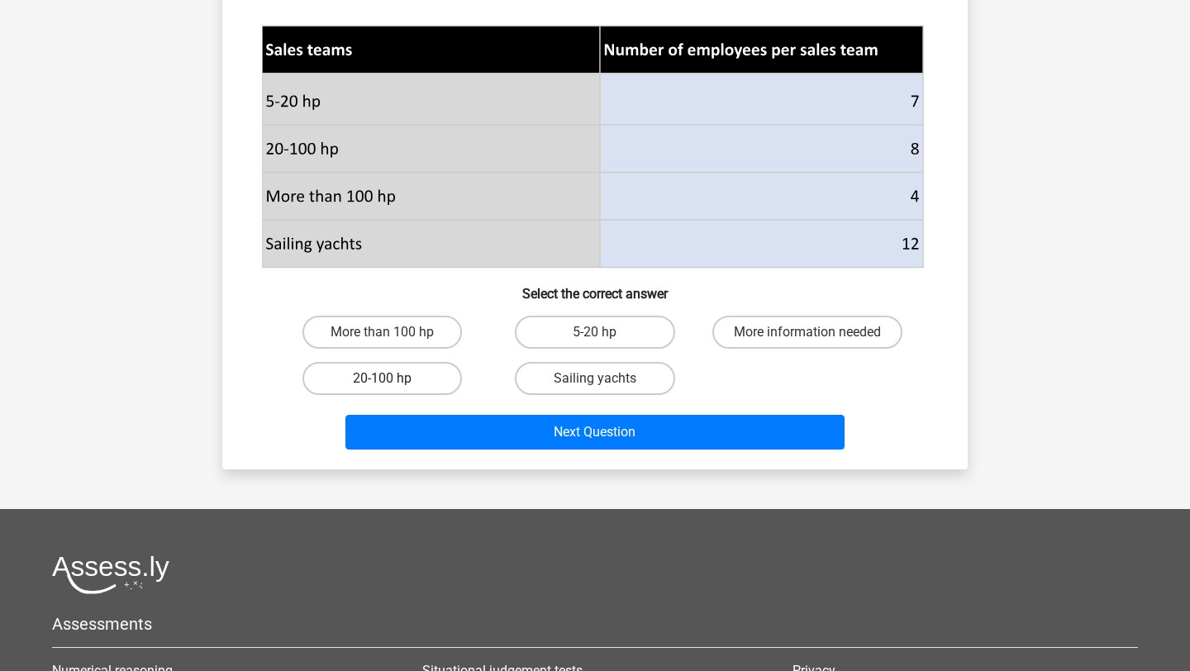
click at [418, 382] on label "20-100 hp" at bounding box center [383, 378] width 160 height 33
click at [393, 382] on input "20-100 hp" at bounding box center [388, 384] width 11 height 11
radio input "true"
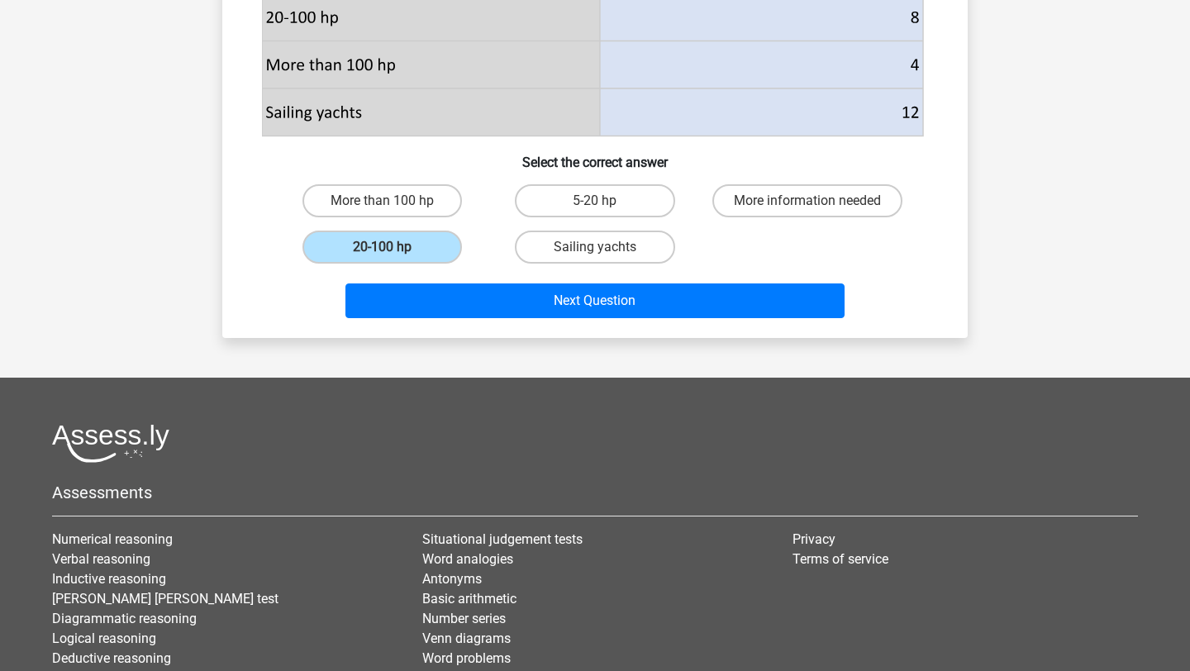
scroll to position [758, 0]
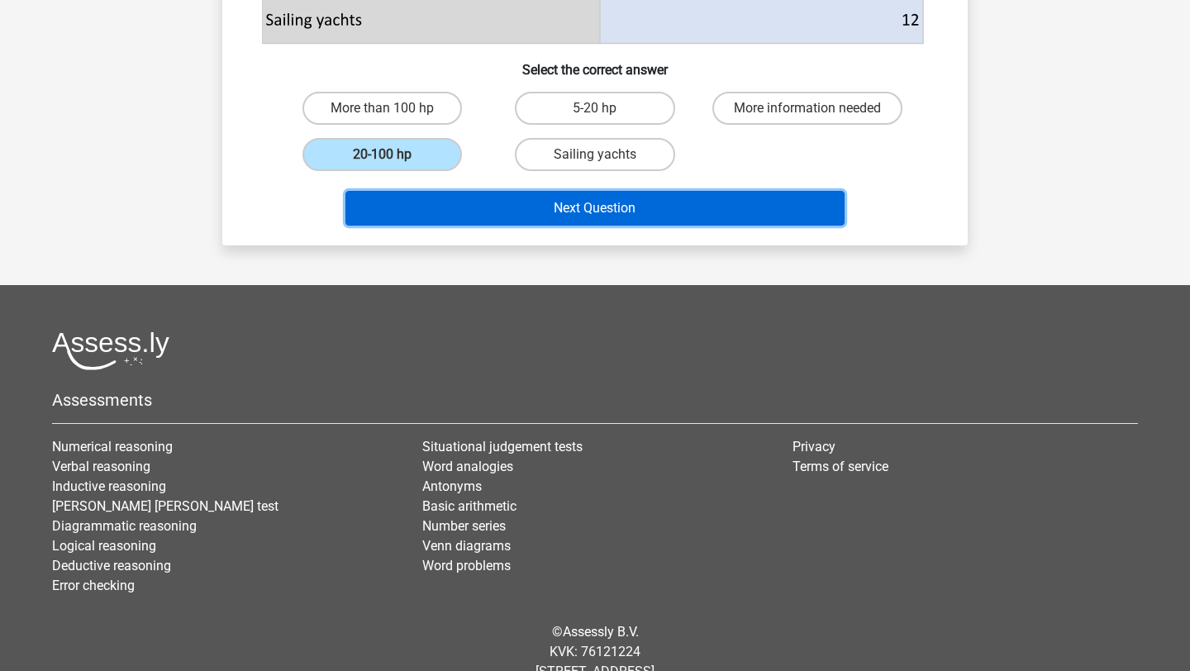
click at [570, 198] on button "Next Question" at bounding box center [596, 208] width 500 height 35
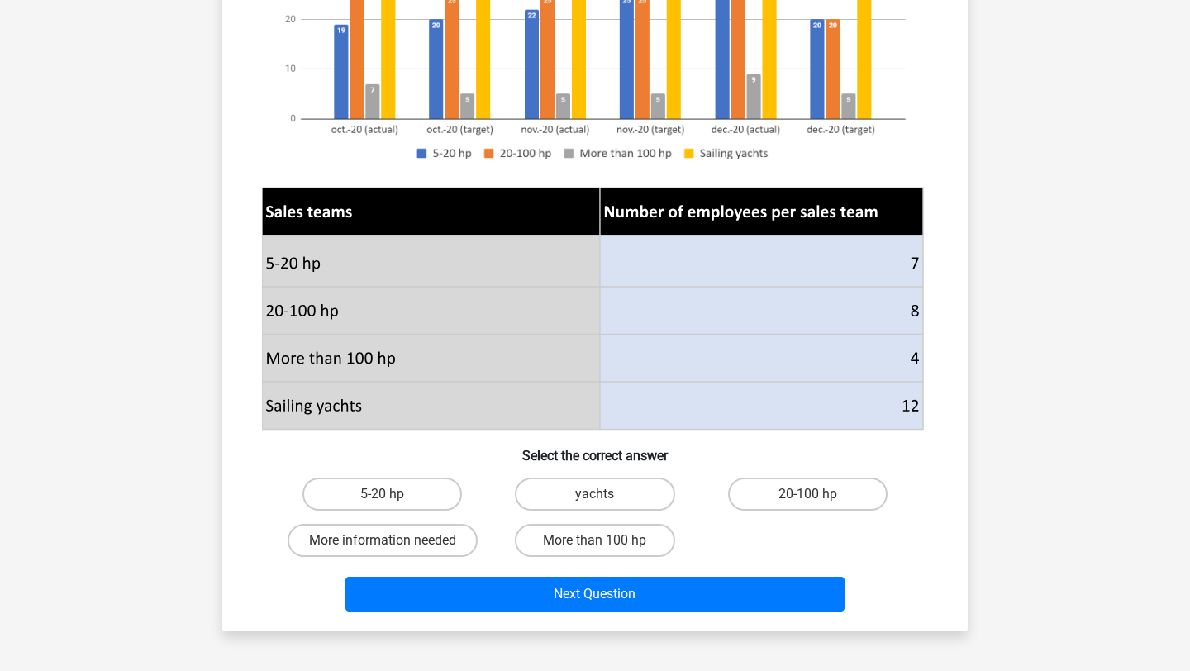
scroll to position [374, 0]
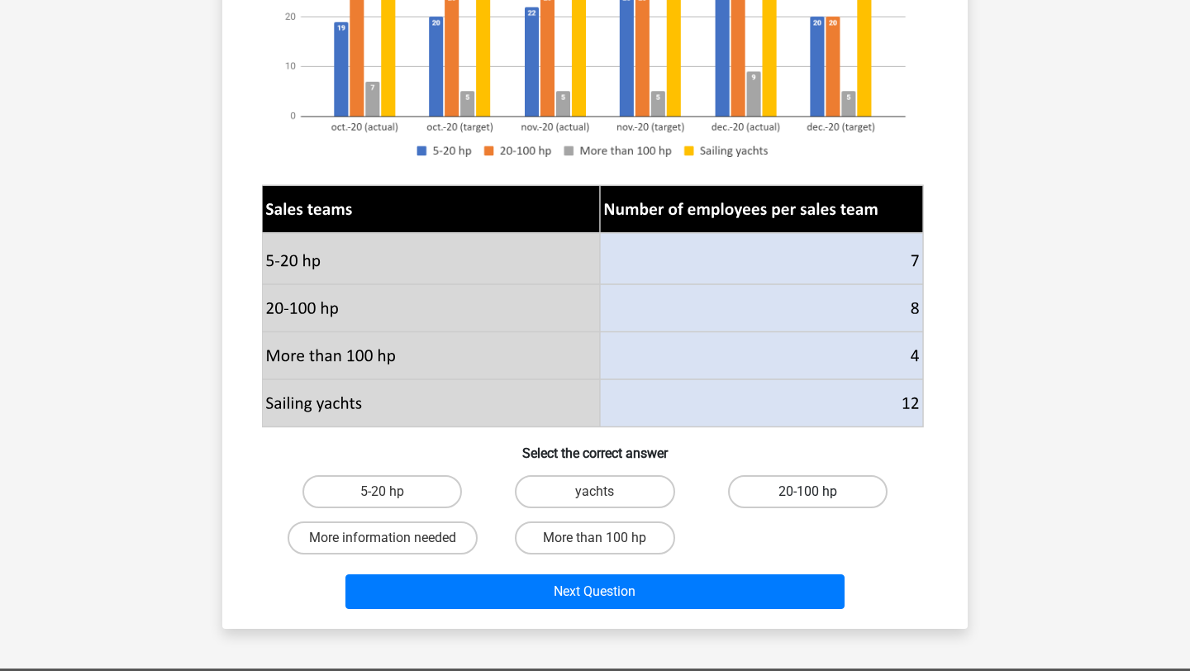
click at [826, 487] on label "20-100 hp" at bounding box center [808, 491] width 160 height 33
click at [818, 492] on input "20-100 hp" at bounding box center [813, 497] width 11 height 11
radio input "true"
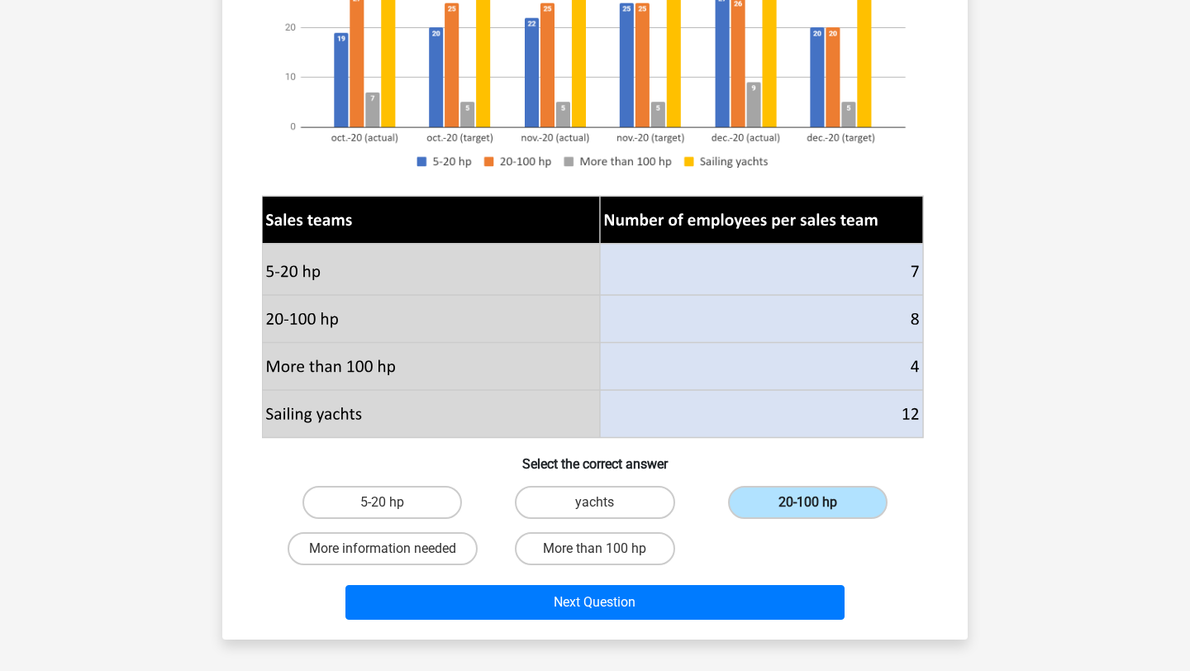
scroll to position [375, 0]
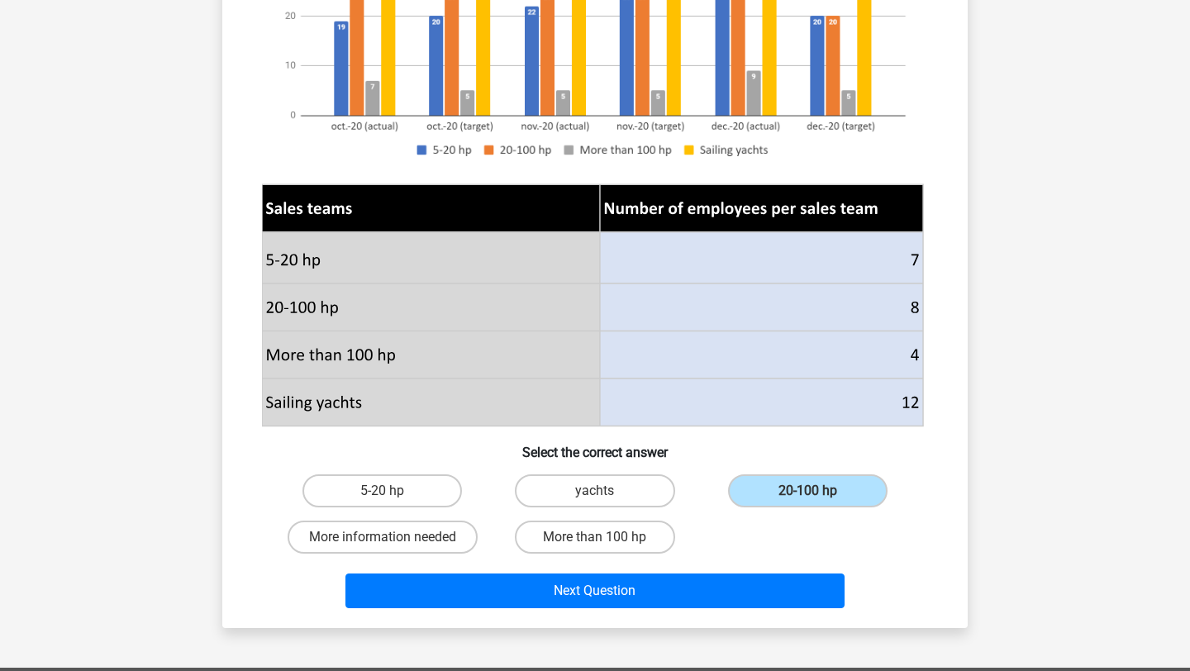
click at [694, 608] on div "Next Question" at bounding box center [595, 594] width 638 height 41
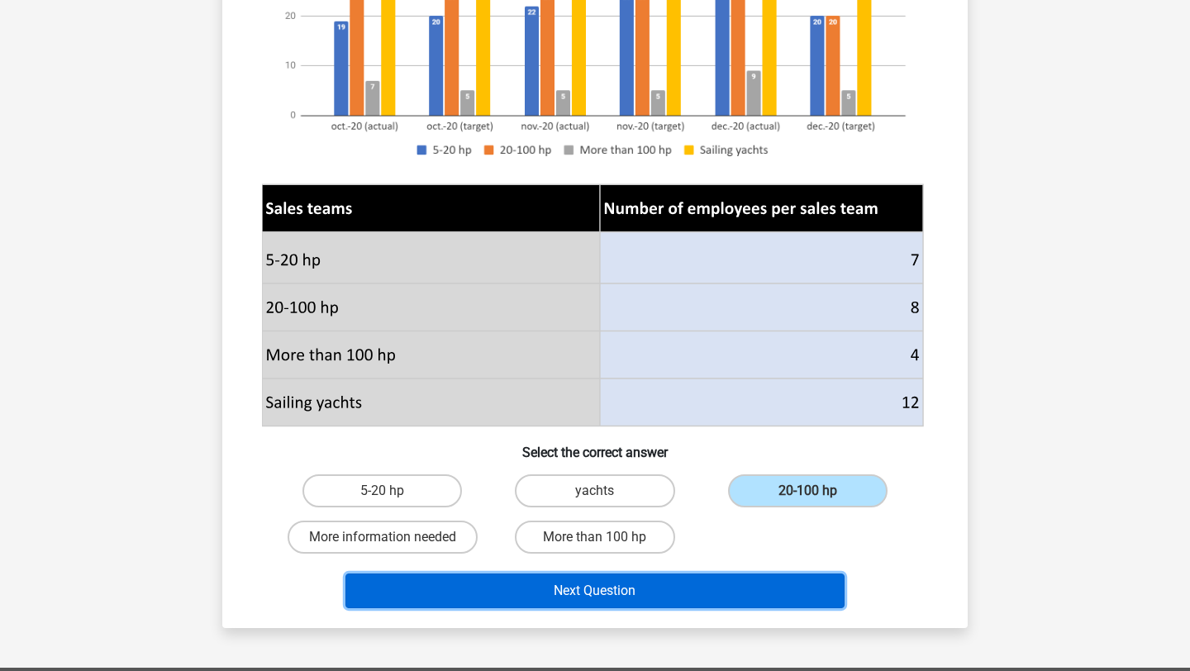
click at [677, 582] on button "Next Question" at bounding box center [596, 591] width 500 height 35
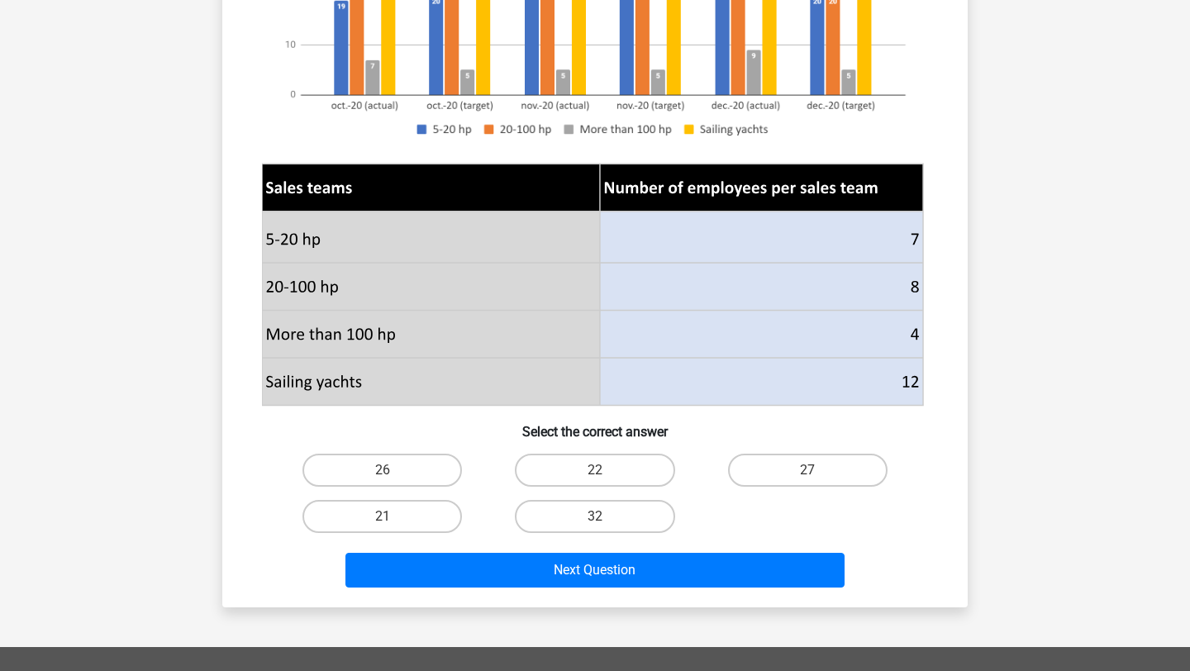
scroll to position [404, 0]
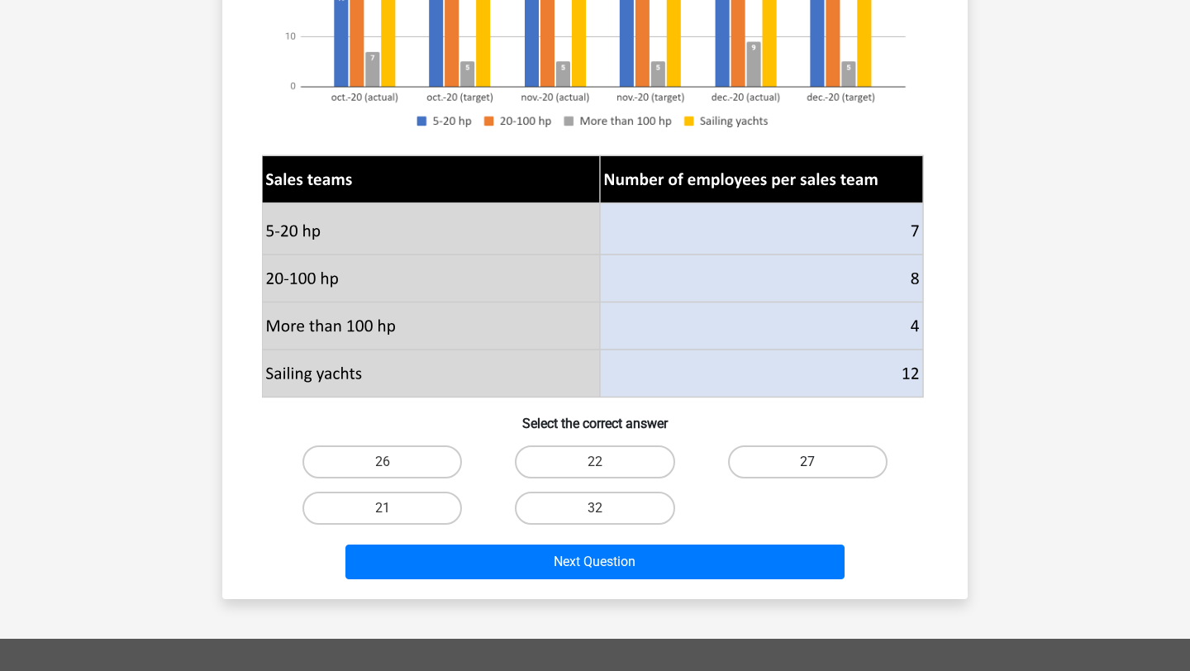
click at [793, 459] on label "27" at bounding box center [808, 462] width 160 height 33
click at [808, 462] on input "27" at bounding box center [813, 467] width 11 height 11
radio input "true"
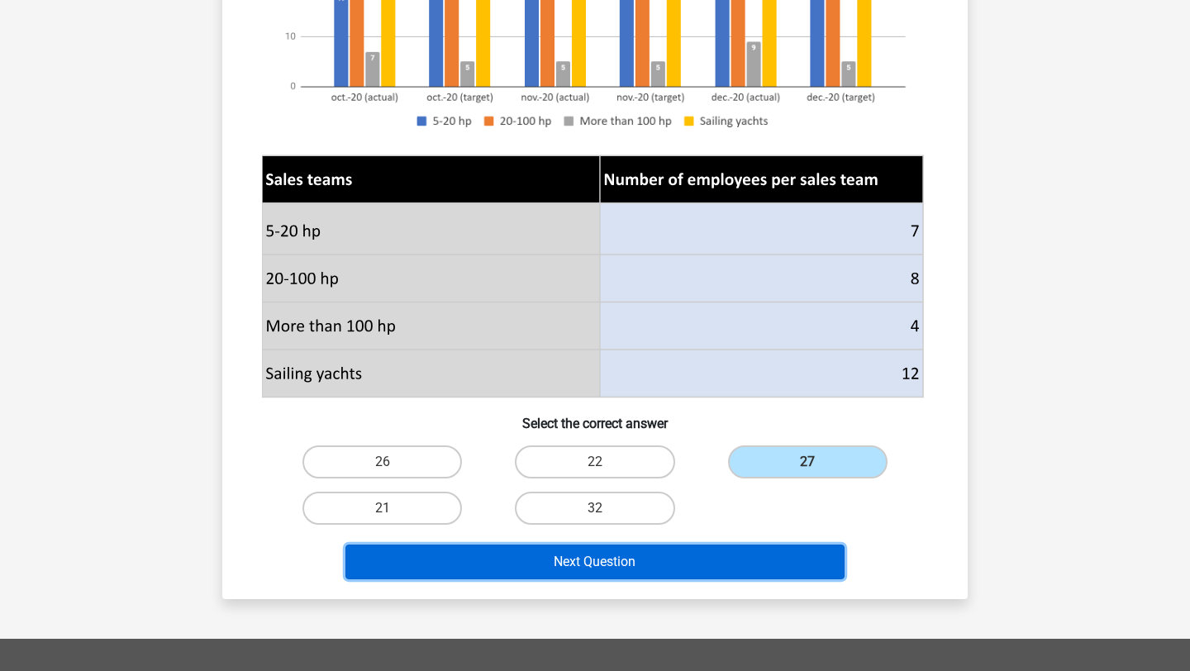
click at [708, 567] on button "Next Question" at bounding box center [596, 562] width 500 height 35
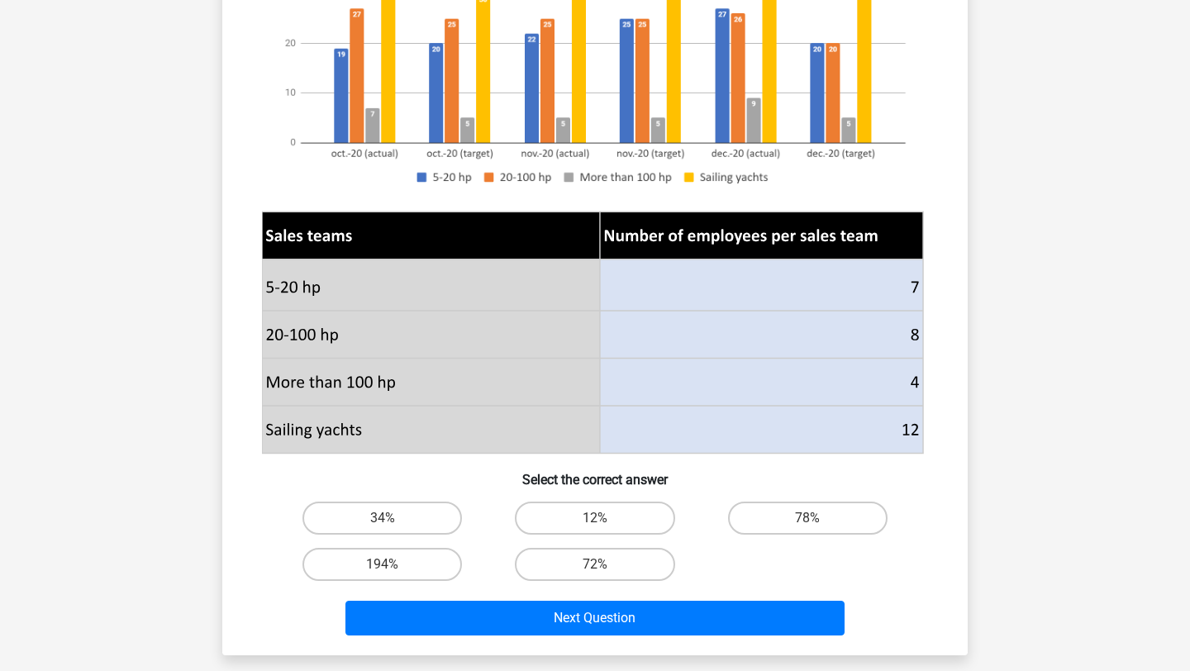
scroll to position [421, 0]
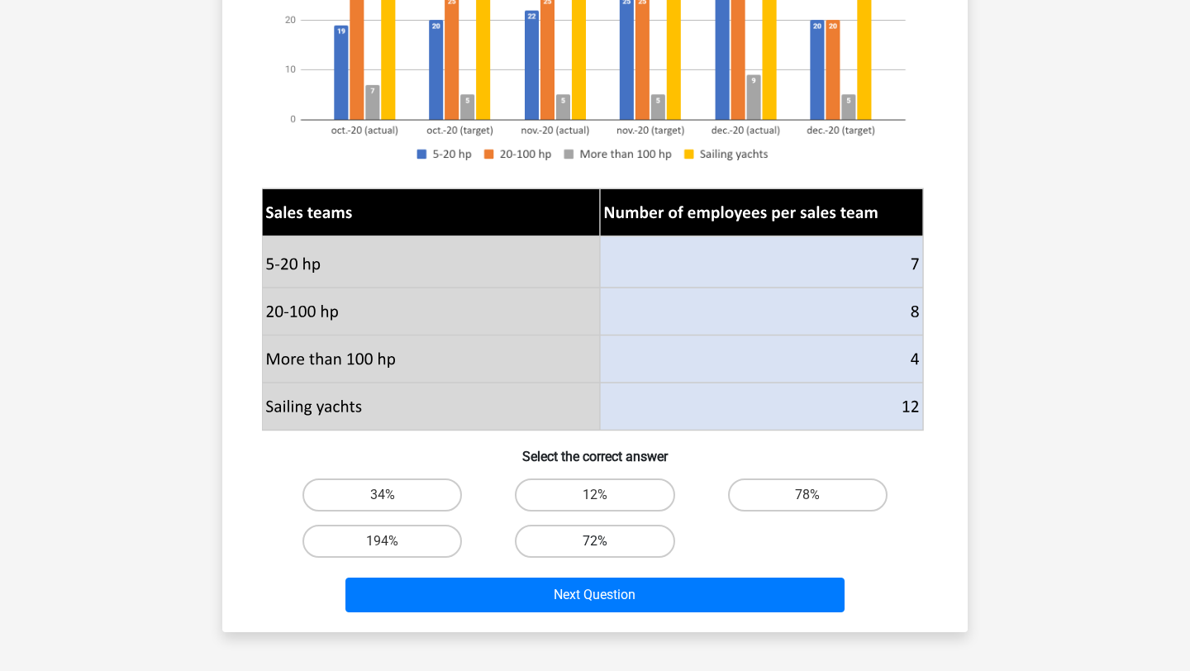
click at [626, 547] on label "72%" at bounding box center [595, 541] width 160 height 33
click at [606, 547] on input "72%" at bounding box center [600, 546] width 11 height 11
radio input "true"
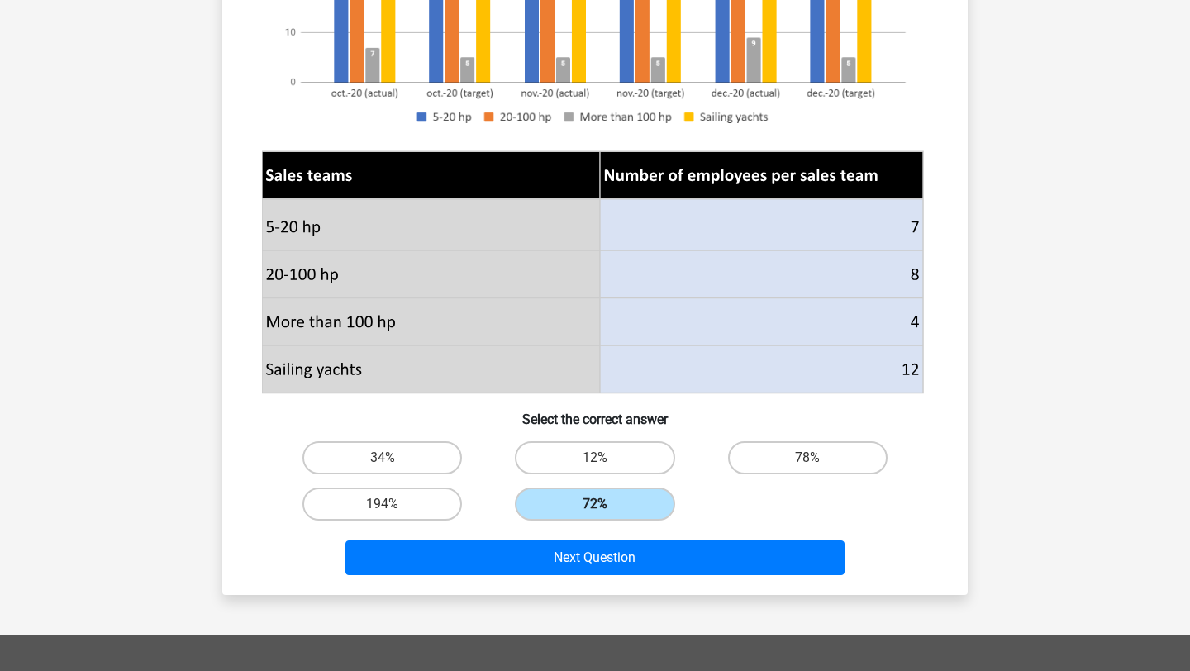
scroll to position [462, 0]
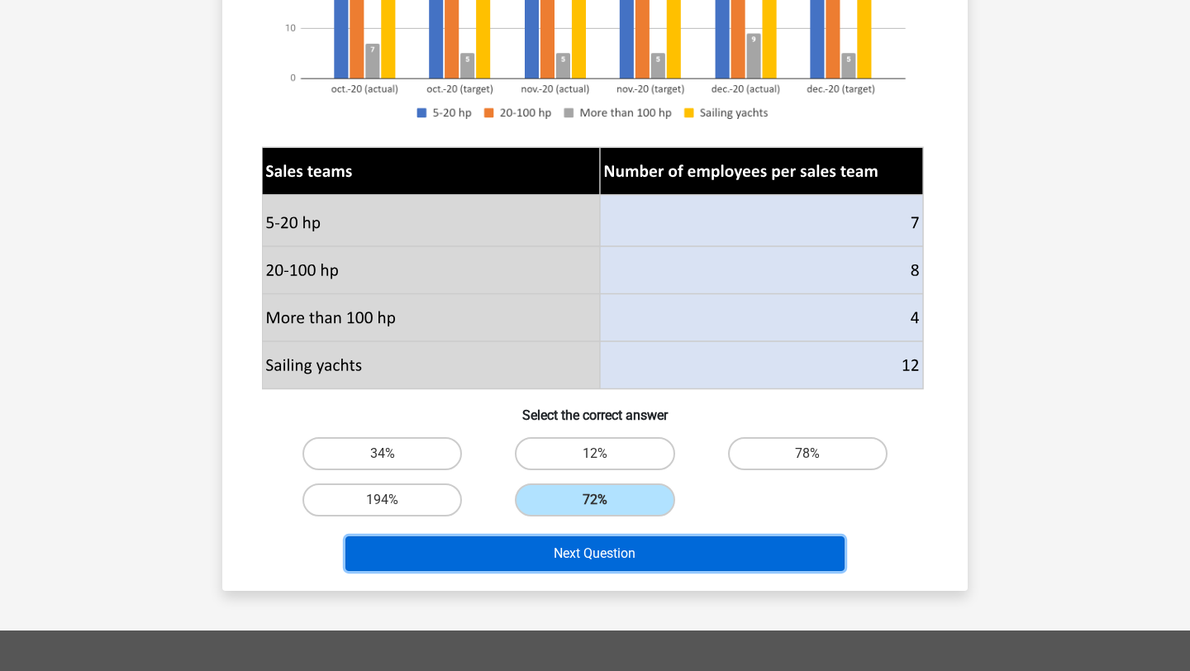
click at [760, 552] on button "Next Question" at bounding box center [596, 553] width 500 height 35
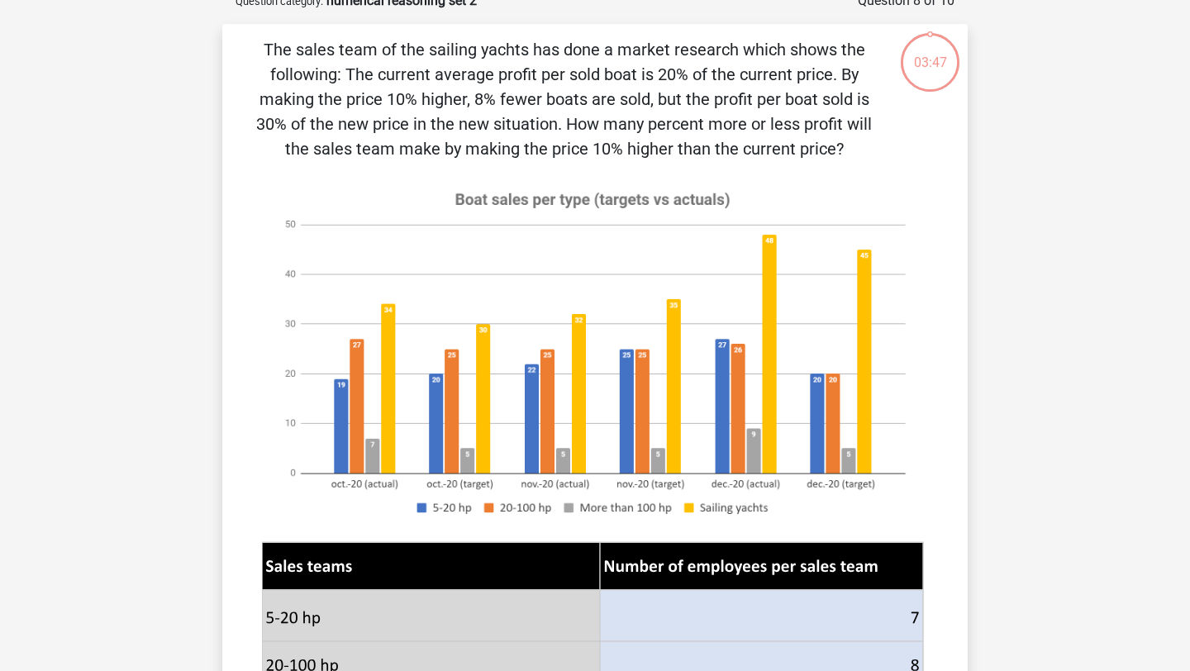
scroll to position [83, 0]
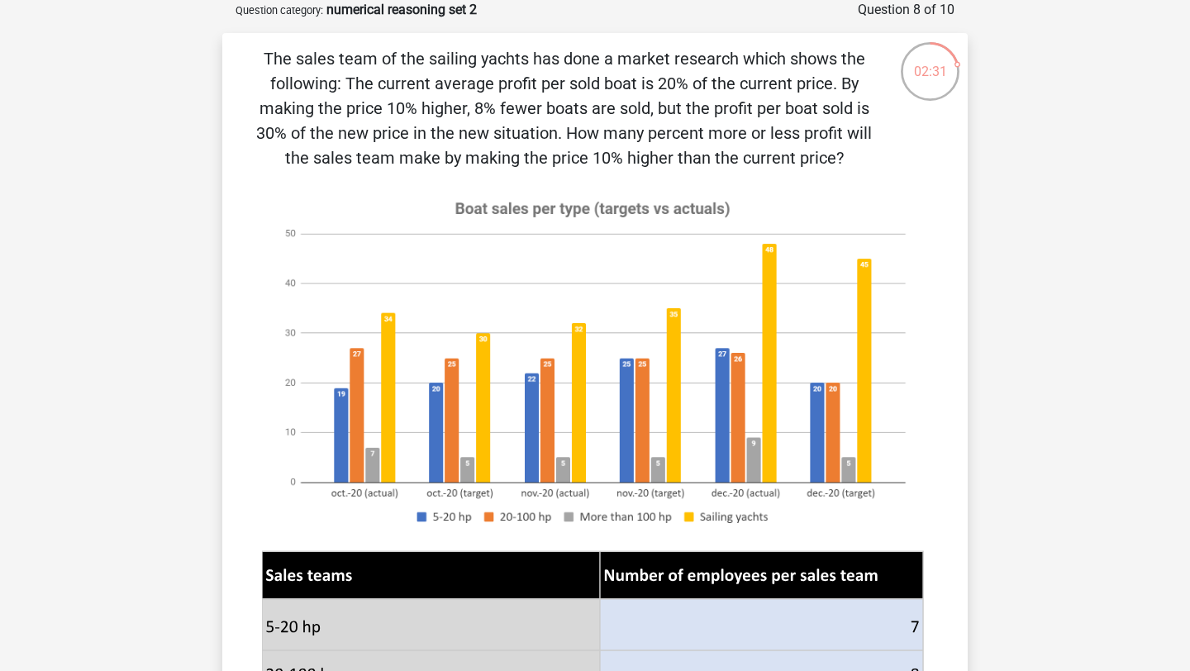
click at [760, 552] on icon at bounding box center [592, 576] width 661 height 48
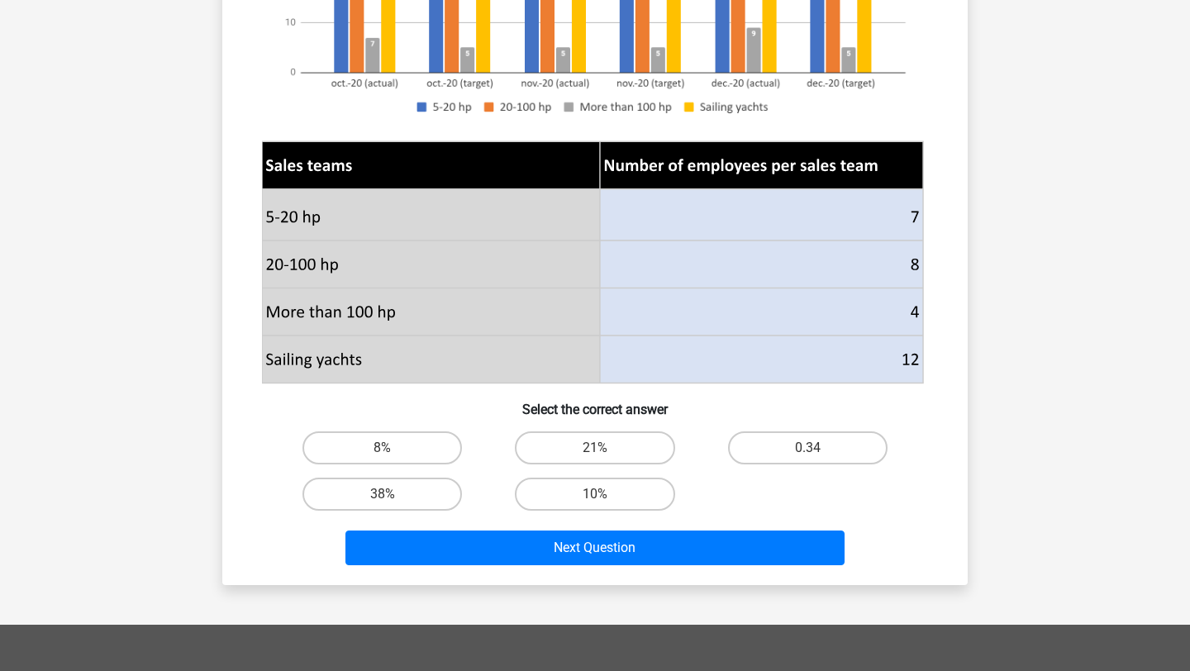
scroll to position [494, 0]
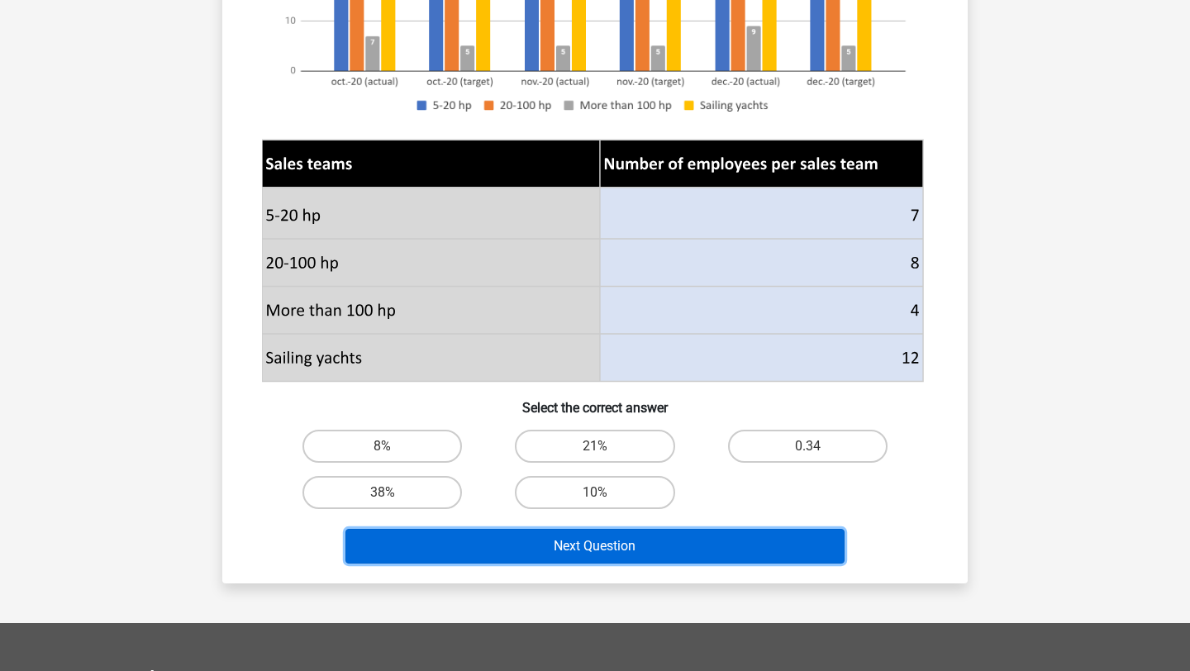
click at [679, 536] on button "Next Question" at bounding box center [596, 546] width 500 height 35
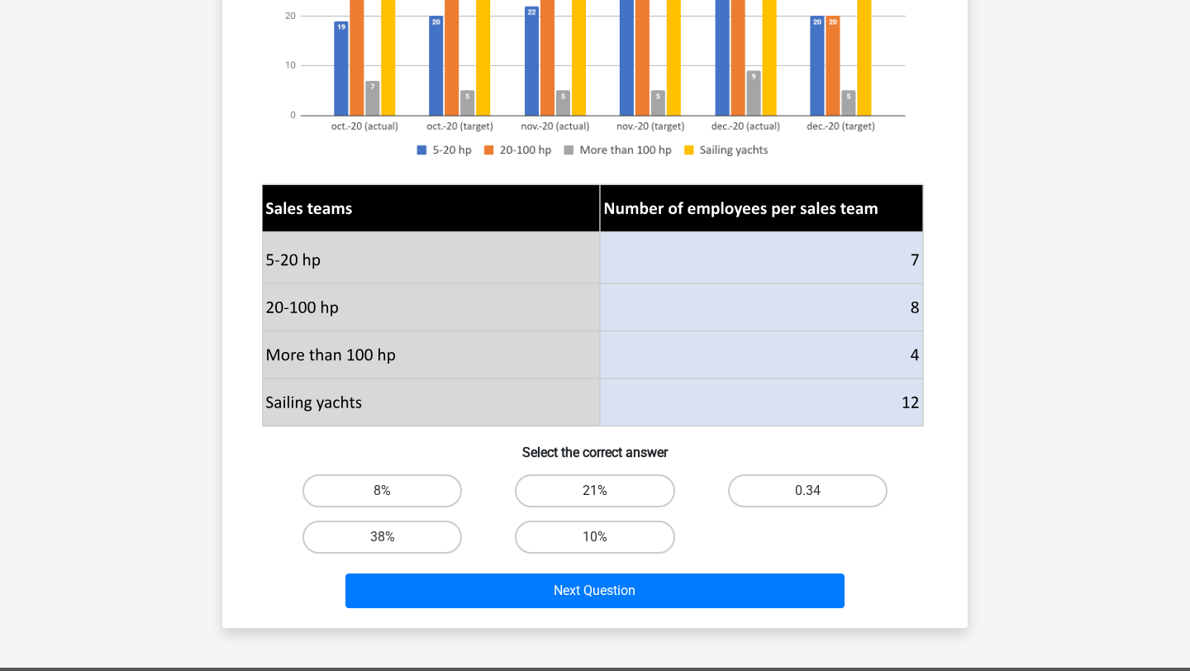
scroll to position [461, 0]
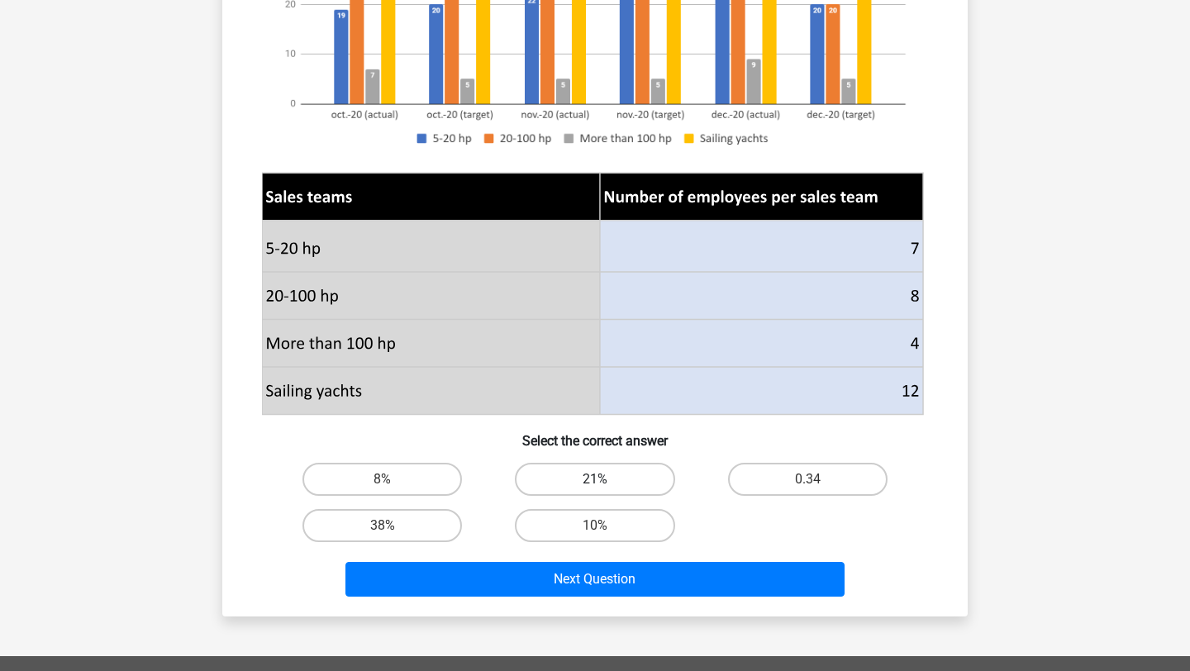
click at [617, 488] on label "21%" at bounding box center [595, 479] width 160 height 33
click at [606, 488] on input "21%" at bounding box center [600, 484] width 11 height 11
radio input "true"
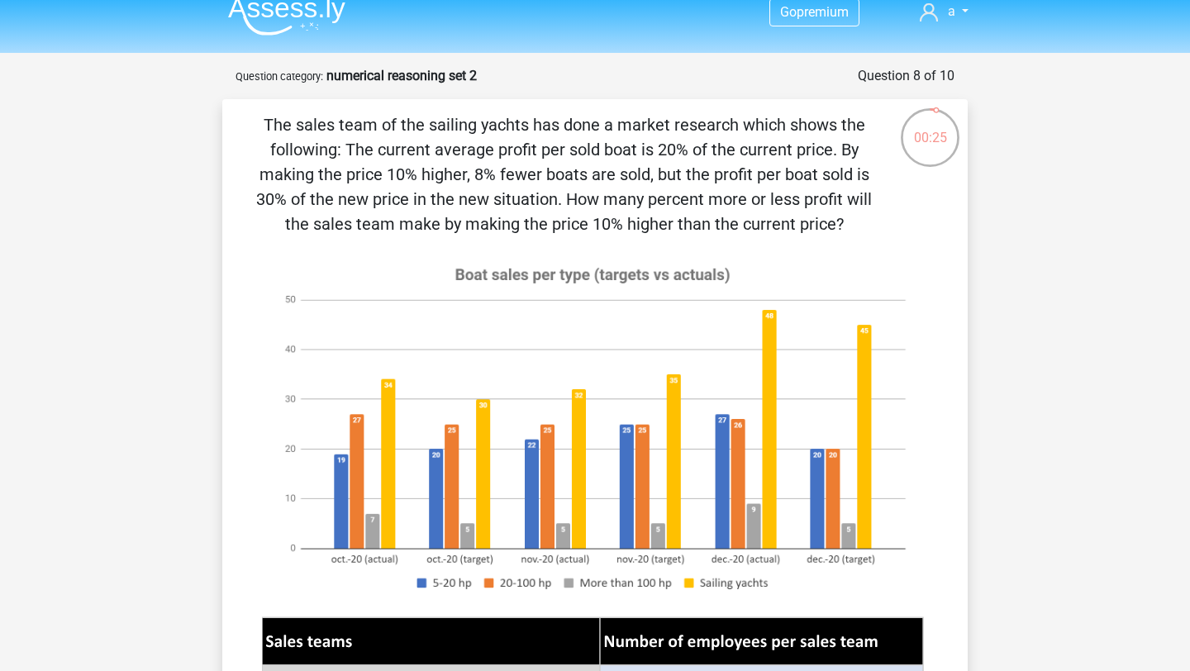
scroll to position [0, 0]
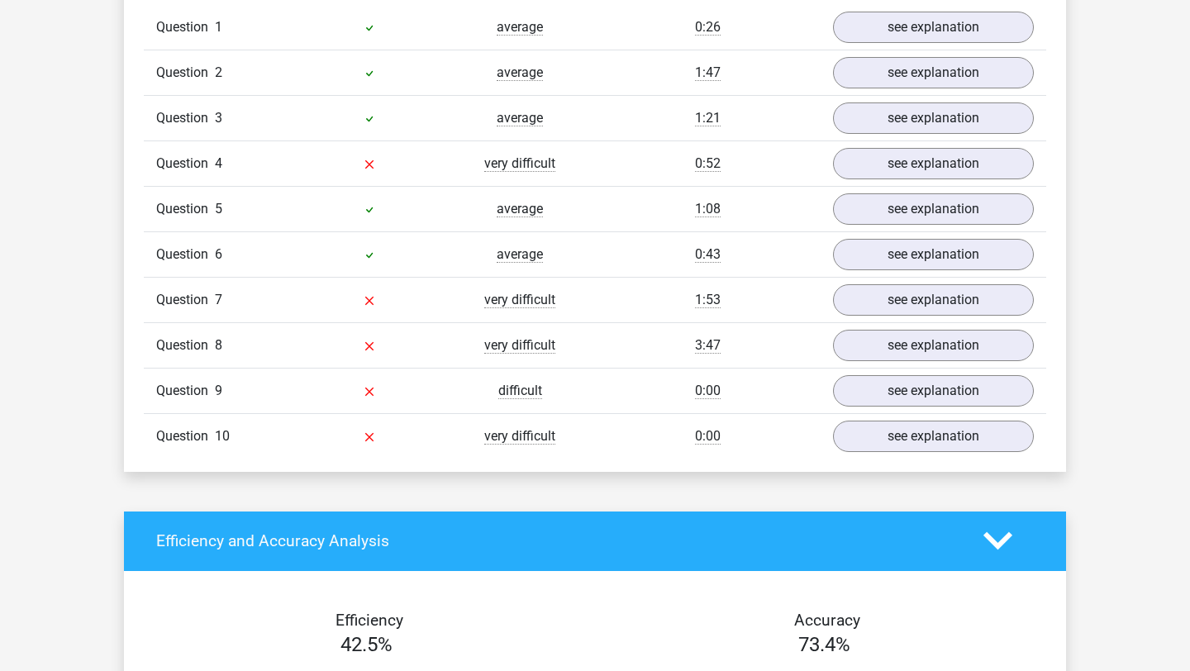
scroll to position [1348, 0]
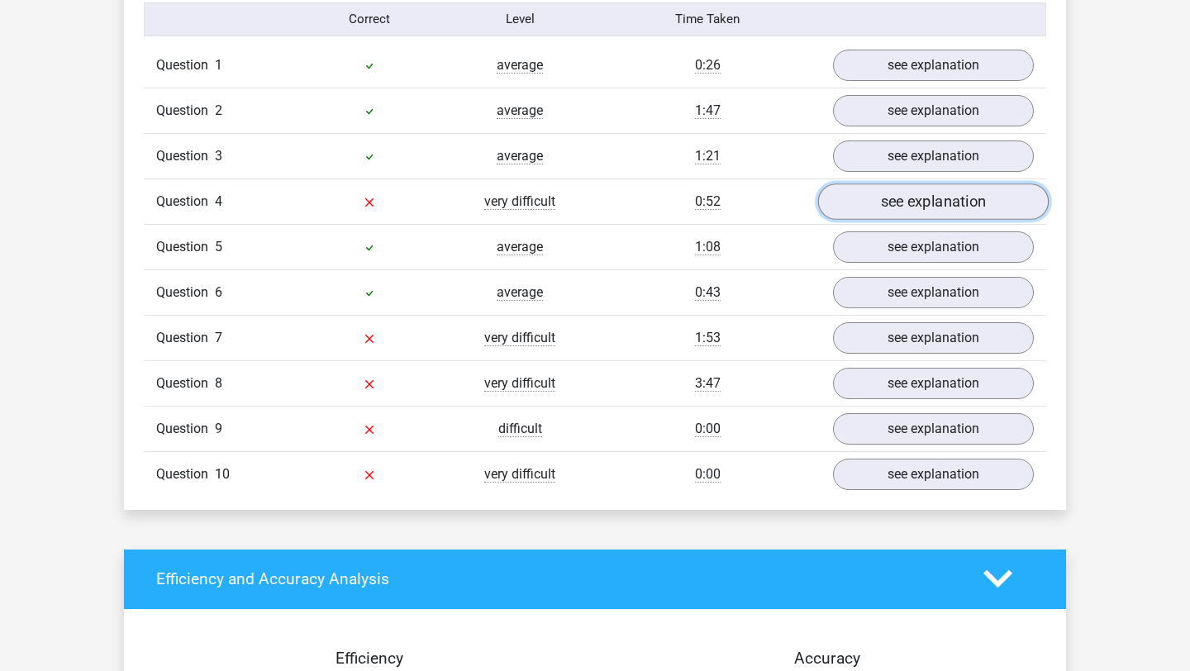
click at [914, 200] on link "see explanation" at bounding box center [933, 202] width 231 height 36
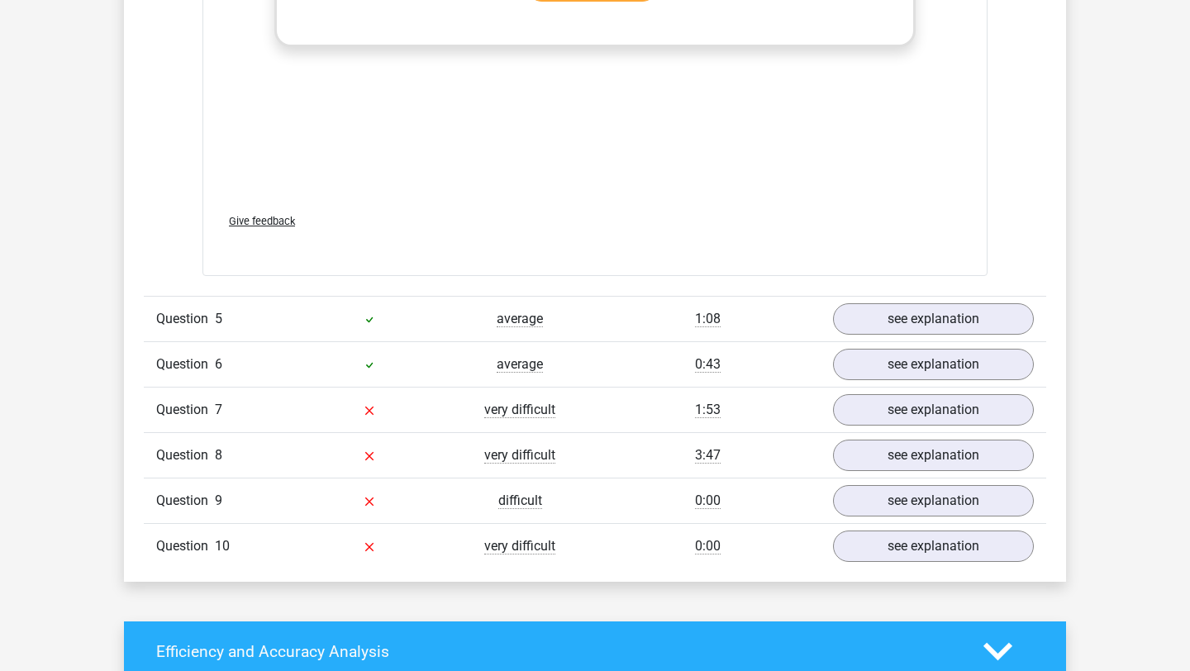
scroll to position [2780, 0]
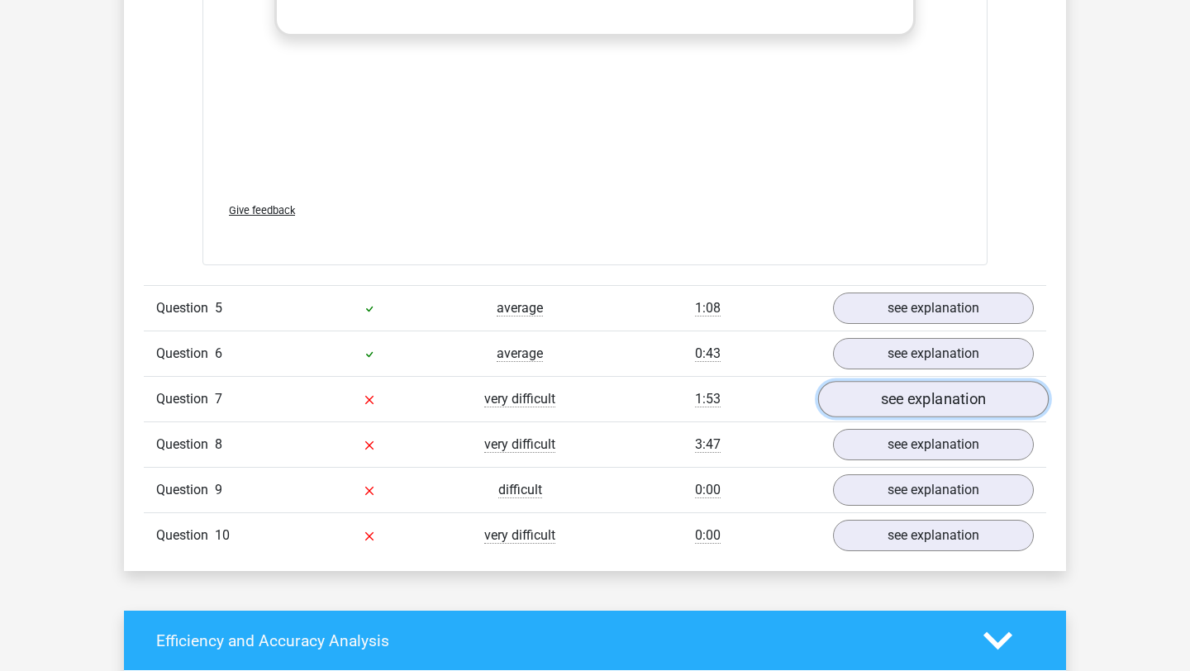
click at [904, 389] on link "see explanation" at bounding box center [933, 399] width 231 height 36
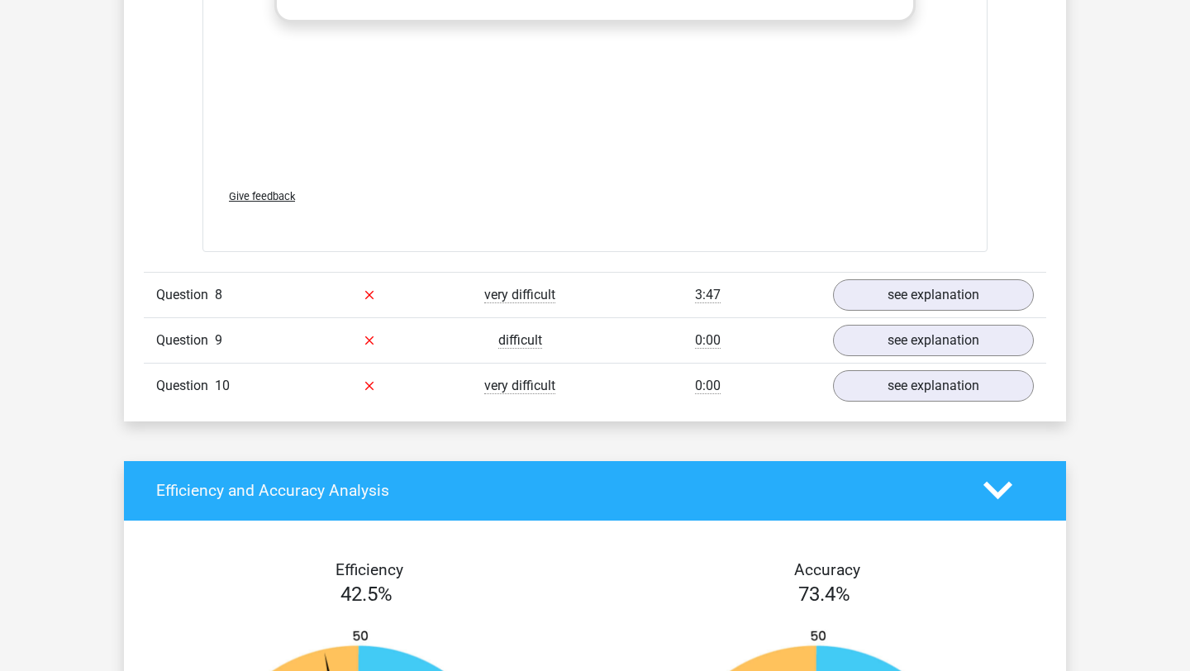
scroll to position [4464, 0]
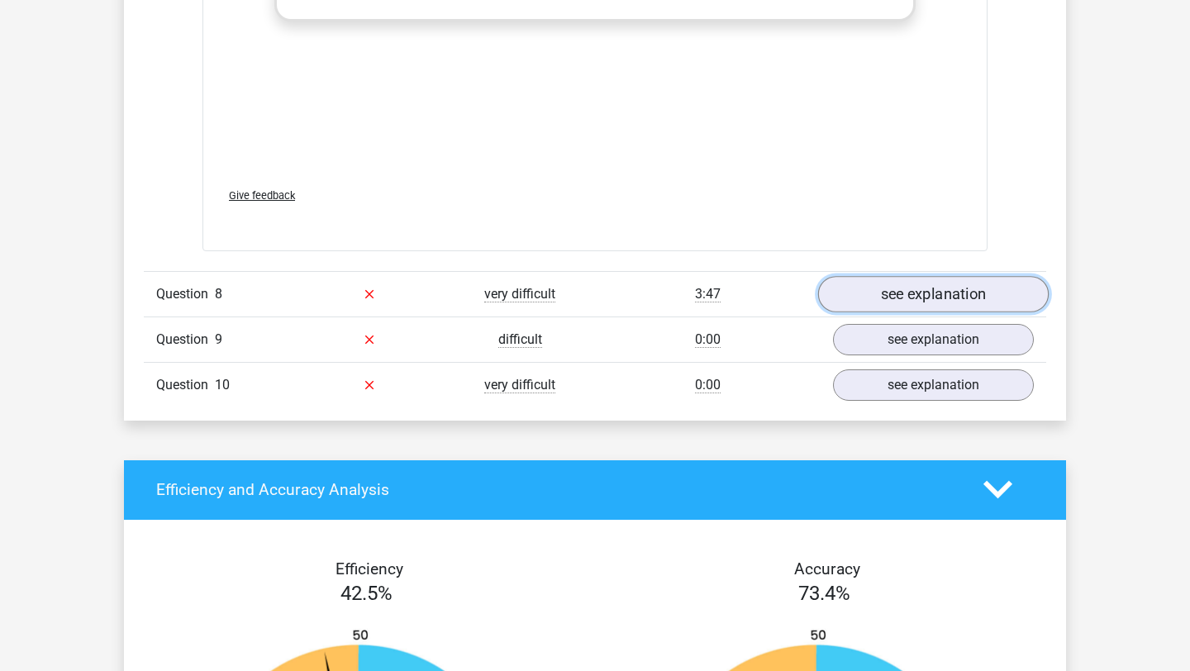
click at [964, 295] on link "see explanation" at bounding box center [933, 294] width 231 height 36
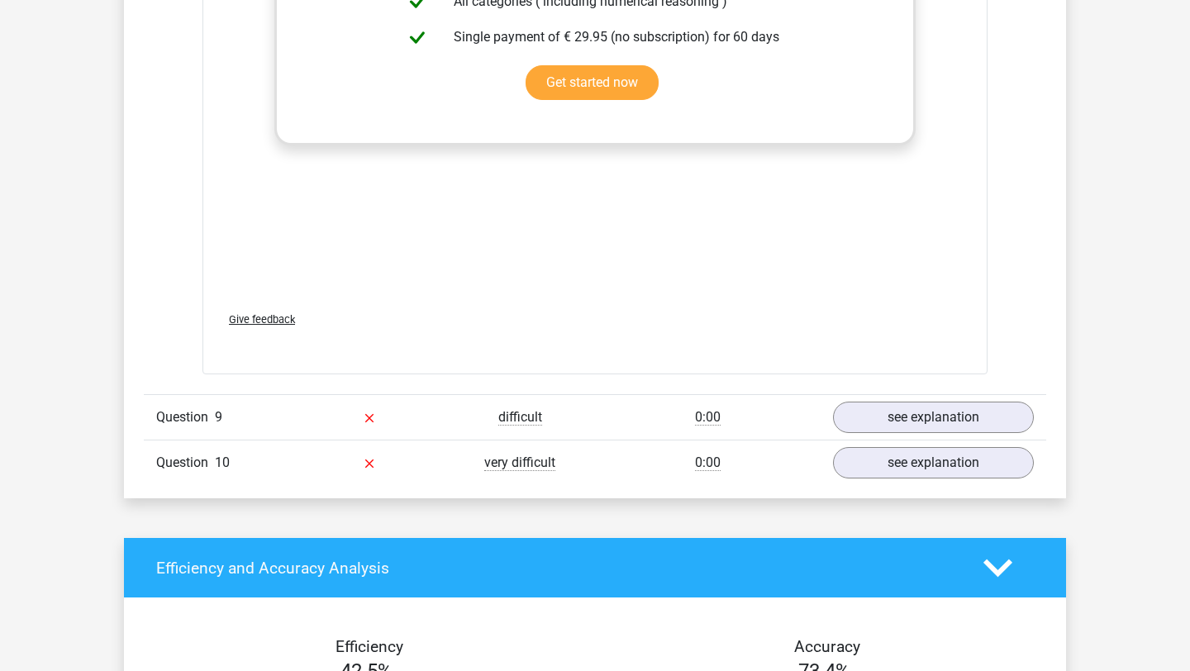
scroll to position [5939, 0]
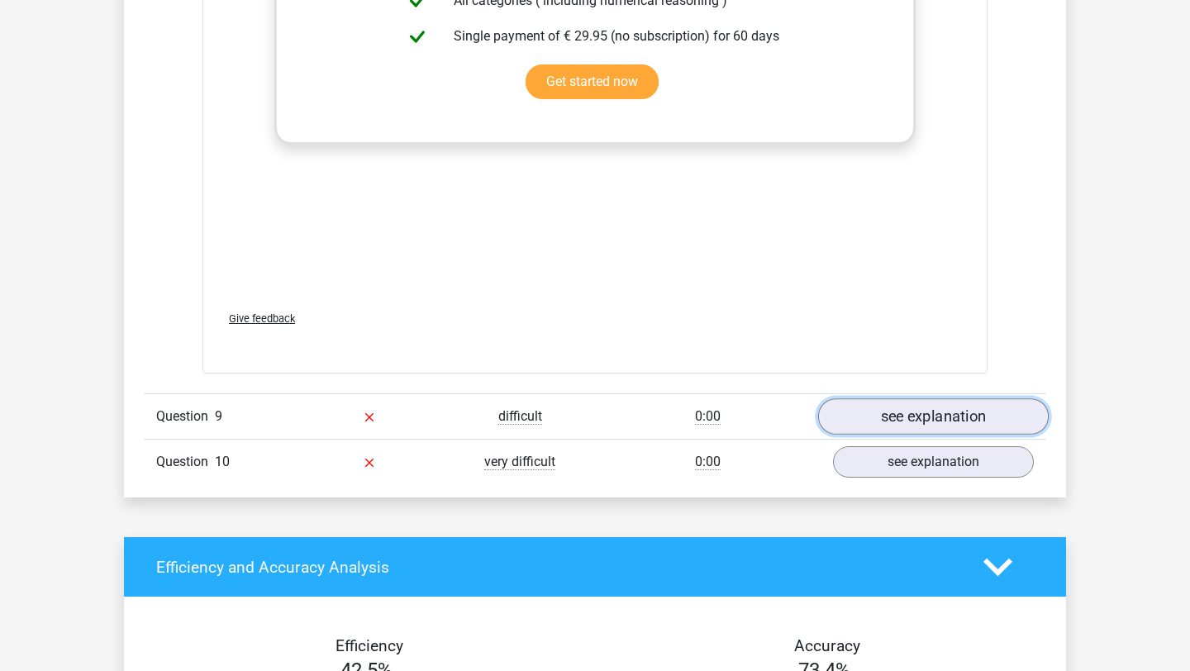
click at [957, 412] on link "see explanation" at bounding box center [933, 416] width 231 height 36
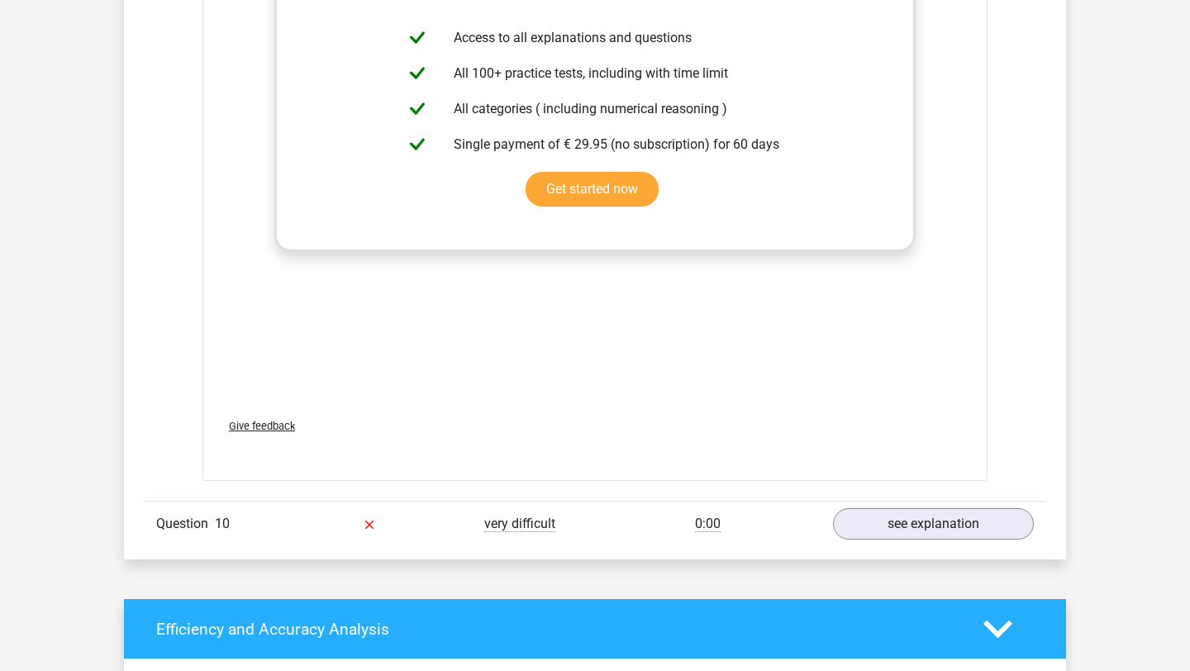
scroll to position [7569, 0]
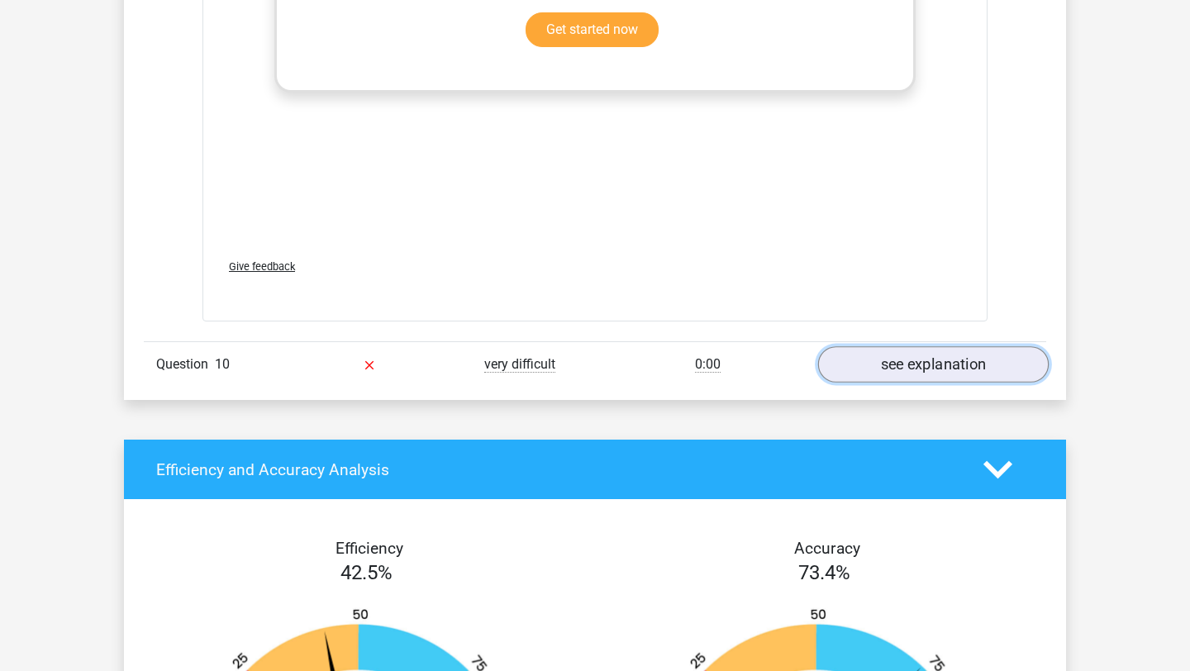
click at [956, 361] on link "see explanation" at bounding box center [933, 365] width 231 height 36
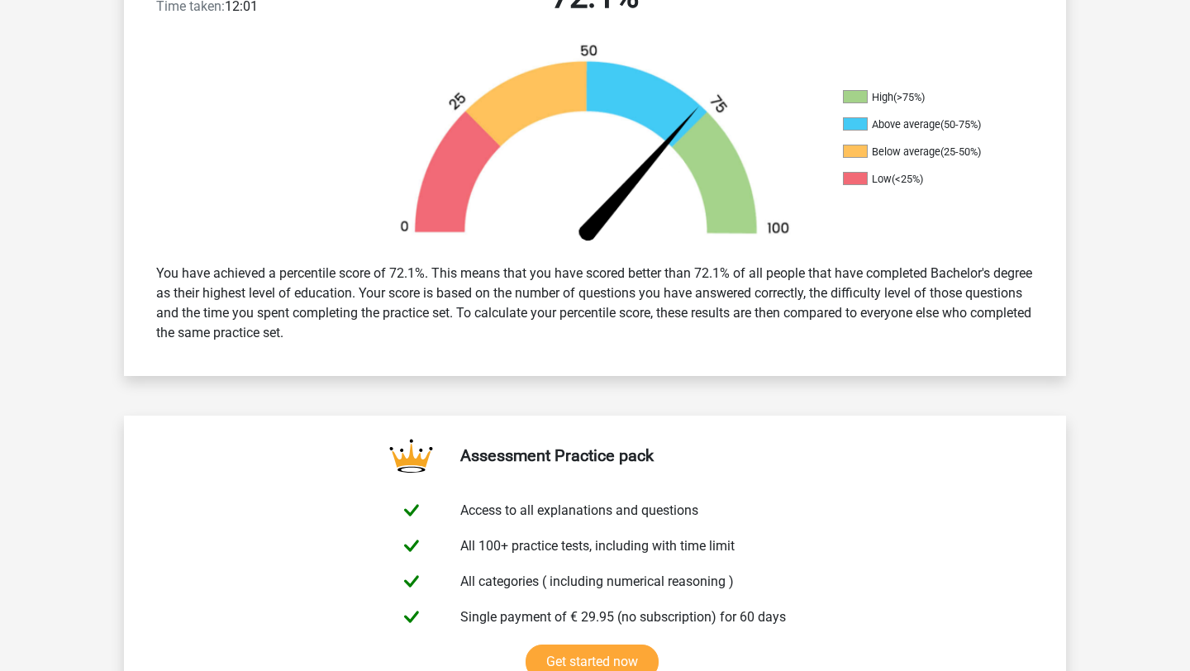
scroll to position [0, 0]
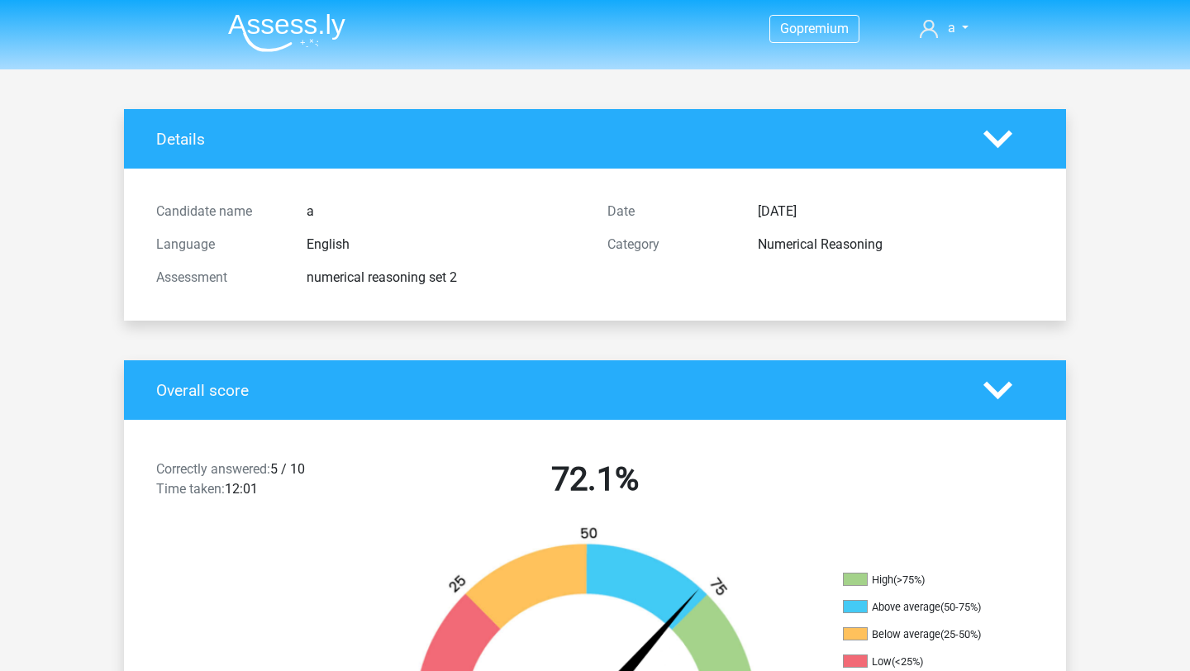
click at [255, 33] on img at bounding box center [286, 32] width 117 height 39
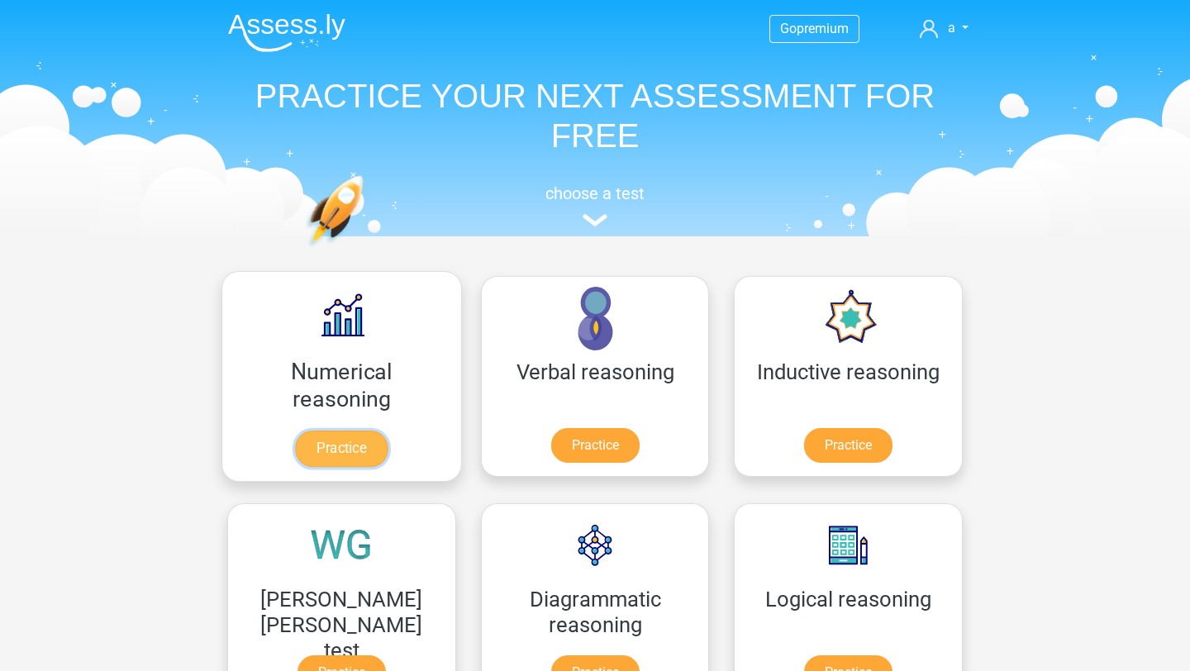
click at [298, 449] on link "Practice" at bounding box center [341, 449] width 93 height 36
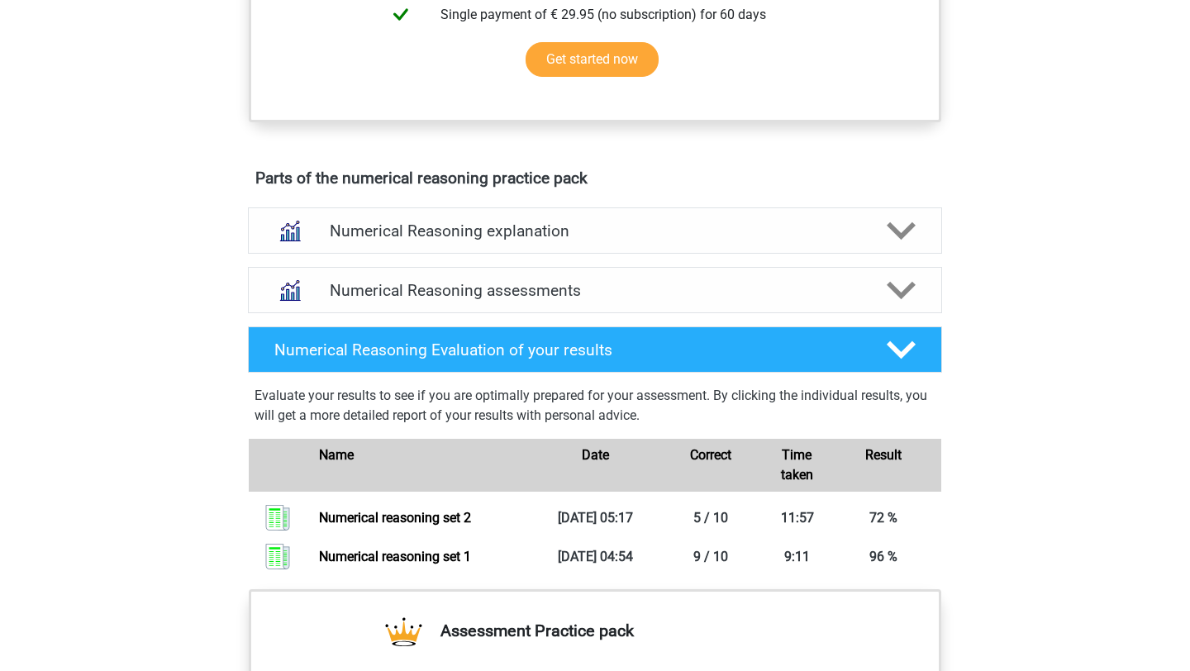
scroll to position [791, 0]
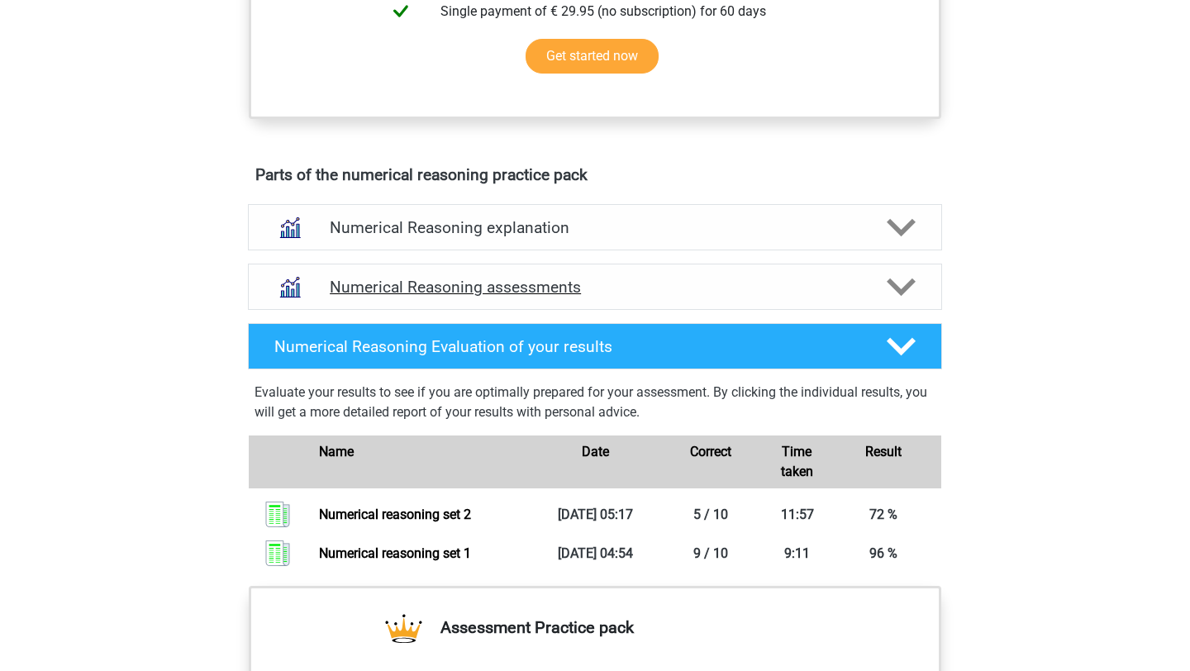
click at [827, 297] on h4 "Numerical Reasoning assessments" at bounding box center [595, 287] width 531 height 19
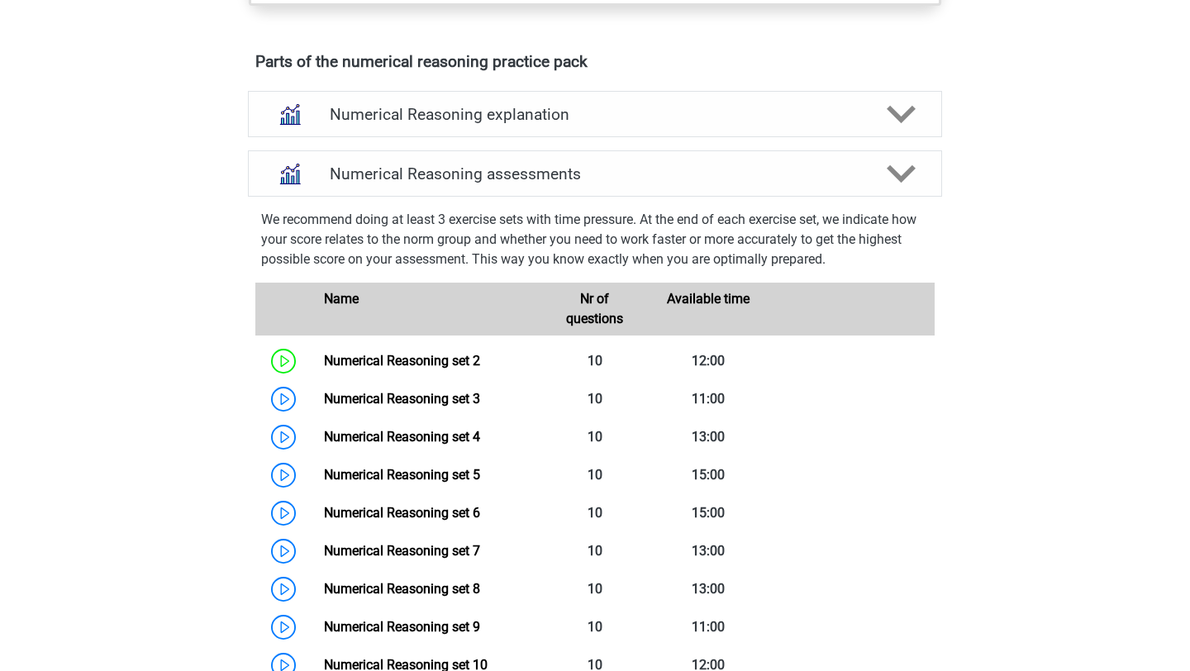
scroll to position [854, 0]
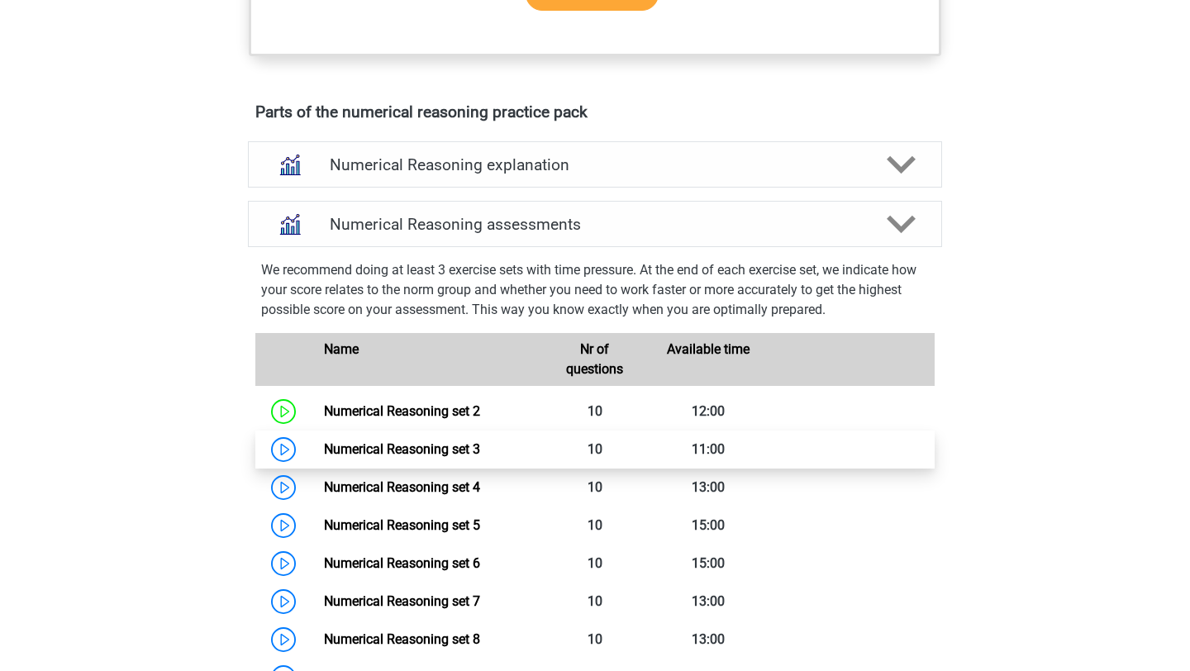
click at [455, 453] on link "Numerical Reasoning set 3" at bounding box center [402, 449] width 156 height 16
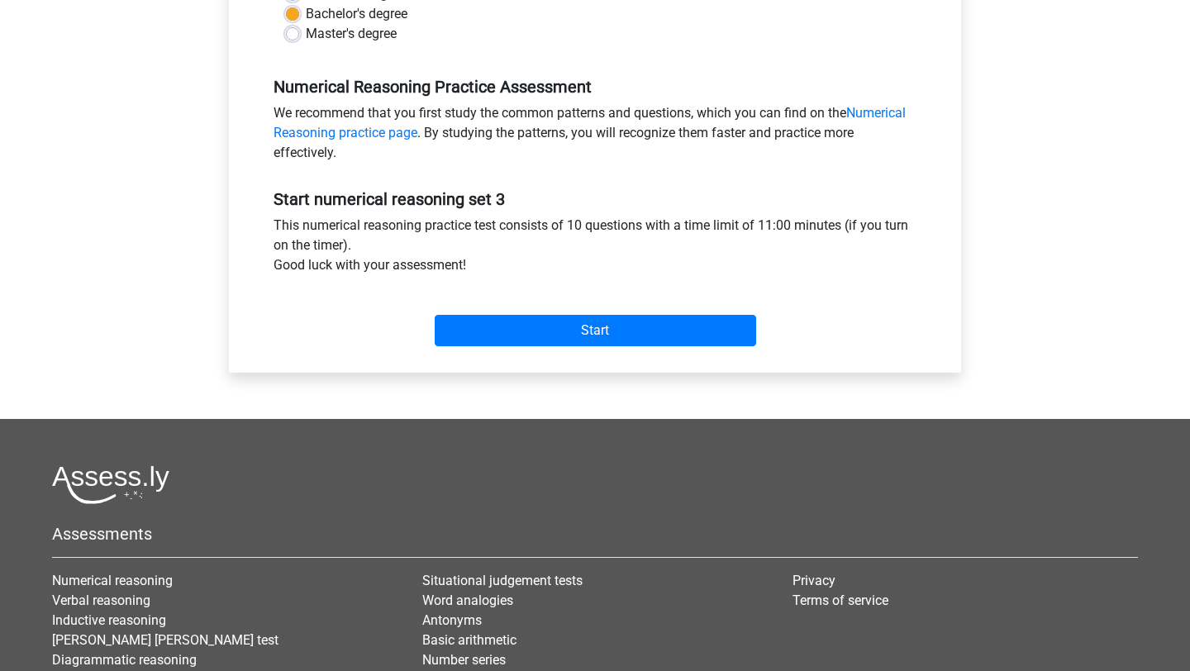
scroll to position [464, 0]
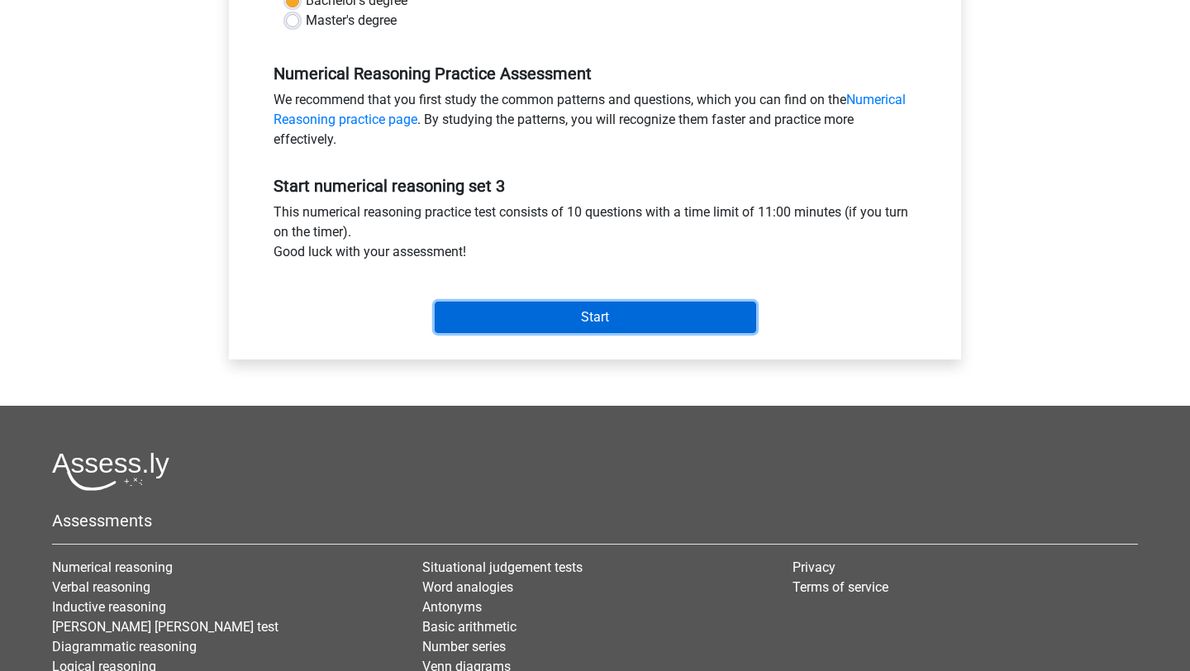
click at [628, 320] on input "Start" at bounding box center [596, 317] width 322 height 31
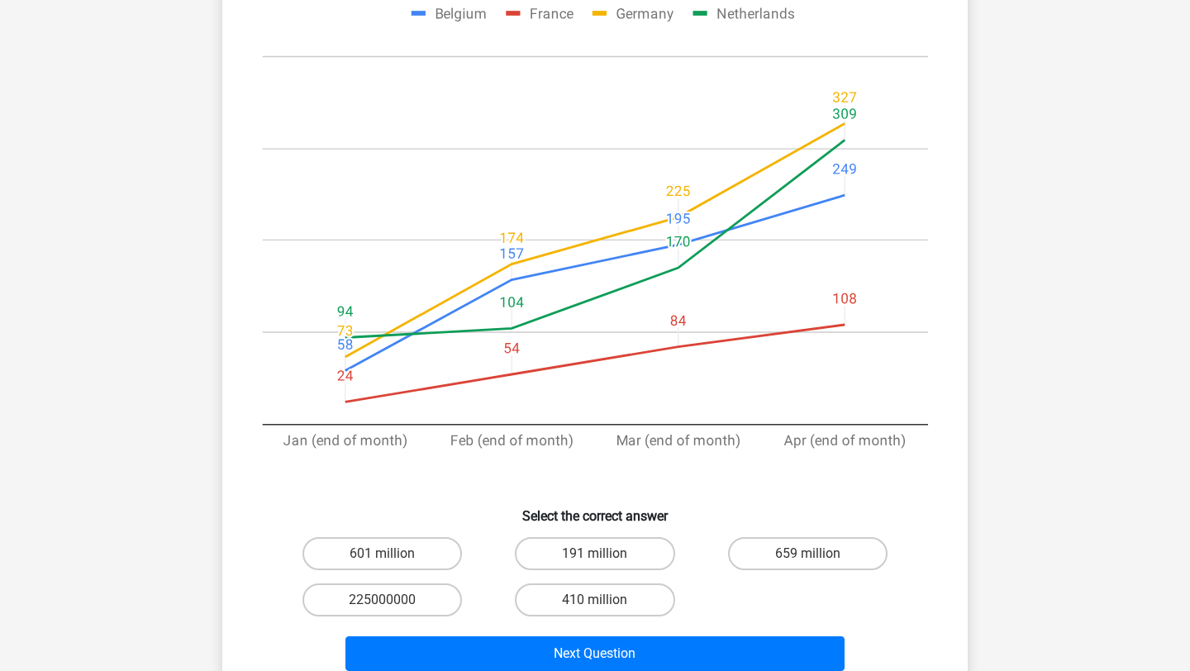
scroll to position [258, 0]
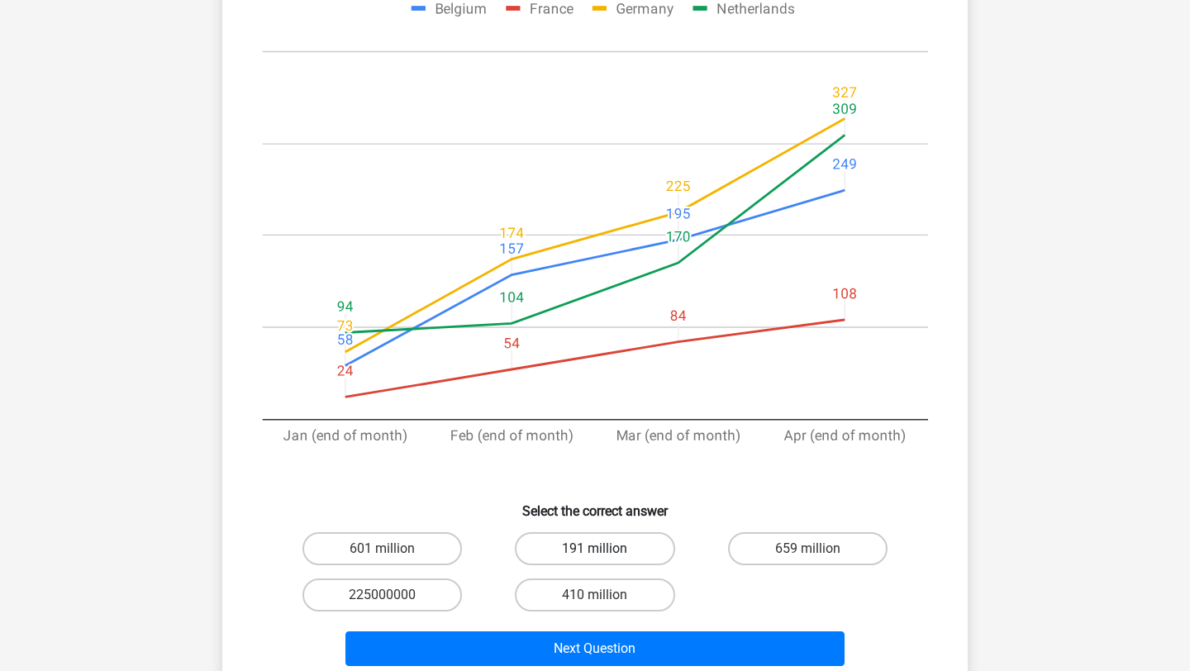
click at [582, 534] on label "191 million" at bounding box center [595, 548] width 160 height 33
click at [595, 549] on input "191 million" at bounding box center [600, 554] width 11 height 11
radio input "true"
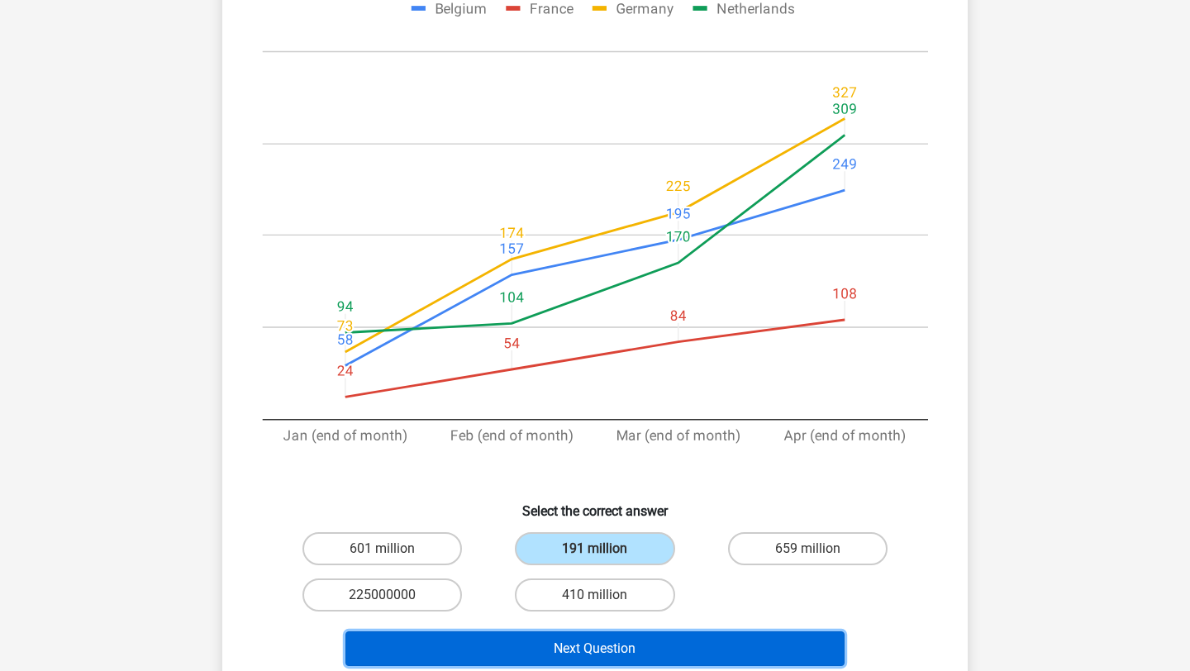
click at [645, 637] on button "Next Question" at bounding box center [596, 649] width 500 height 35
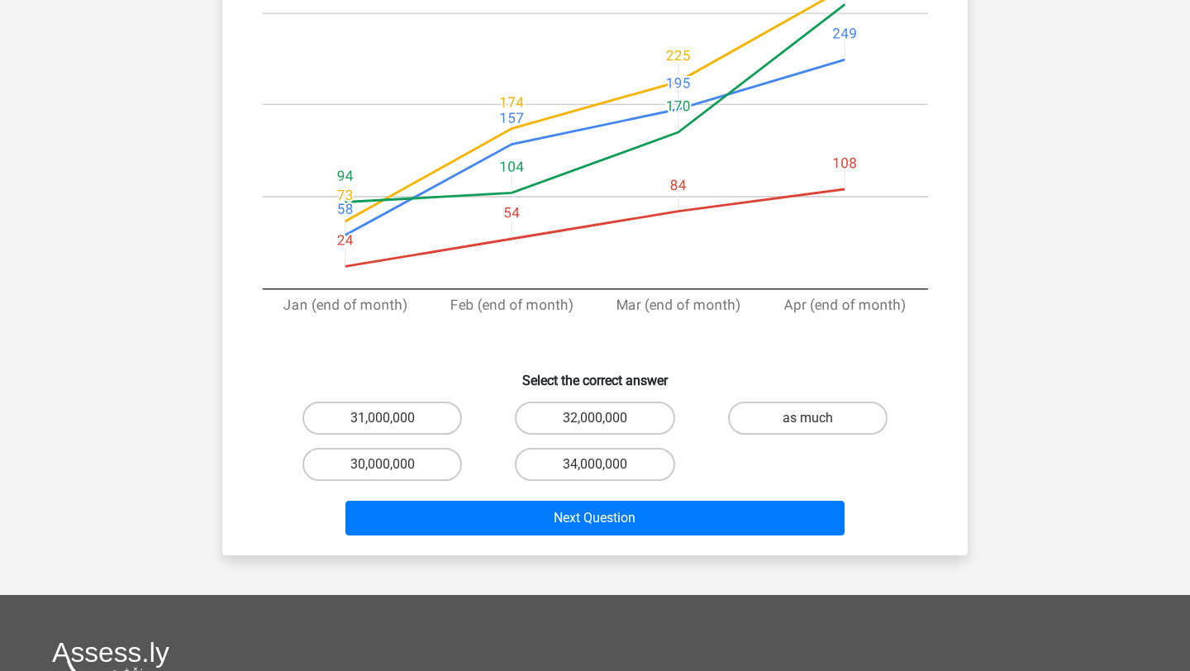
scroll to position [426, 0]
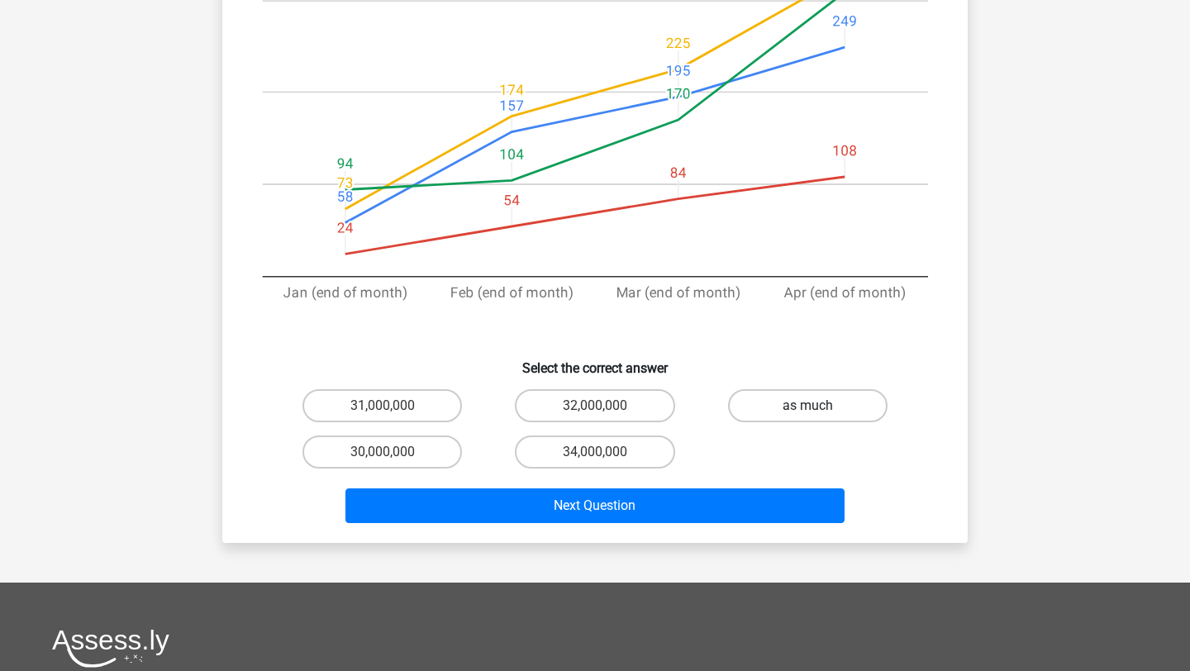
click at [753, 389] on label "as much" at bounding box center [808, 405] width 160 height 33
click at [808, 406] on input "as much" at bounding box center [813, 411] width 11 height 11
radio input "true"
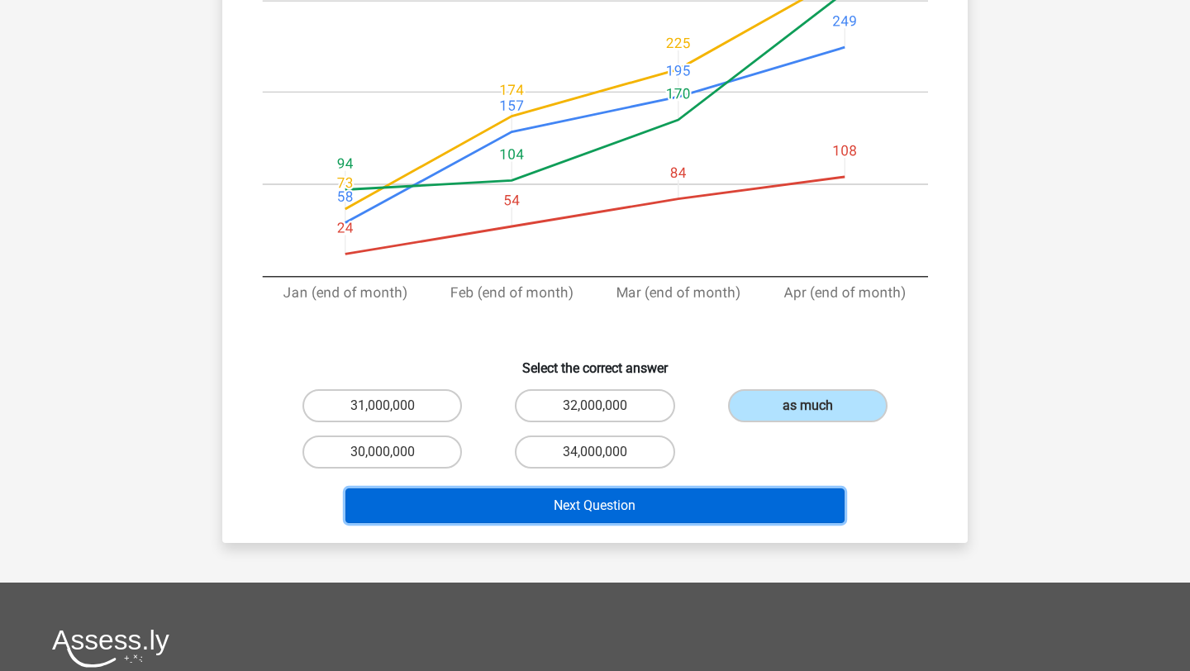
click at [729, 491] on button "Next Question" at bounding box center [596, 506] width 500 height 35
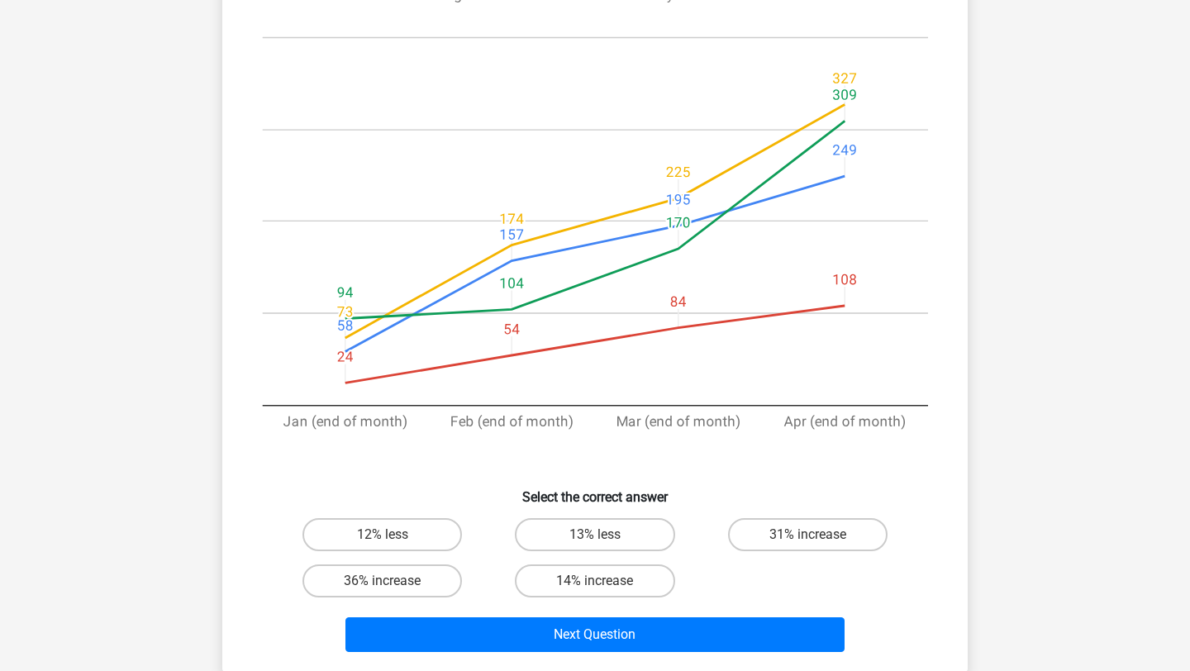
scroll to position [276, 0]
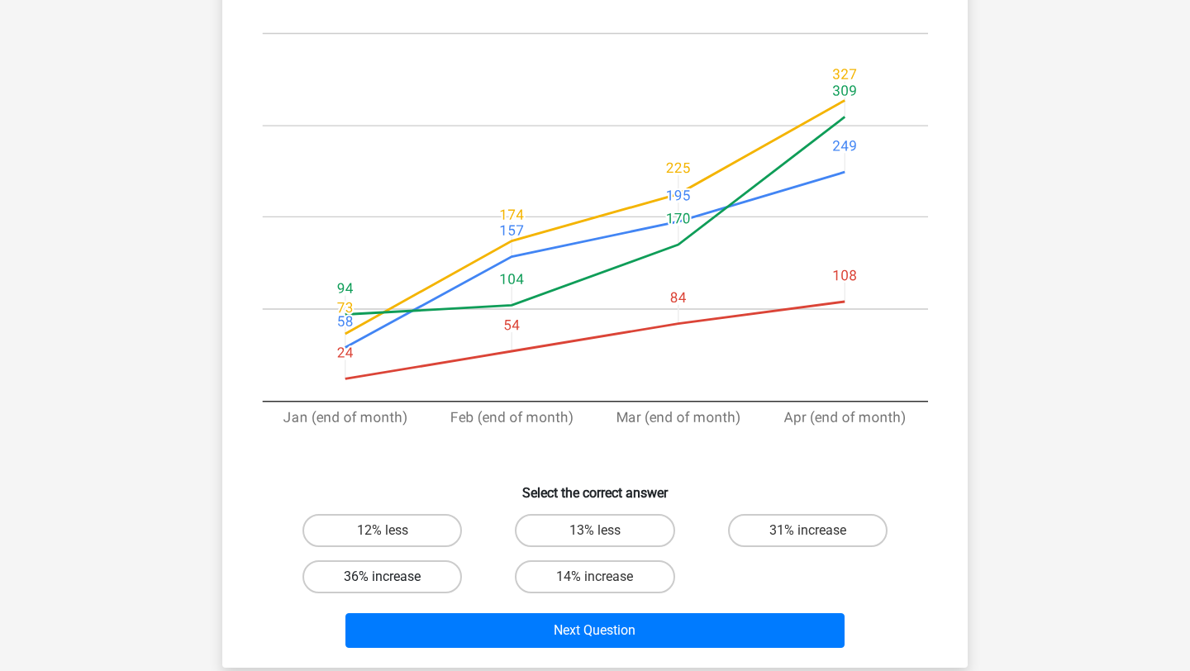
click at [403, 572] on label "36% increase" at bounding box center [383, 576] width 160 height 33
click at [393, 577] on input "36% increase" at bounding box center [388, 582] width 11 height 11
radio input "true"
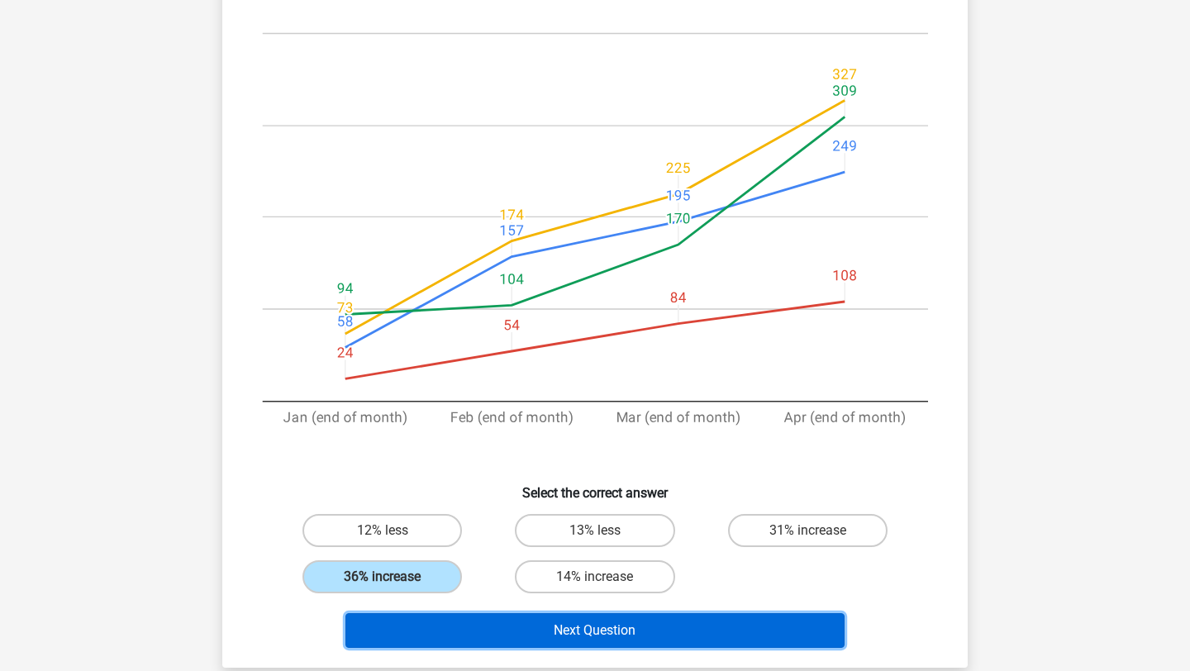
click at [538, 646] on button "Next Question" at bounding box center [596, 630] width 500 height 35
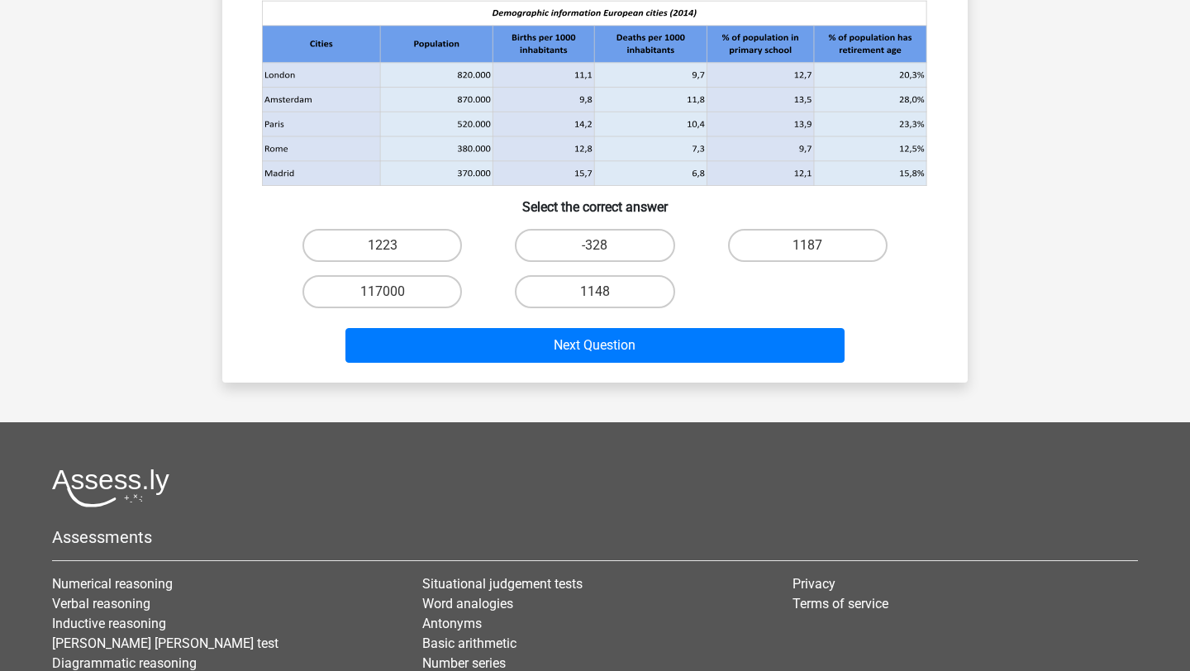
scroll to position [83, 0]
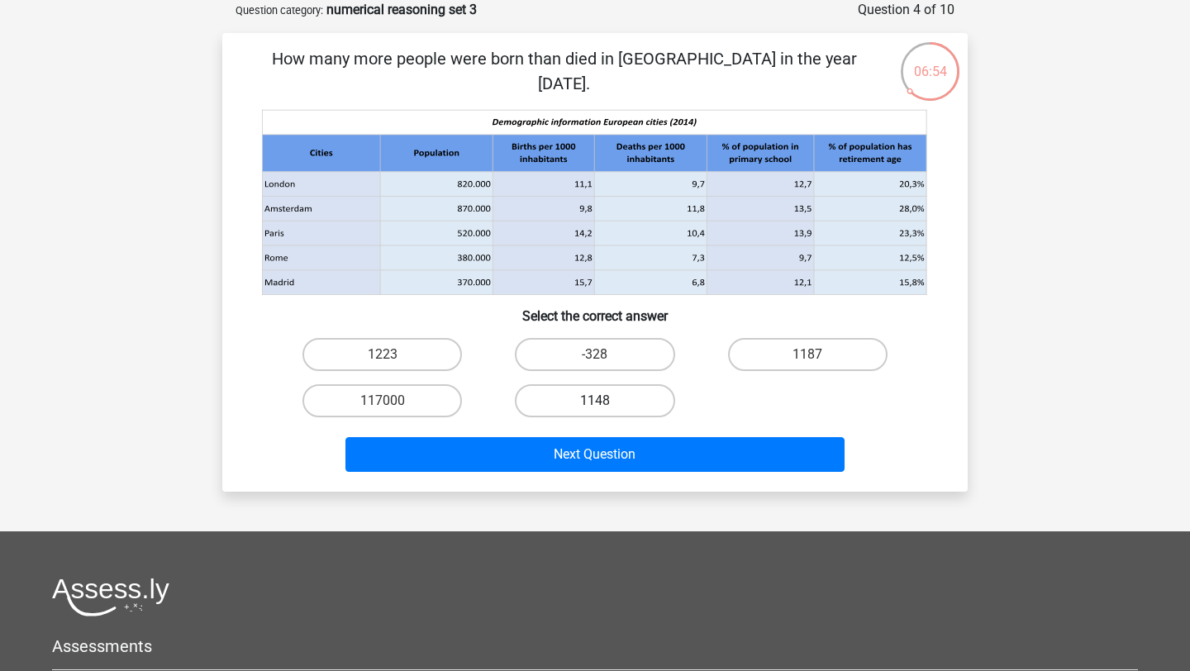
click at [633, 400] on label "1148" at bounding box center [595, 400] width 160 height 33
click at [606, 401] on input "1148" at bounding box center [600, 406] width 11 height 11
radio input "true"
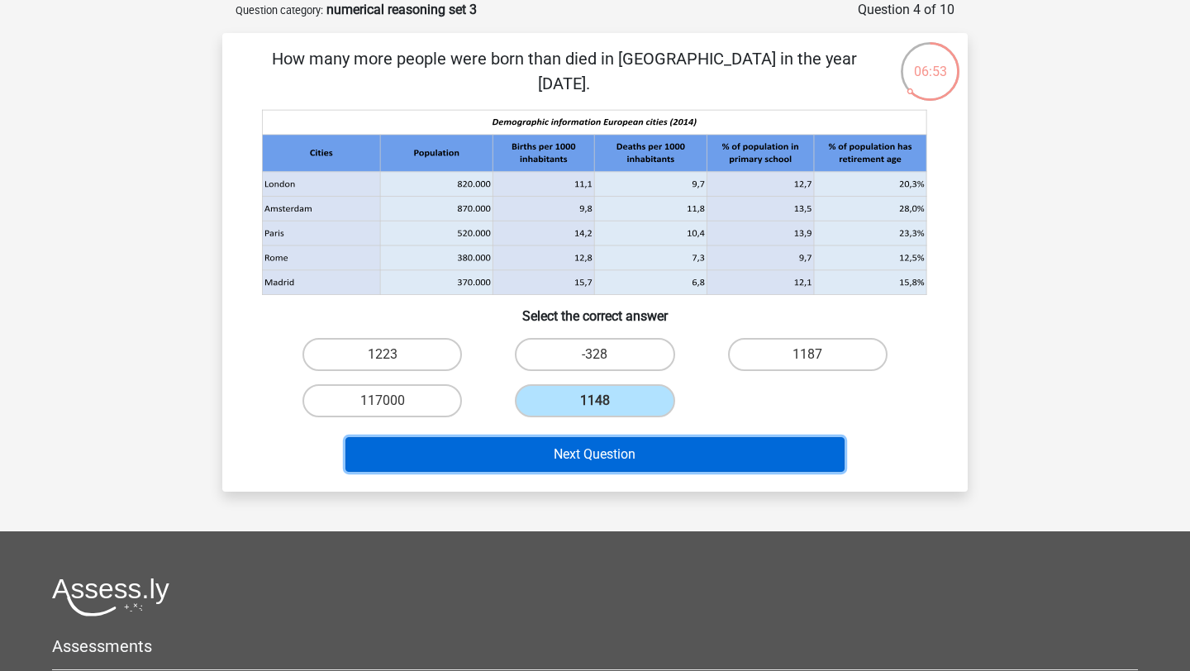
click at [639, 461] on button "Next Question" at bounding box center [596, 454] width 500 height 35
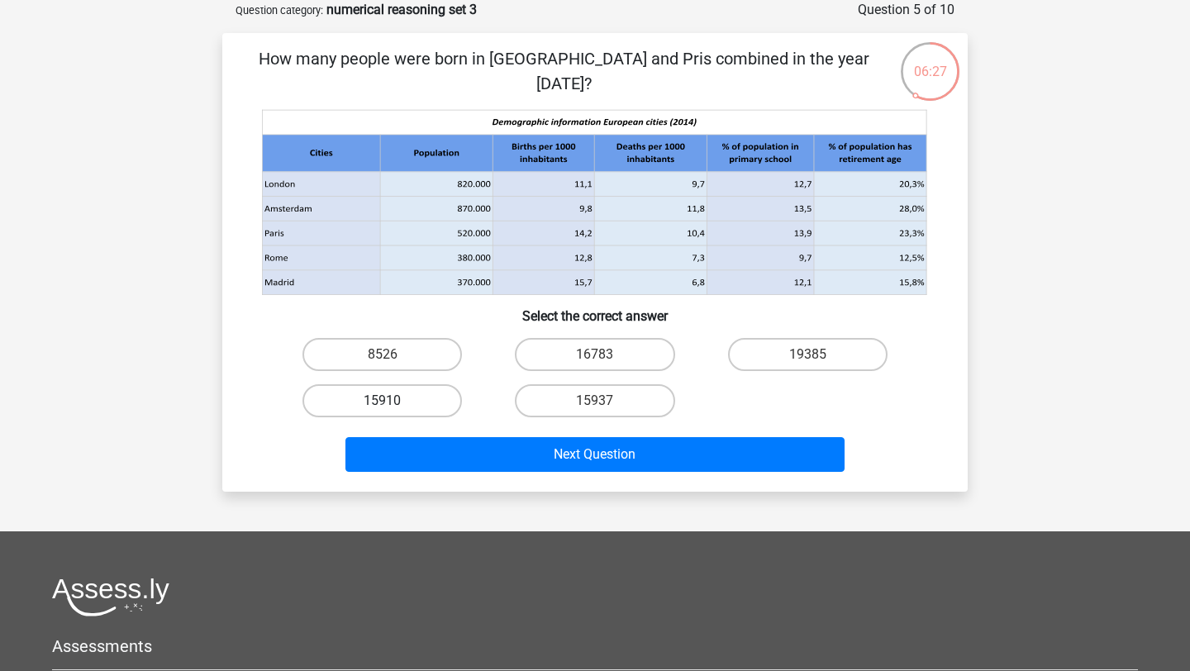
click at [403, 399] on label "15910" at bounding box center [383, 400] width 160 height 33
click at [393, 401] on input "15910" at bounding box center [388, 406] width 11 height 11
radio input "true"
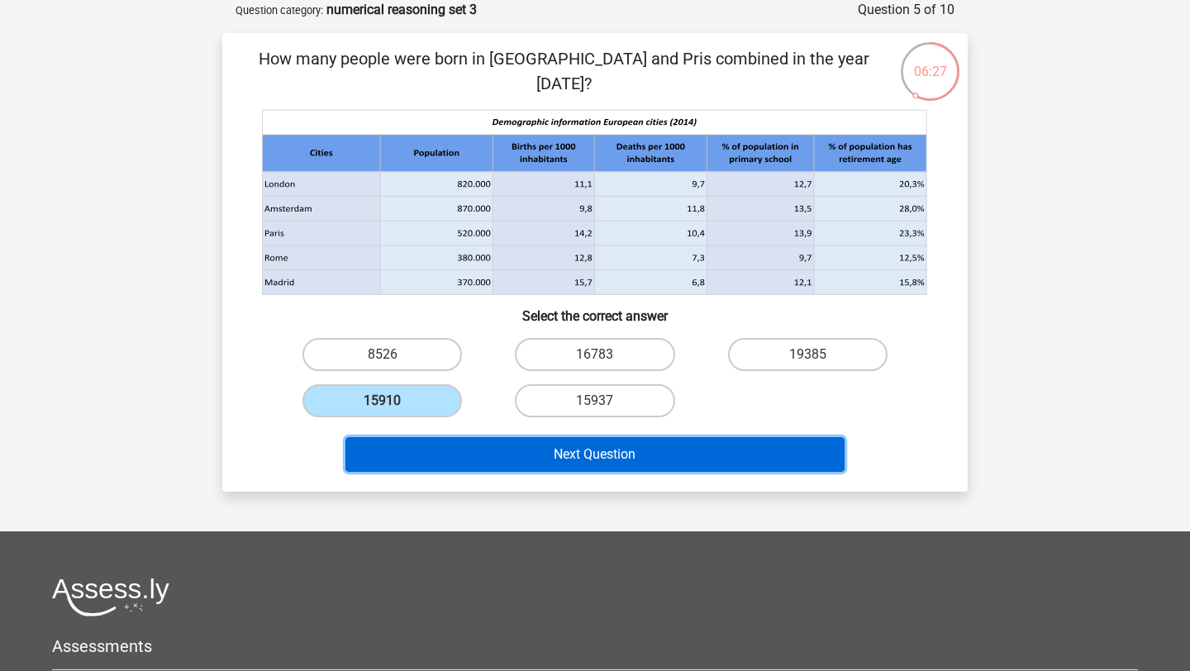
click at [496, 463] on button "Next Question" at bounding box center [596, 454] width 500 height 35
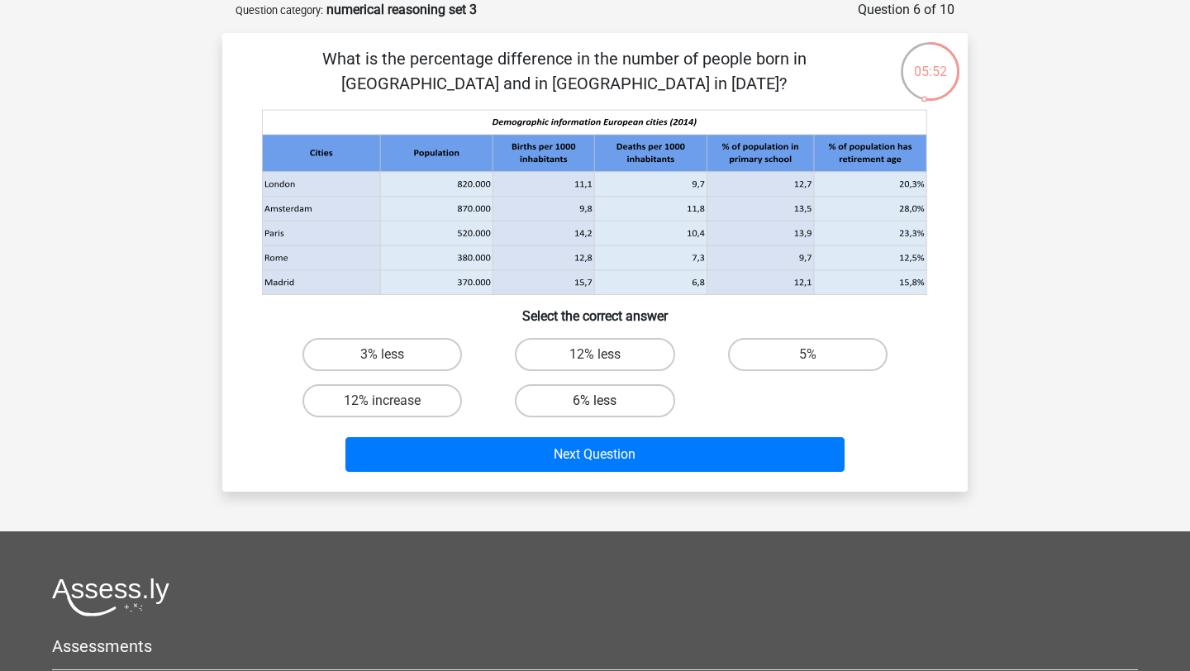
click at [574, 405] on label "6% less" at bounding box center [595, 400] width 160 height 33
click at [595, 405] on input "6% less" at bounding box center [600, 406] width 11 height 11
radio input "true"
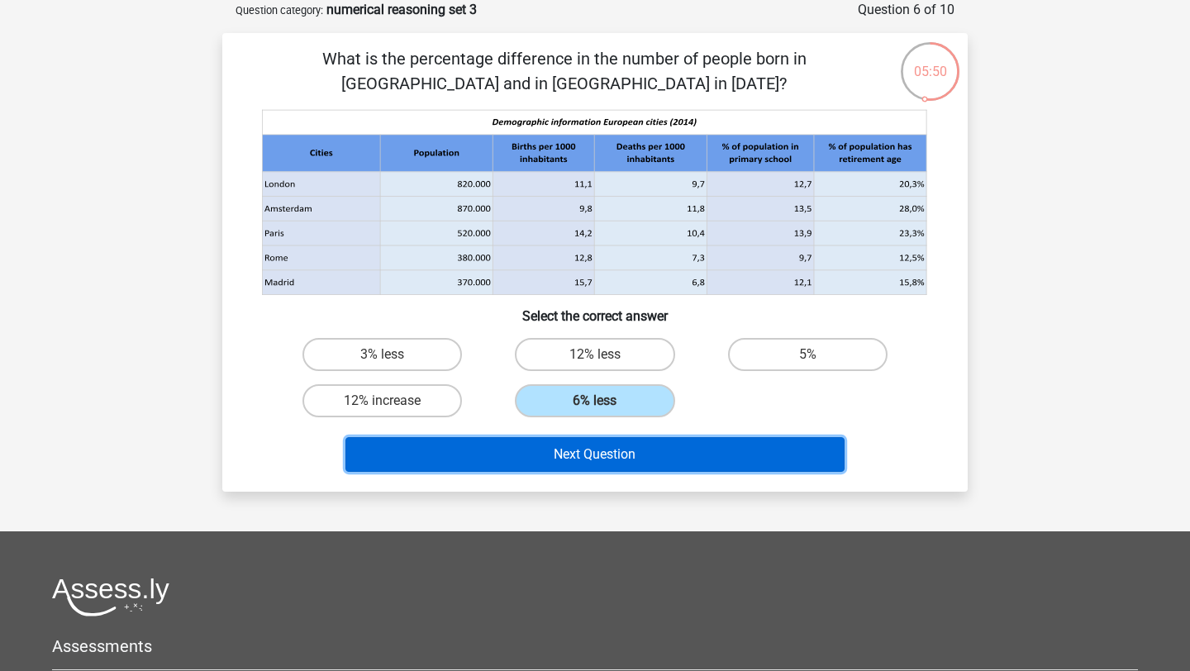
click at [598, 460] on button "Next Question" at bounding box center [596, 454] width 500 height 35
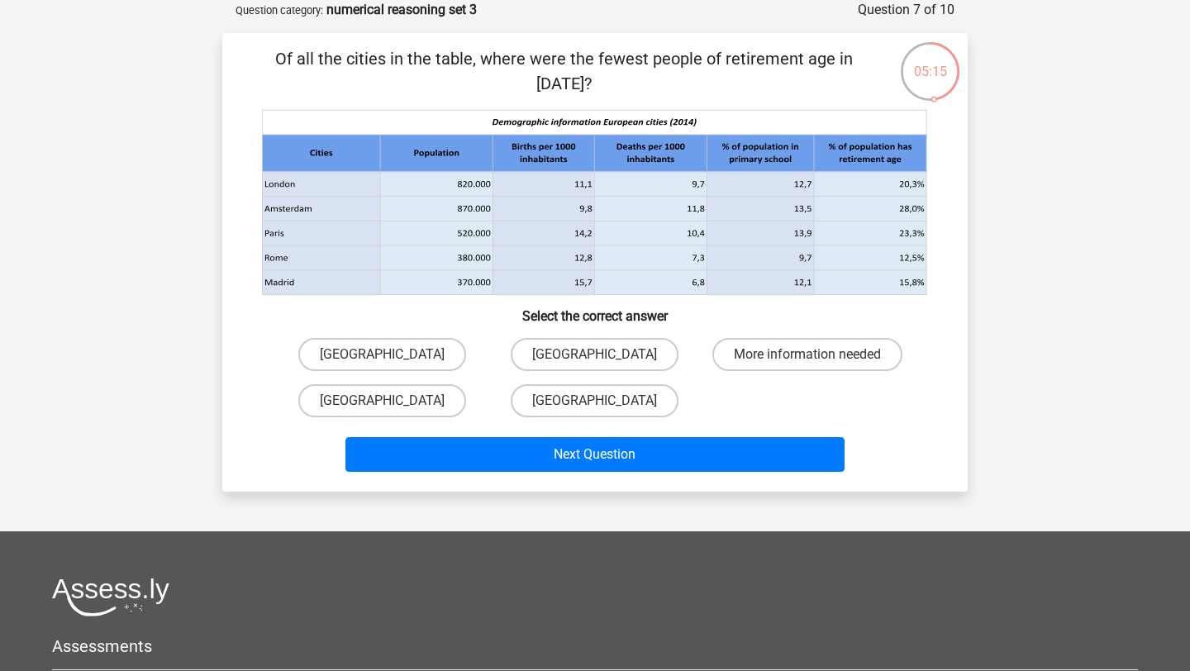
click at [384, 403] on input "[GEOGRAPHIC_DATA]" at bounding box center [388, 406] width 11 height 11
radio input "true"
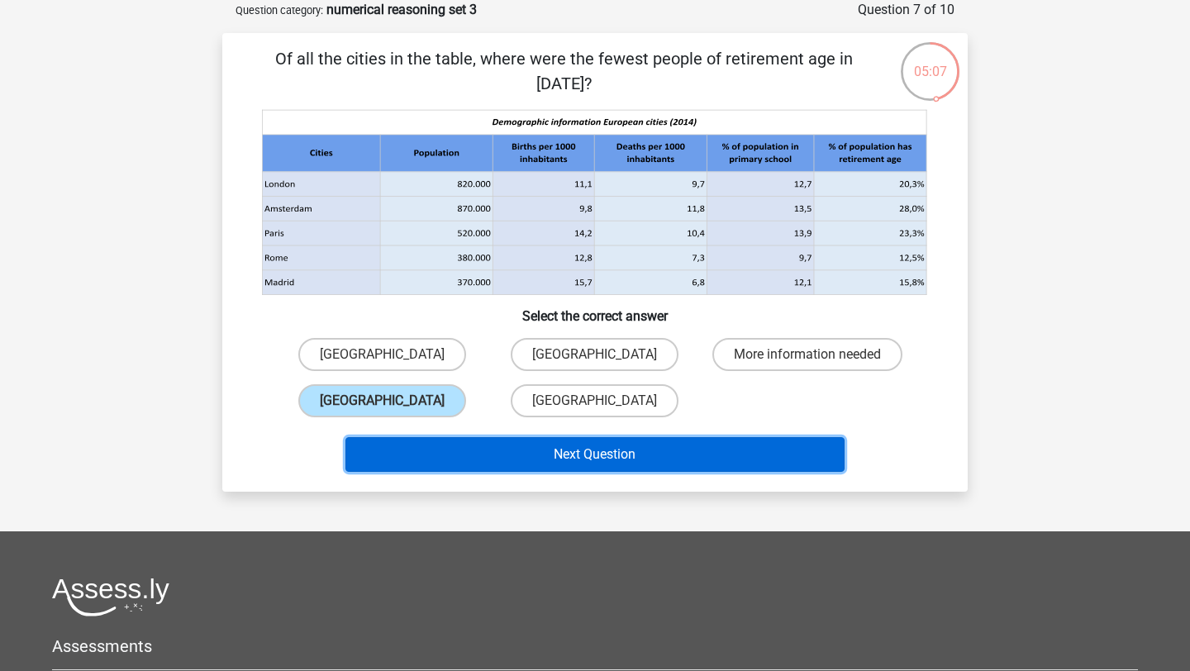
click at [569, 460] on button "Next Question" at bounding box center [596, 454] width 500 height 35
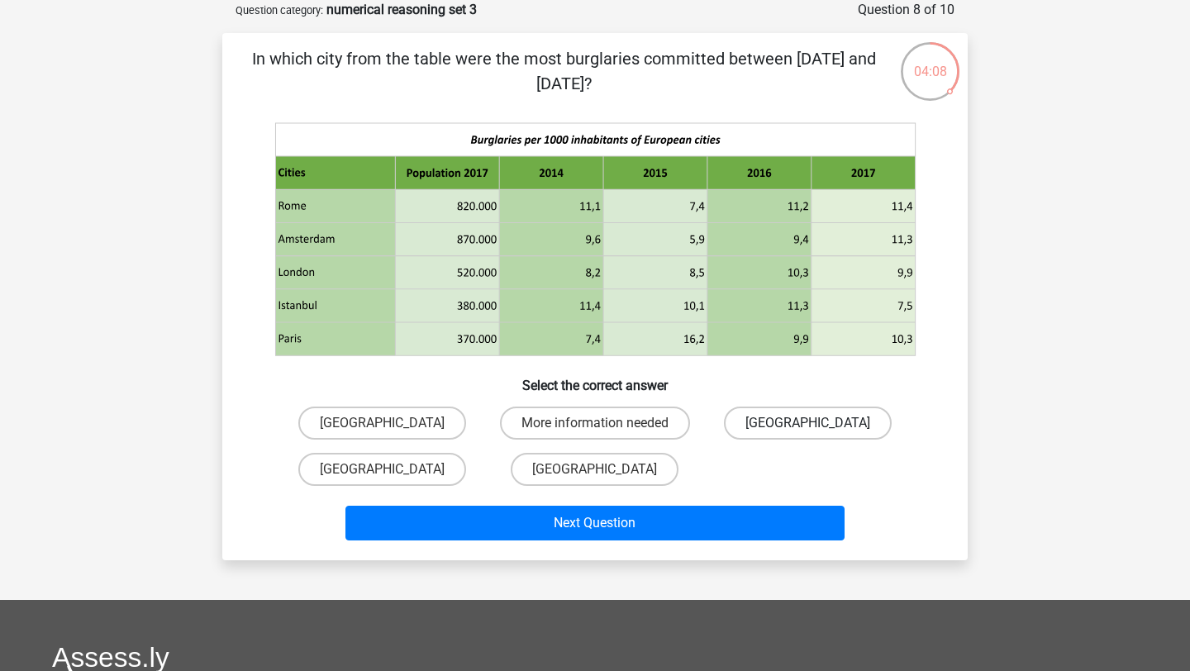
click at [857, 416] on label "[GEOGRAPHIC_DATA]" at bounding box center [808, 423] width 168 height 33
click at [818, 423] on input "[GEOGRAPHIC_DATA]" at bounding box center [813, 428] width 11 height 11
radio input "true"
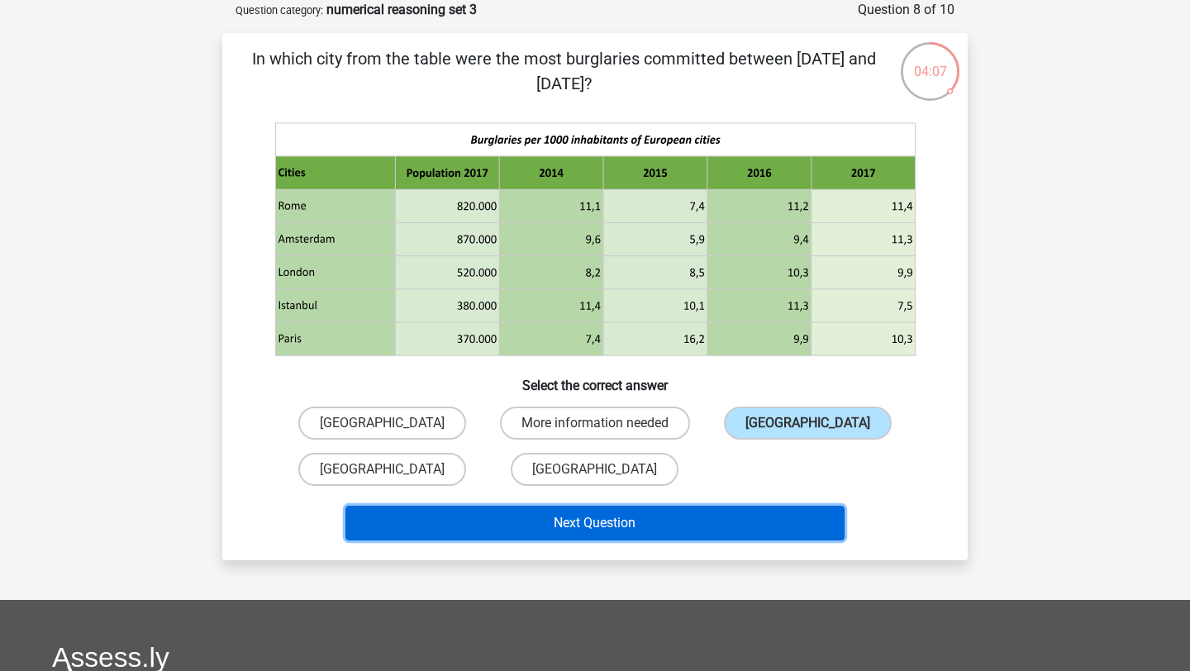
click at [617, 522] on button "Next Question" at bounding box center [596, 523] width 500 height 35
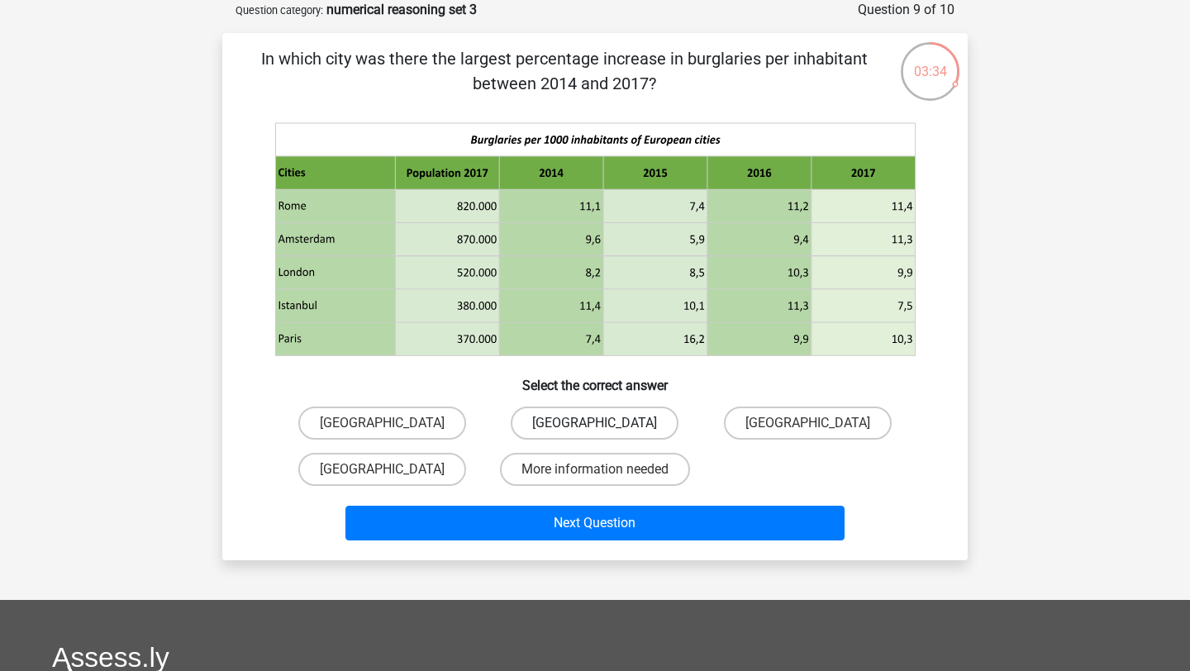
click at [635, 412] on label "[GEOGRAPHIC_DATA]" at bounding box center [595, 423] width 168 height 33
click at [606, 423] on input "[GEOGRAPHIC_DATA]" at bounding box center [600, 428] width 11 height 11
radio input "true"
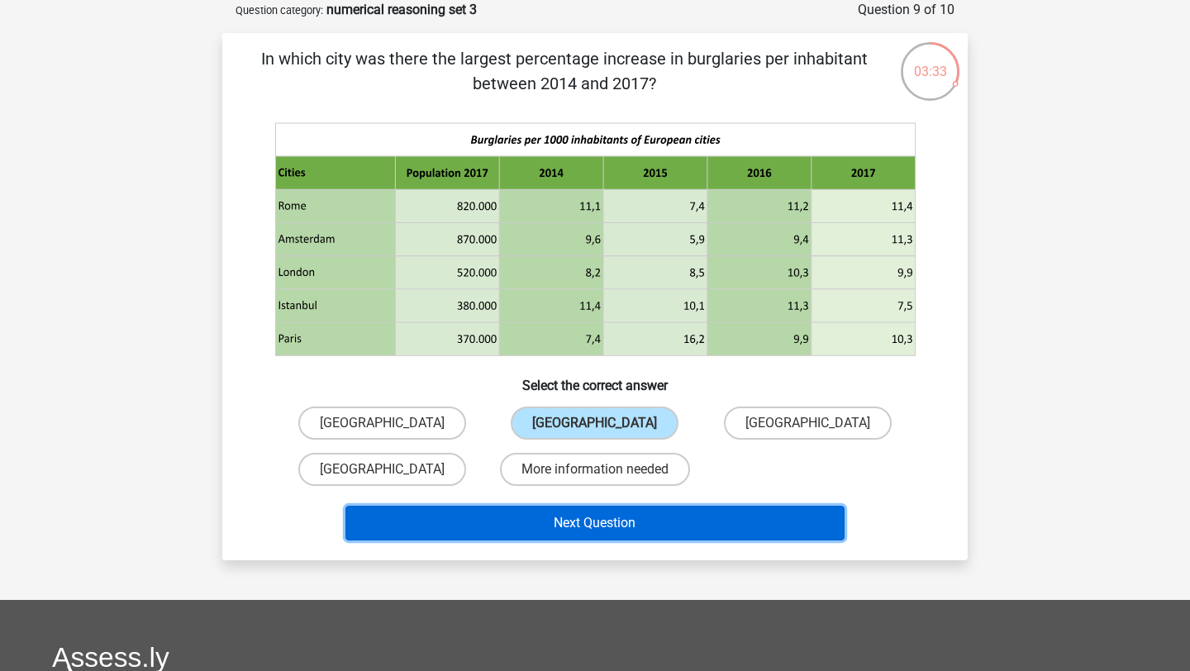
click at [620, 512] on button "Next Question" at bounding box center [596, 523] width 500 height 35
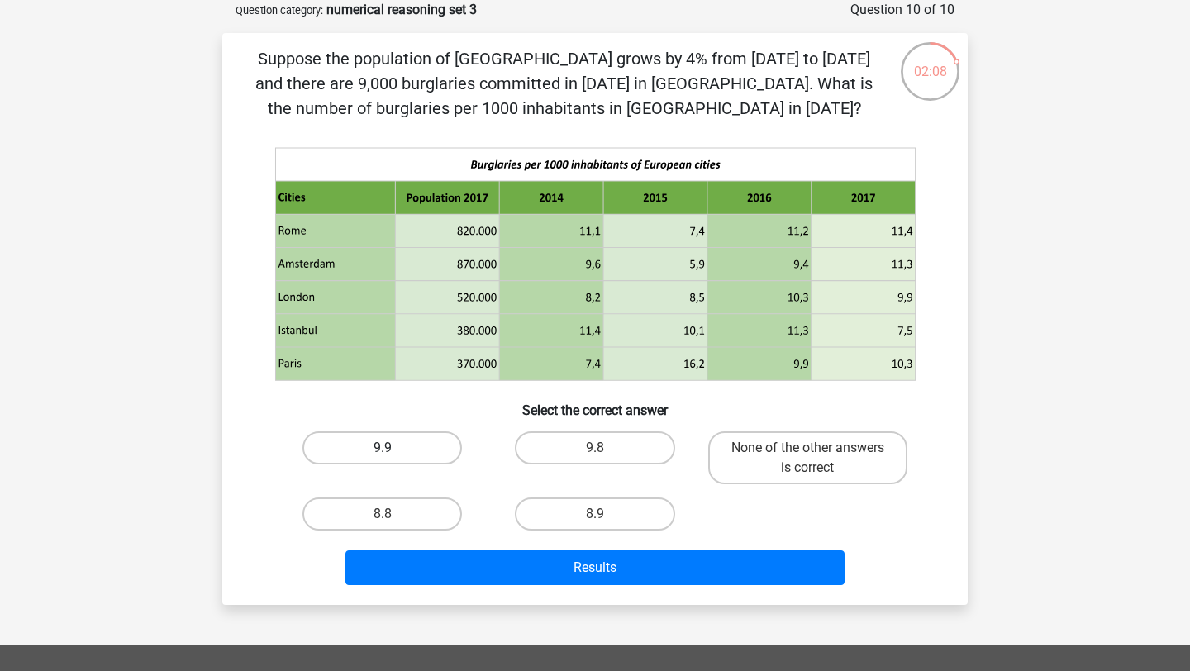
click at [401, 446] on label "9.9" at bounding box center [383, 447] width 160 height 33
click at [393, 448] on input "9.9" at bounding box center [388, 453] width 11 height 11
radio input "true"
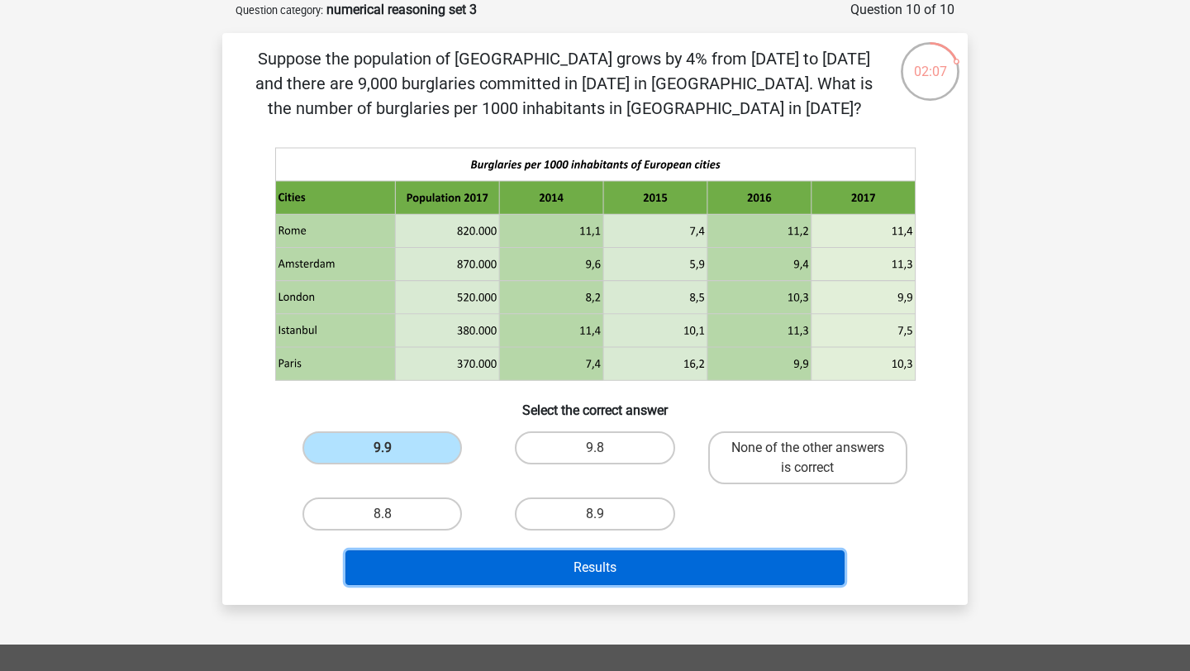
click at [604, 578] on button "Results" at bounding box center [596, 568] width 500 height 35
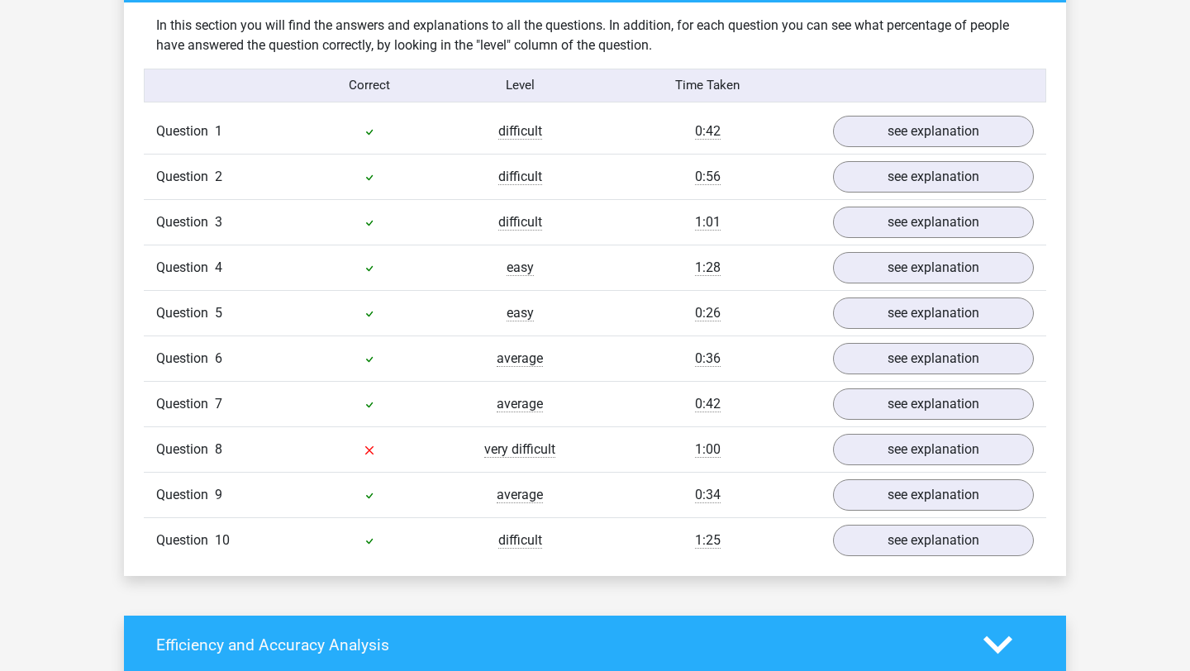
scroll to position [1295, 0]
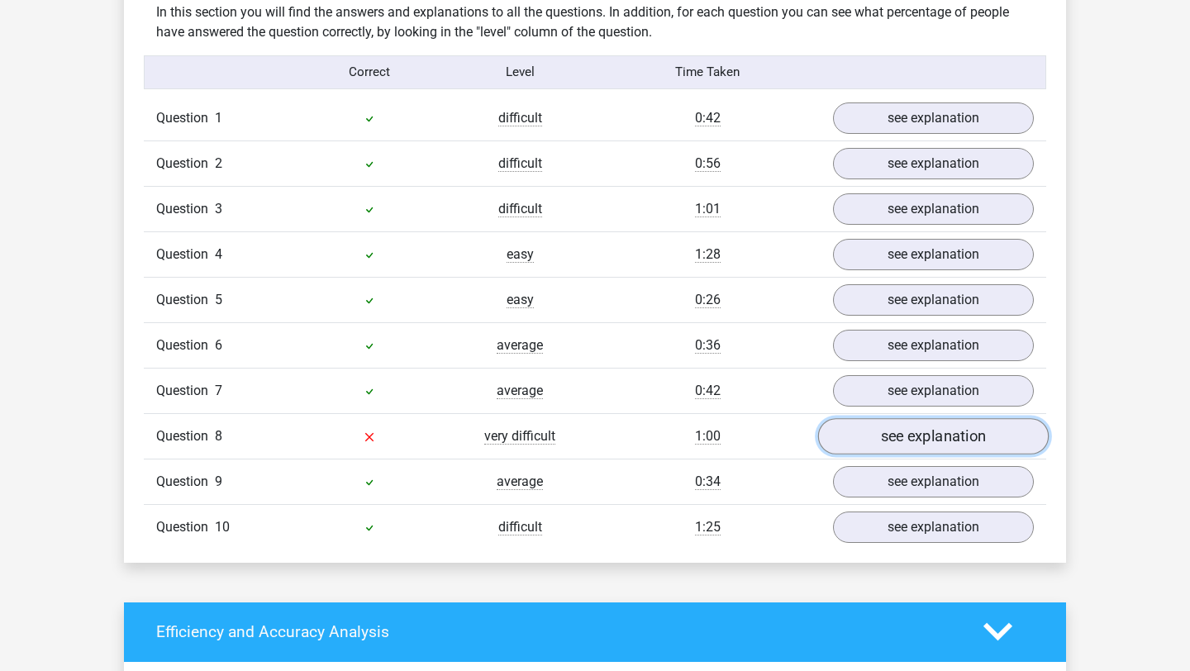
click at [954, 439] on link "see explanation" at bounding box center [933, 436] width 231 height 36
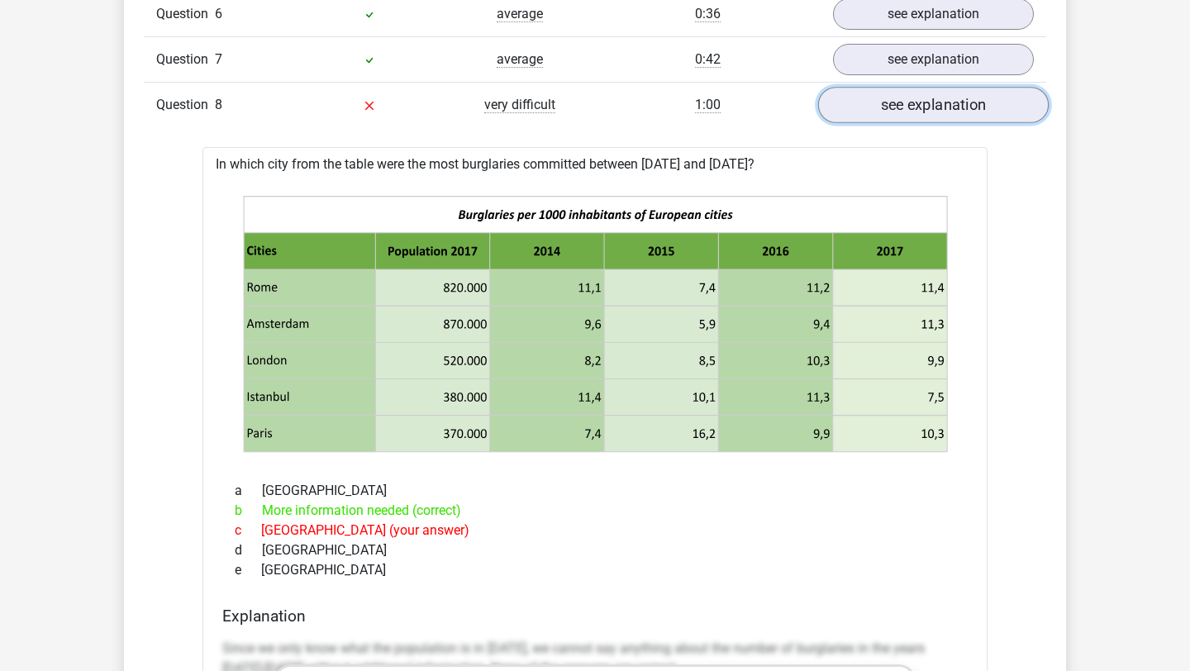
scroll to position [1626, 0]
